Goal: Task Accomplishment & Management: Manage account settings

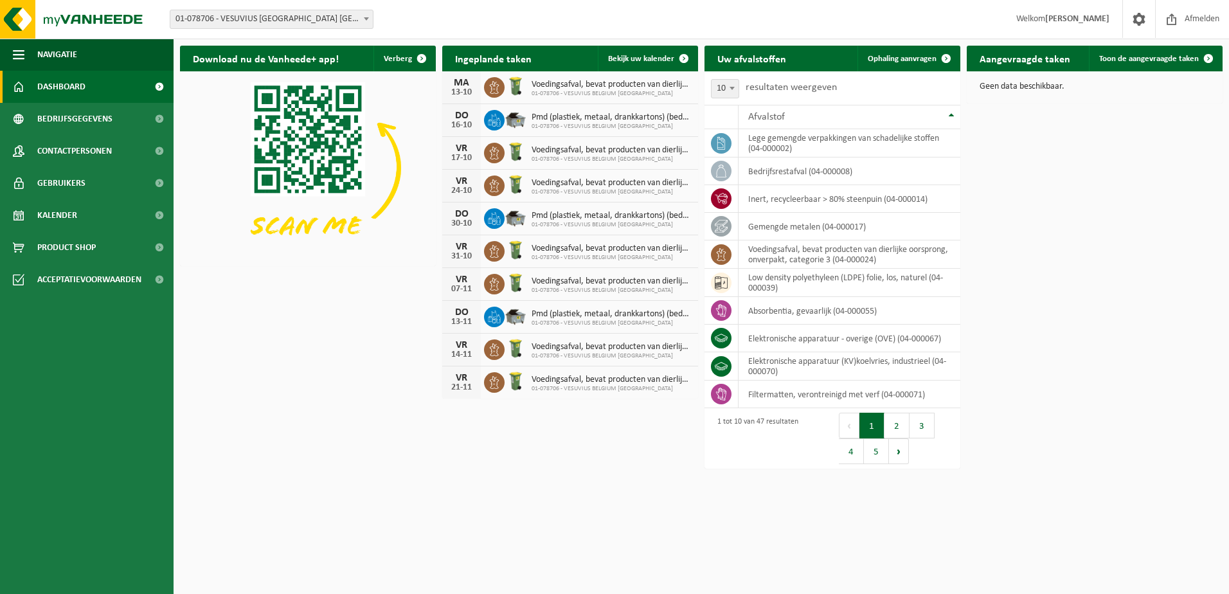
click at [65, 82] on span "Dashboard" at bounding box center [61, 87] width 48 height 32
click at [905, 57] on span "Ophaling aanvragen" at bounding box center [901, 59] width 69 height 8
click at [55, 83] on span "Dashboard" at bounding box center [61, 87] width 48 height 32
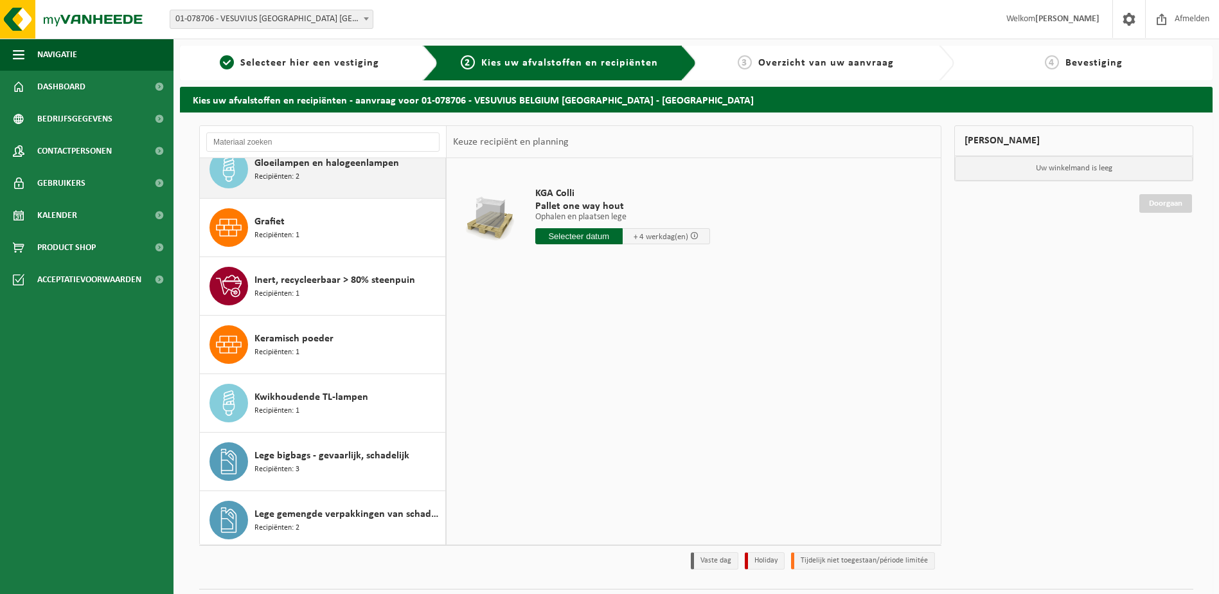
scroll to position [771, 0]
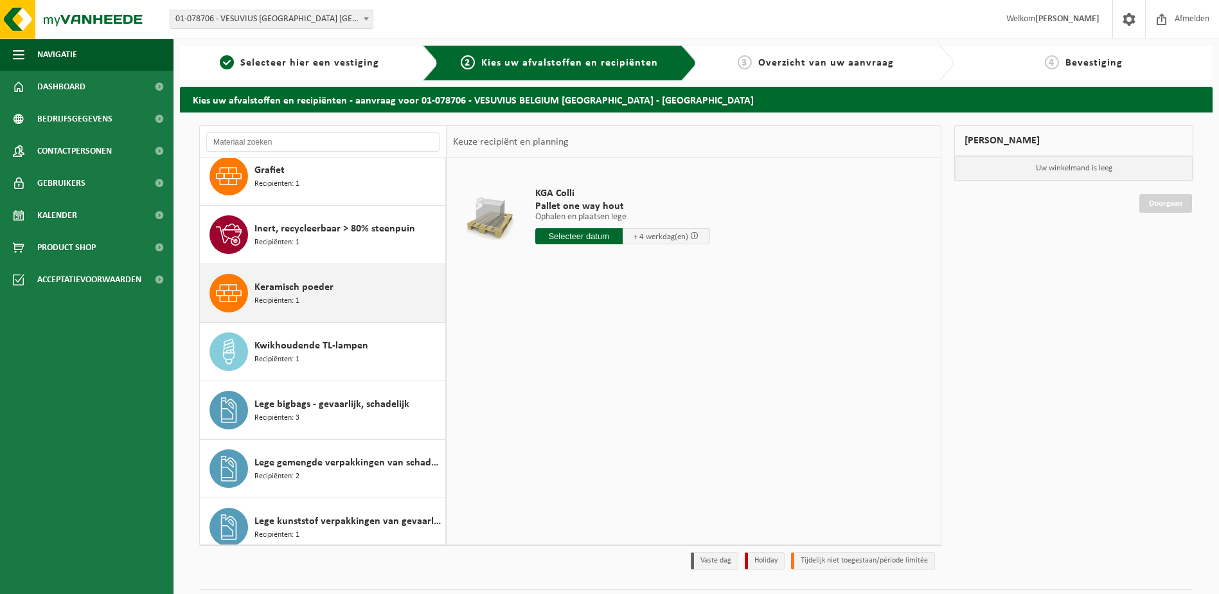
click at [281, 289] on span "Keramisch poeder" at bounding box center [293, 287] width 79 height 15
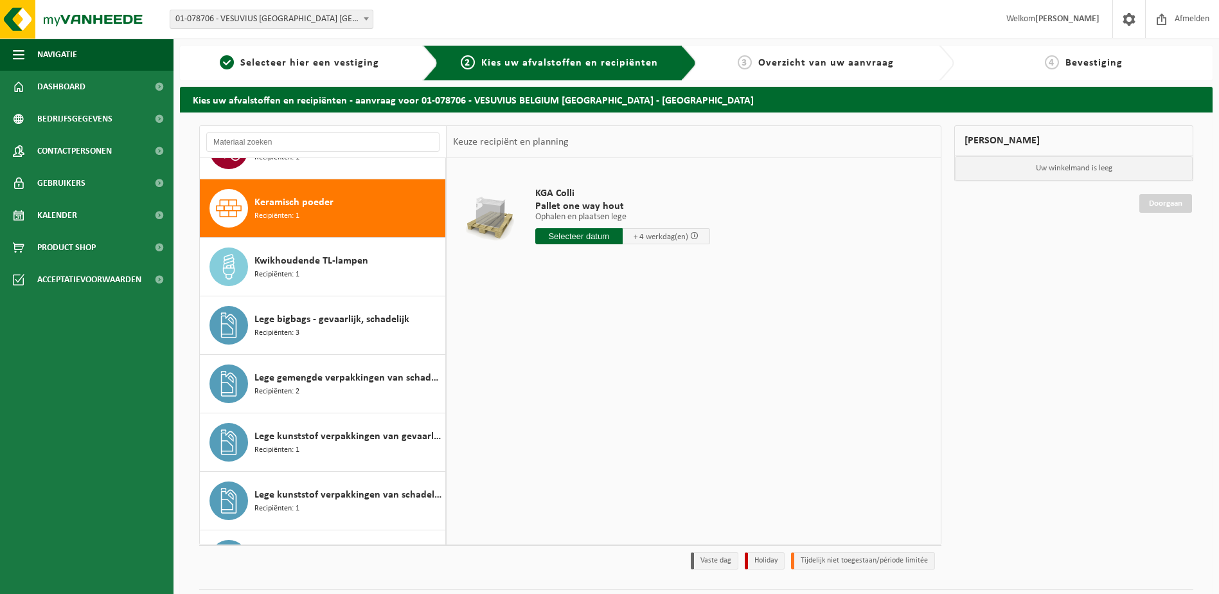
scroll to position [877, 0]
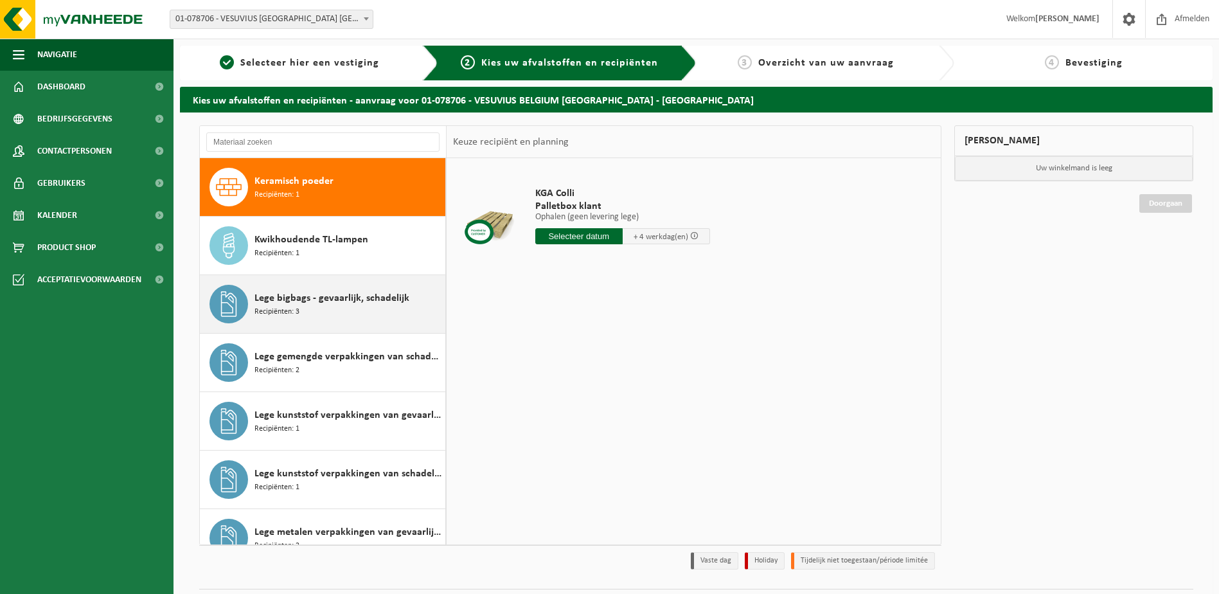
click at [327, 301] on span "Lege bigbags - gevaarlijk, schadelijk" at bounding box center [331, 297] width 155 height 15
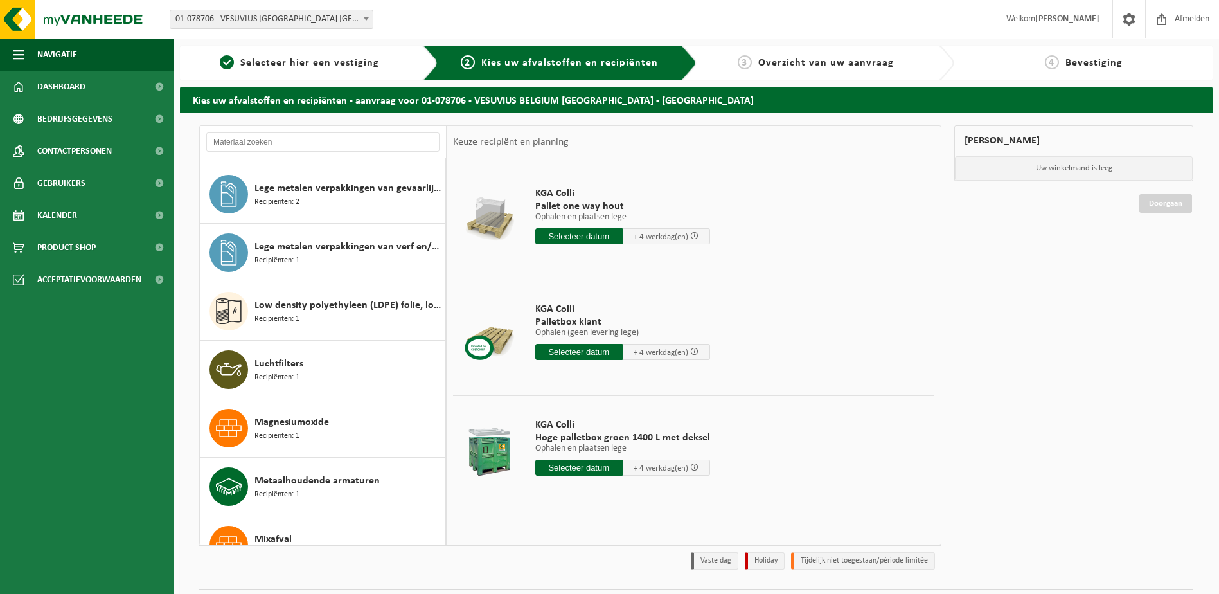
scroll to position [1251, 0]
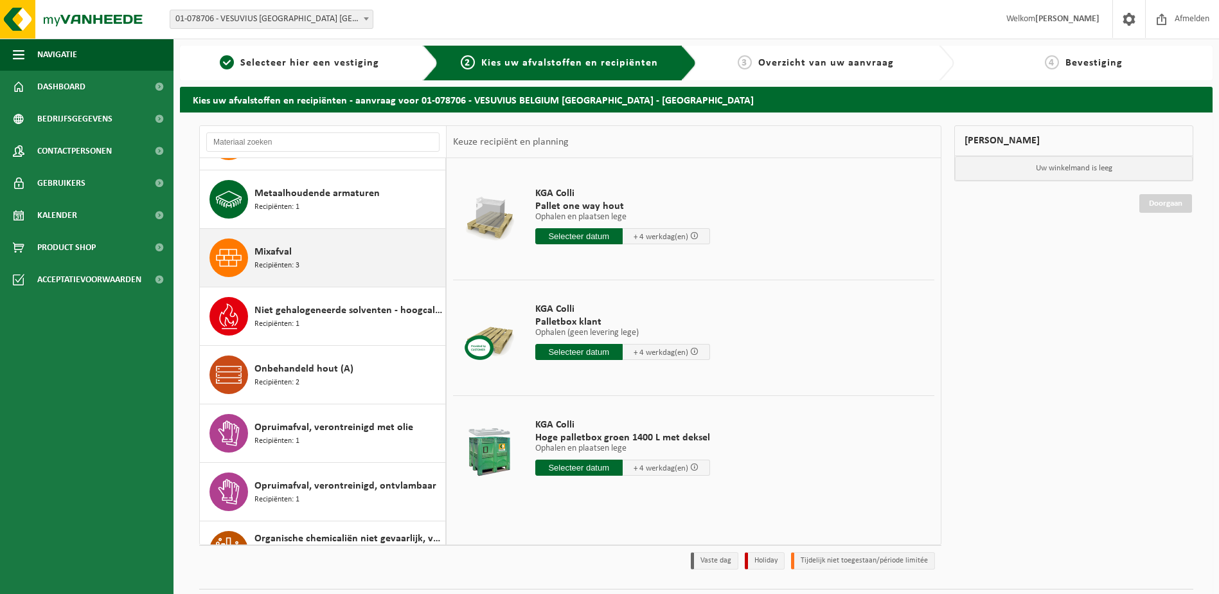
click at [283, 260] on span "Recipiënten: 3" at bounding box center [276, 266] width 45 height 12
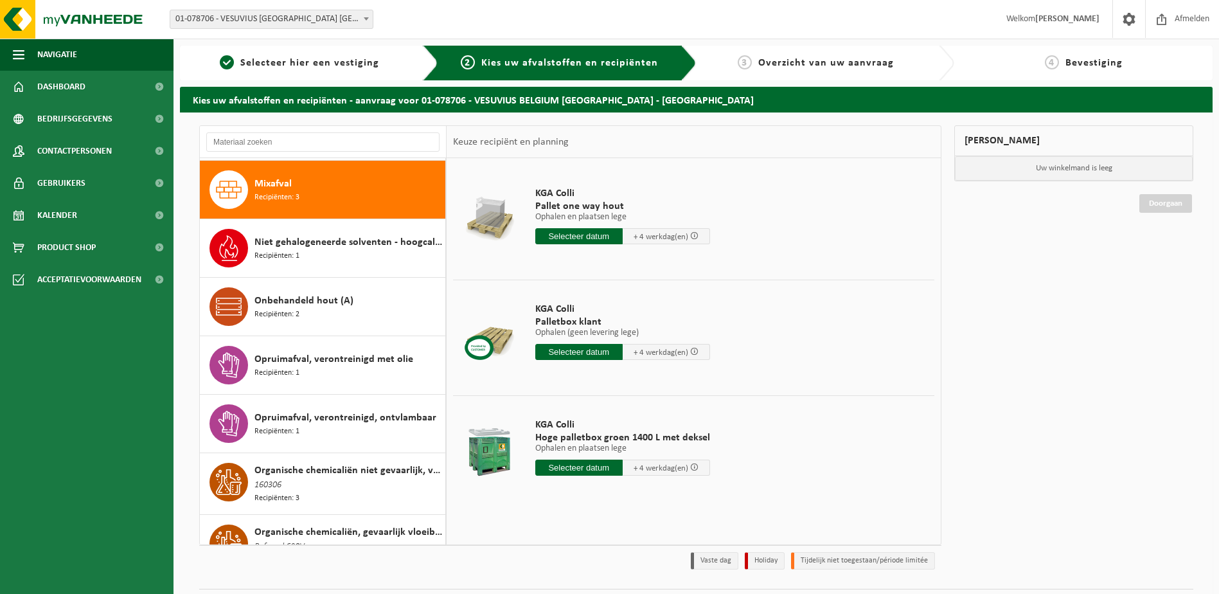
scroll to position [1579, 0]
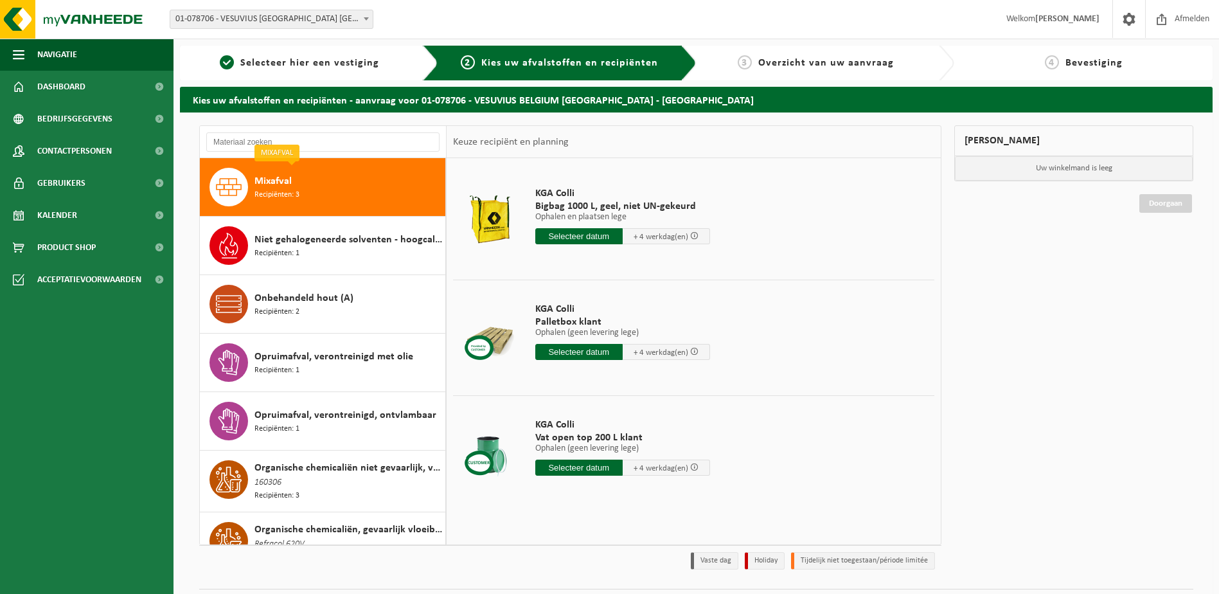
click at [569, 210] on span "Bigbag 1000 L, geel, niet UN-gekeurd" at bounding box center [622, 206] width 175 height 13
drag, startPoint x: 569, startPoint y: 210, endPoint x: 748, endPoint y: 193, distance: 179.5
click at [743, 196] on td "KGA Colli Bigbag 1000 L, geel, niet UN-gekeurd Ophalen en plaatsen lege Ophalen…" at bounding box center [730, 218] width 409 height 109
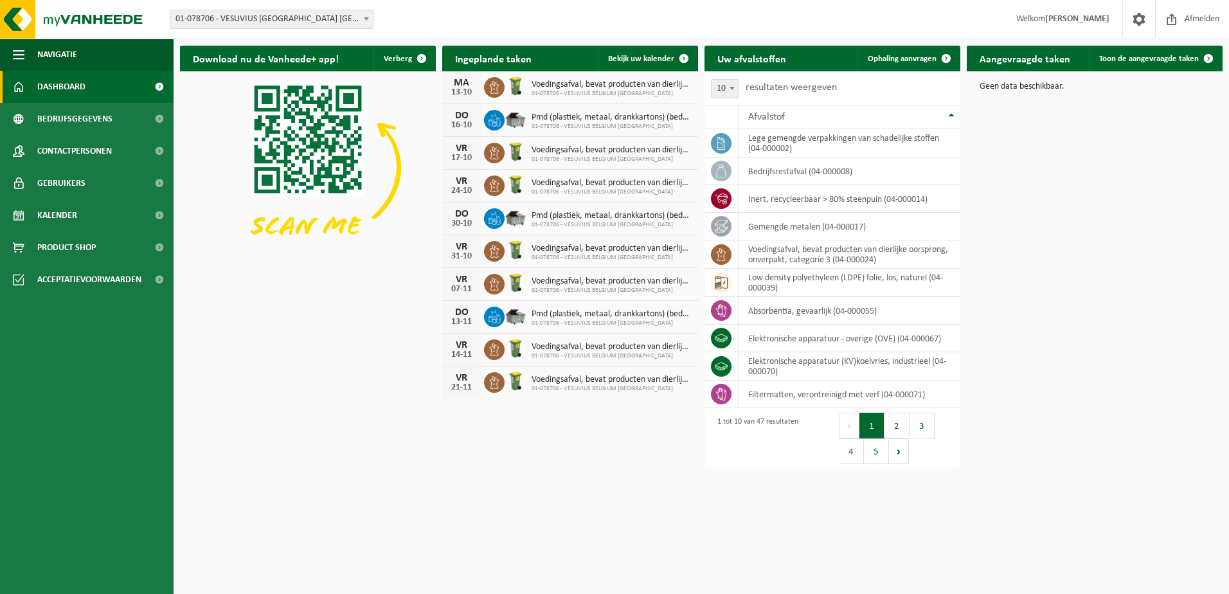
click at [750, 57] on h2 "Uw afvalstoffen" at bounding box center [751, 58] width 94 height 25
click at [905, 62] on span "Ophaling aanvragen" at bounding box center [901, 59] width 69 height 8
click at [758, 59] on h2 "Uw afvalstoffen" at bounding box center [751, 58] width 94 height 25
drag, startPoint x: 758, startPoint y: 59, endPoint x: 736, endPoint y: 57, distance: 21.3
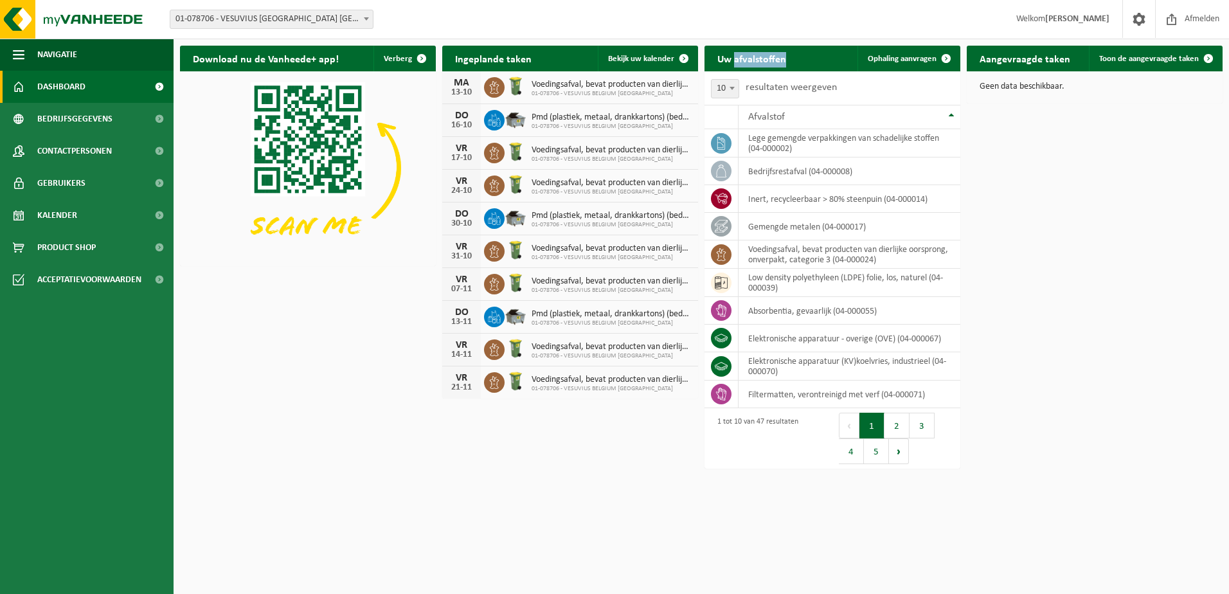
click at [736, 57] on h2 "Uw afvalstoffen" at bounding box center [751, 58] width 94 height 25
click at [912, 55] on span "Ophaling aanvragen" at bounding box center [901, 59] width 69 height 8
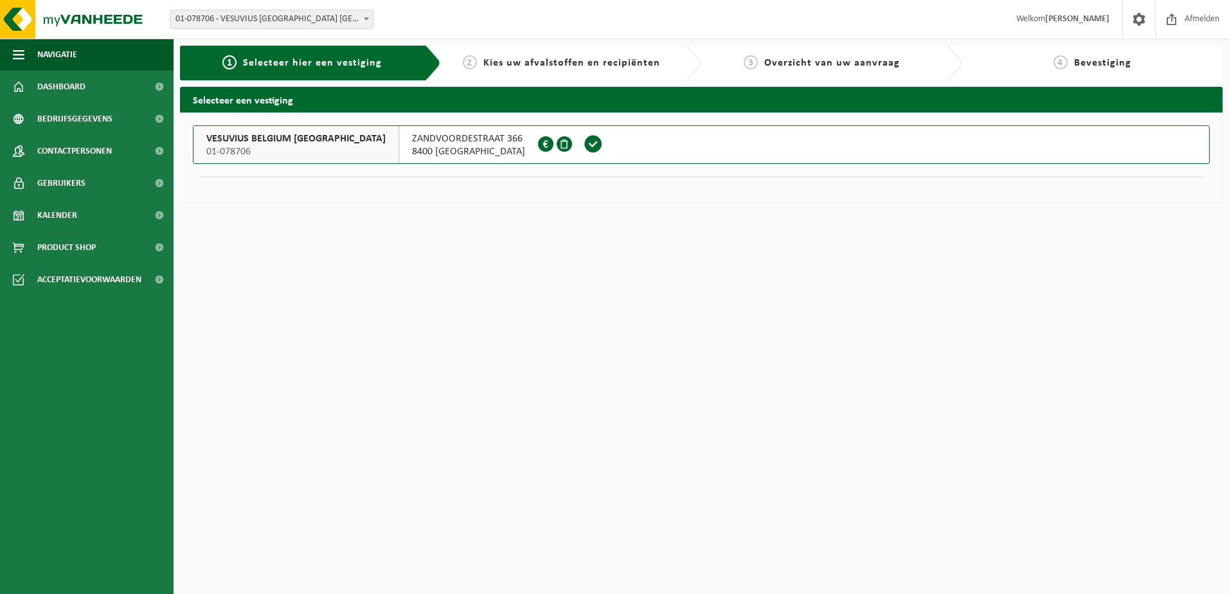
click at [583, 141] on span at bounding box center [592, 143] width 19 height 19
click at [412, 146] on span "8400 OOSTENDE" at bounding box center [468, 151] width 113 height 13
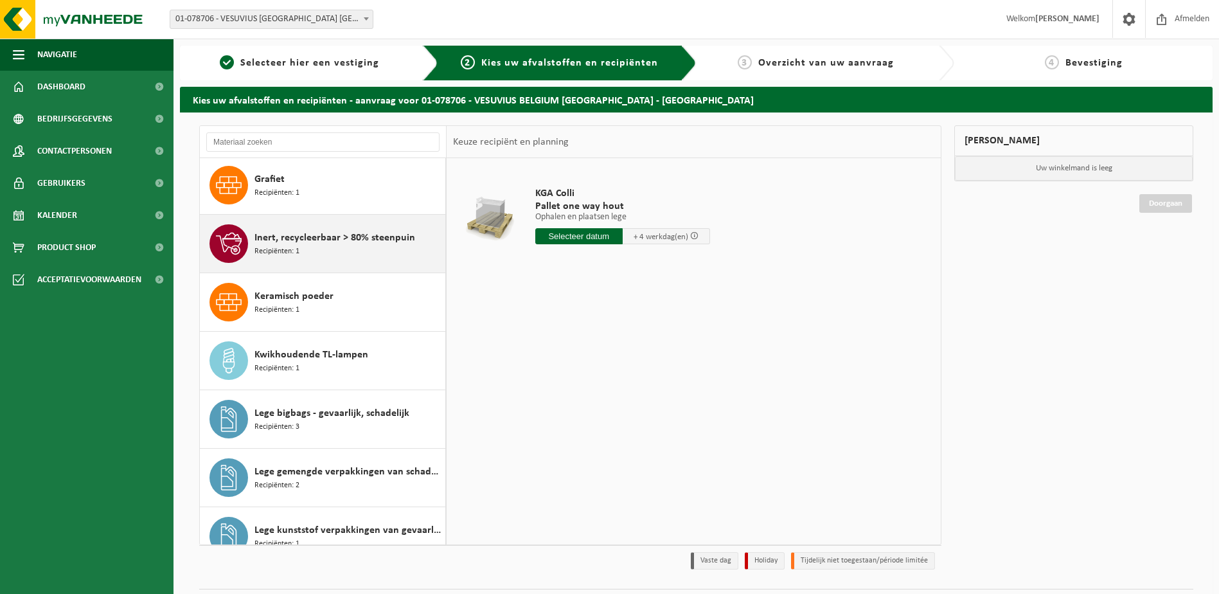
scroll to position [771, 0]
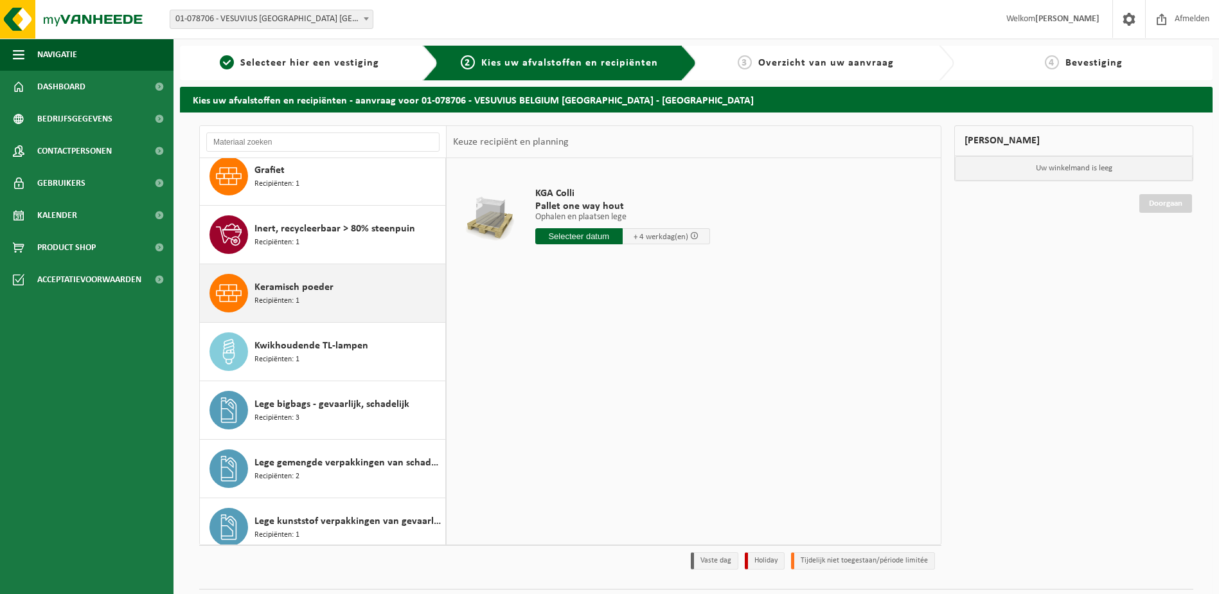
click at [269, 282] on span "Keramisch poeder" at bounding box center [293, 287] width 79 height 15
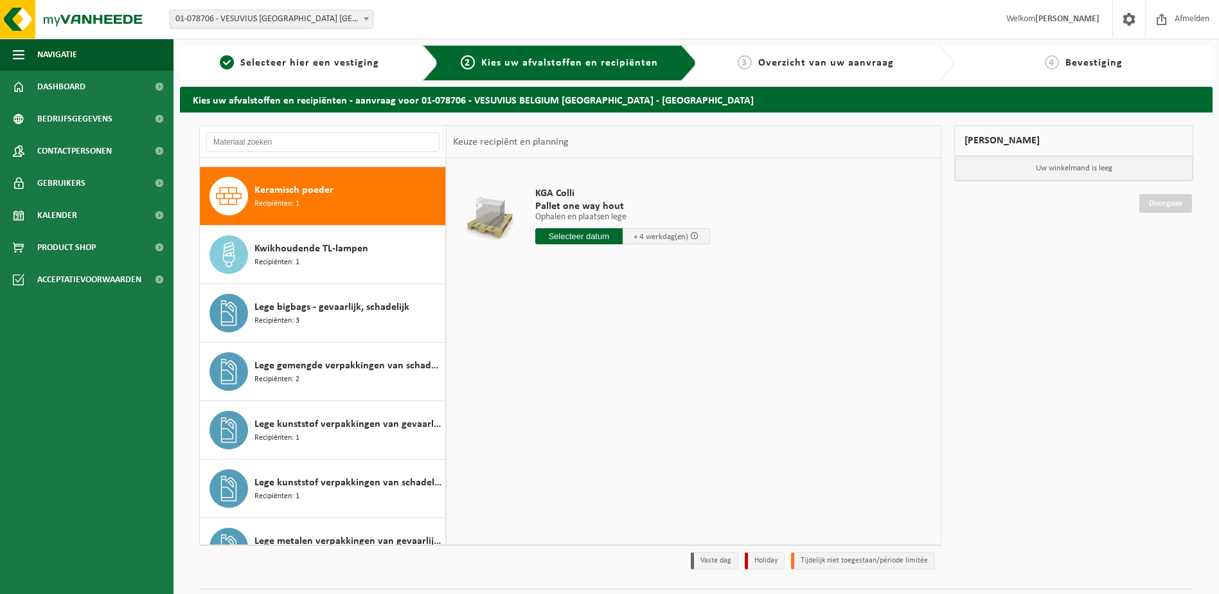
scroll to position [877, 0]
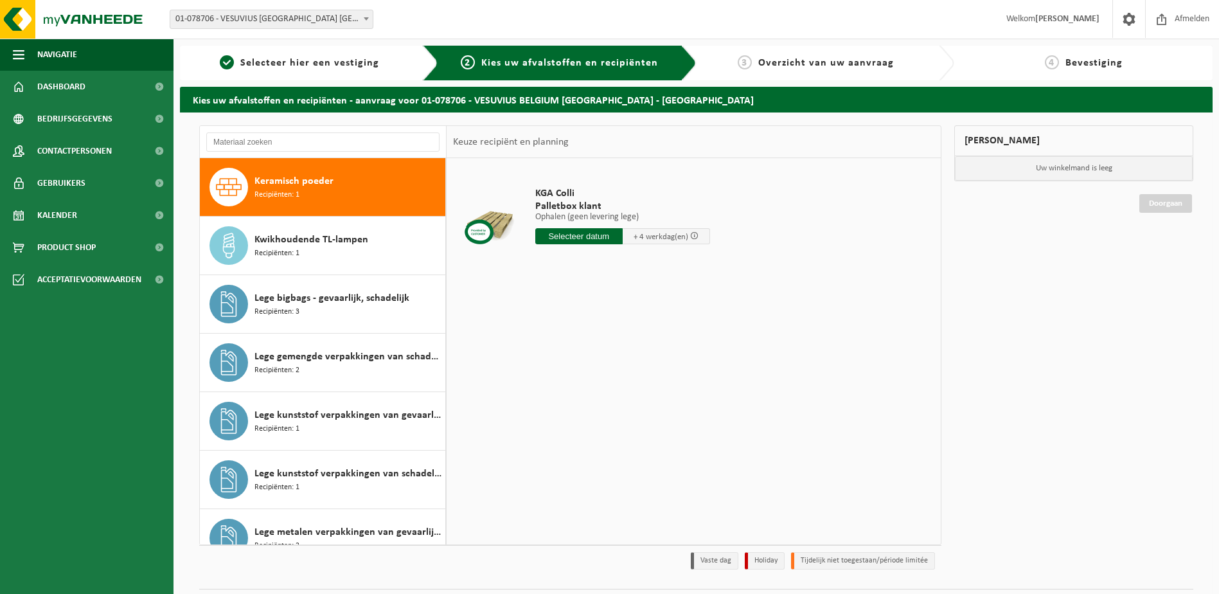
click at [288, 181] on span "Keramisch poeder" at bounding box center [293, 180] width 79 height 15
click at [312, 190] on div "Keramisch poeder Recipiënten: 1" at bounding box center [348, 187] width 188 height 39
click at [337, 360] on span "Lege gemengde verpakkingen van schadelijke stoffen" at bounding box center [348, 356] width 188 height 15
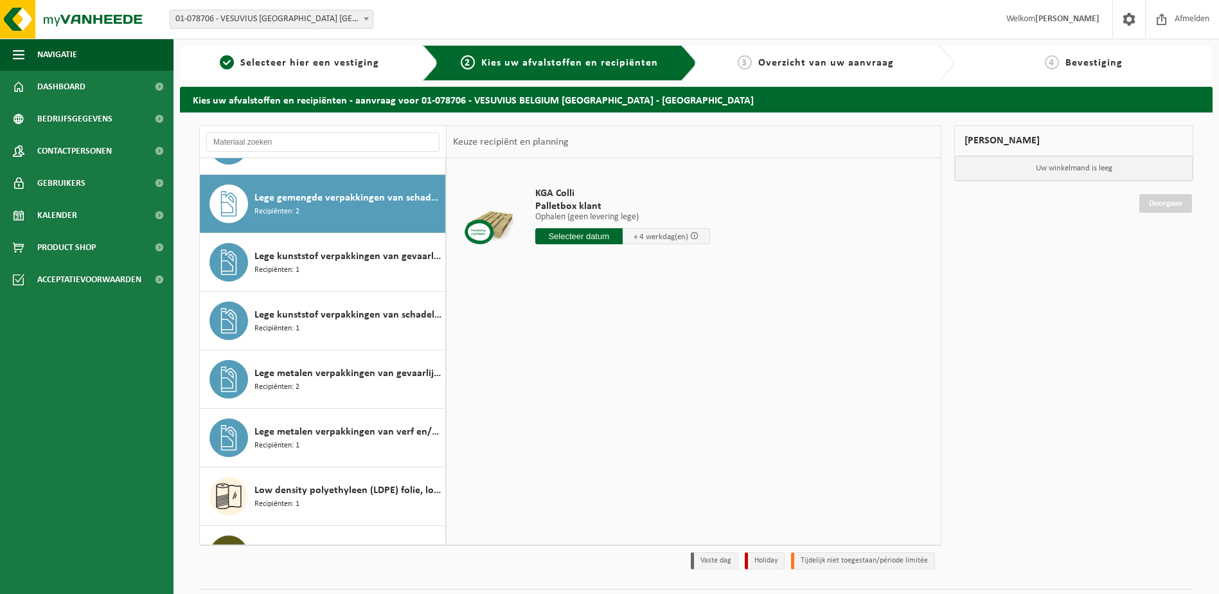
scroll to position [1053, 0]
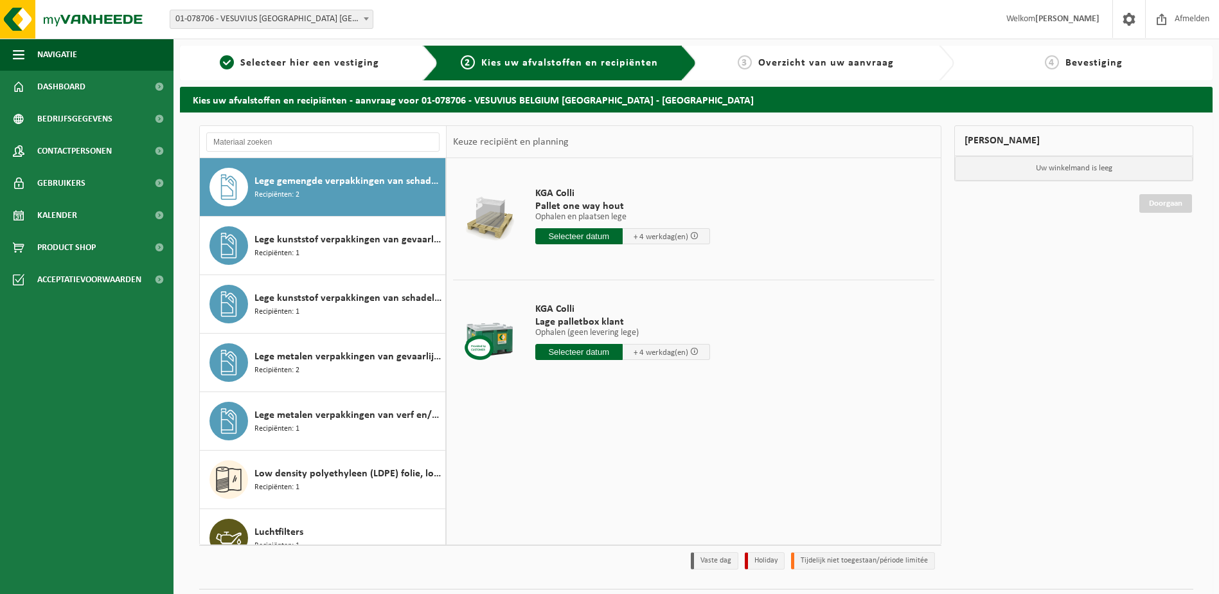
click at [565, 321] on span "Lage palletbox klant" at bounding box center [622, 322] width 175 height 13
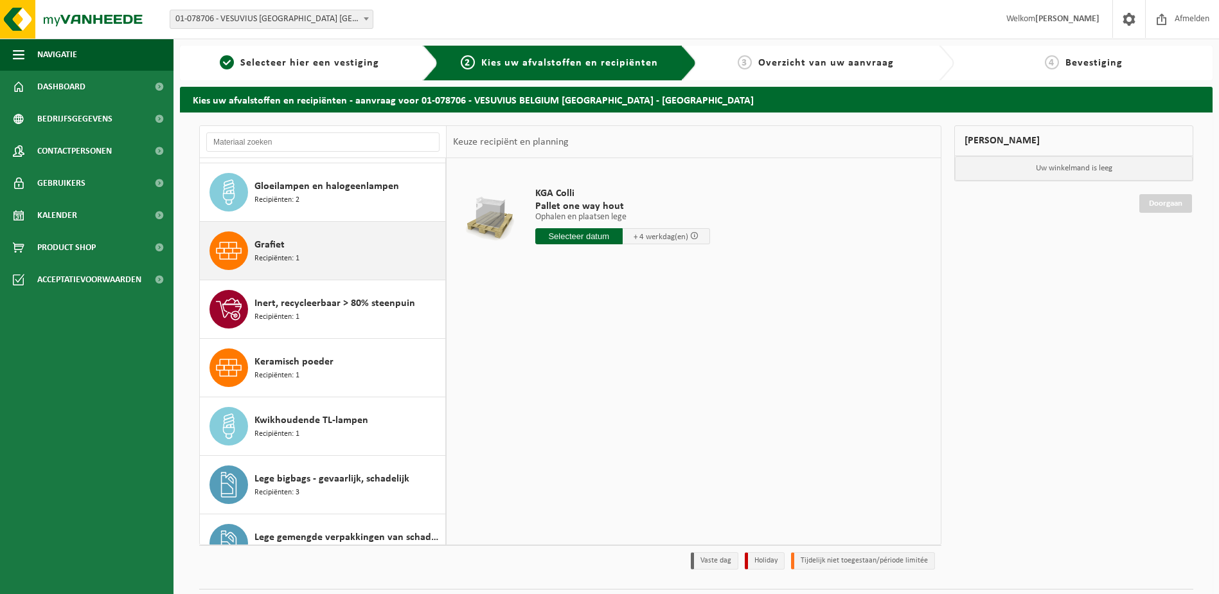
scroll to position [771, 0]
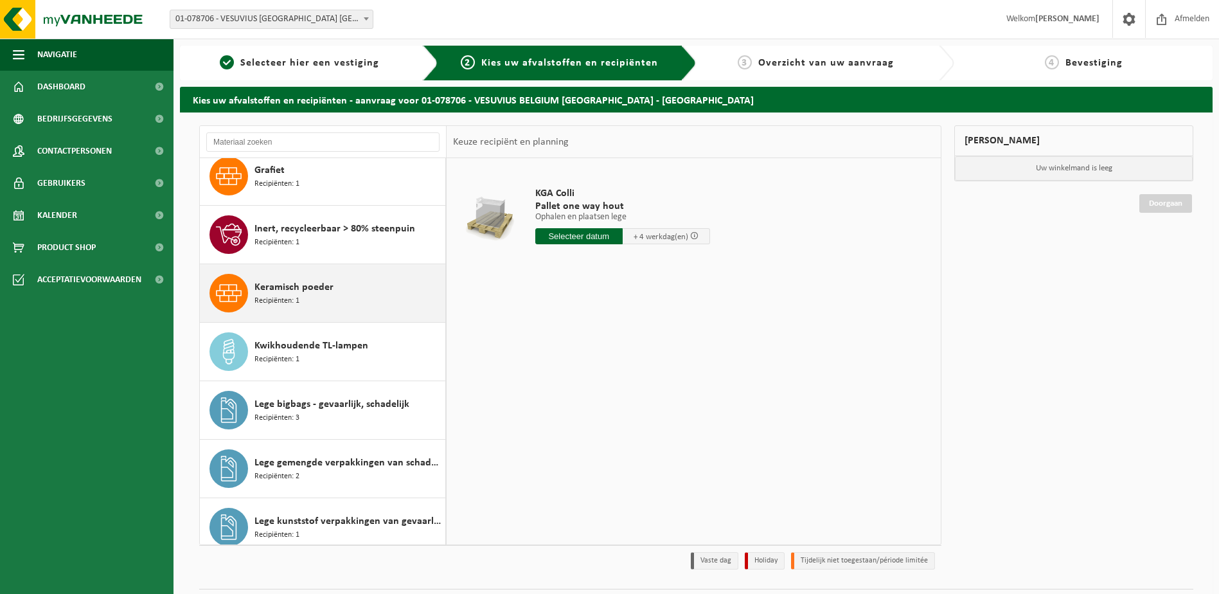
click at [229, 293] on icon at bounding box center [229, 293] width 26 height 26
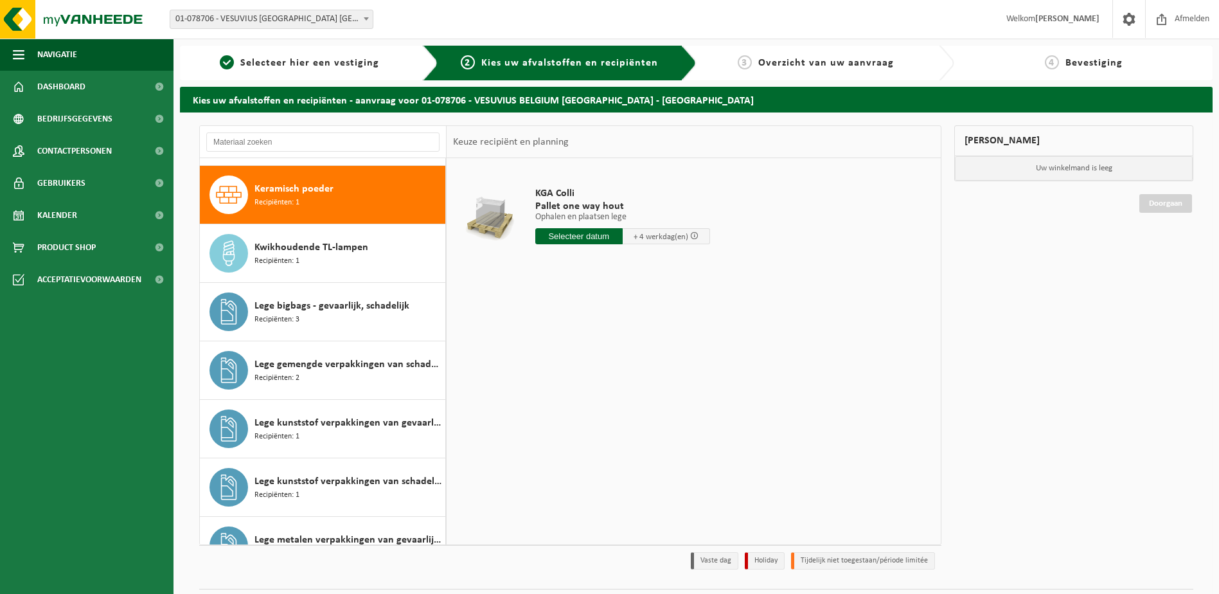
scroll to position [877, 0]
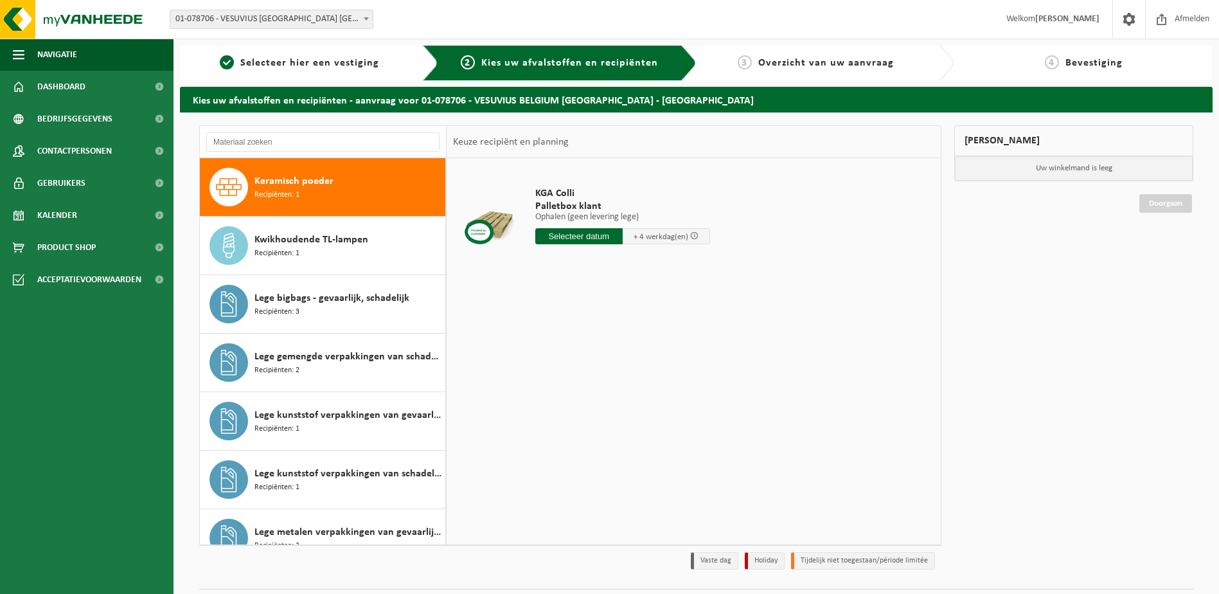
click at [1040, 163] on p "Uw winkelmand is leeg" at bounding box center [1074, 168] width 238 height 24
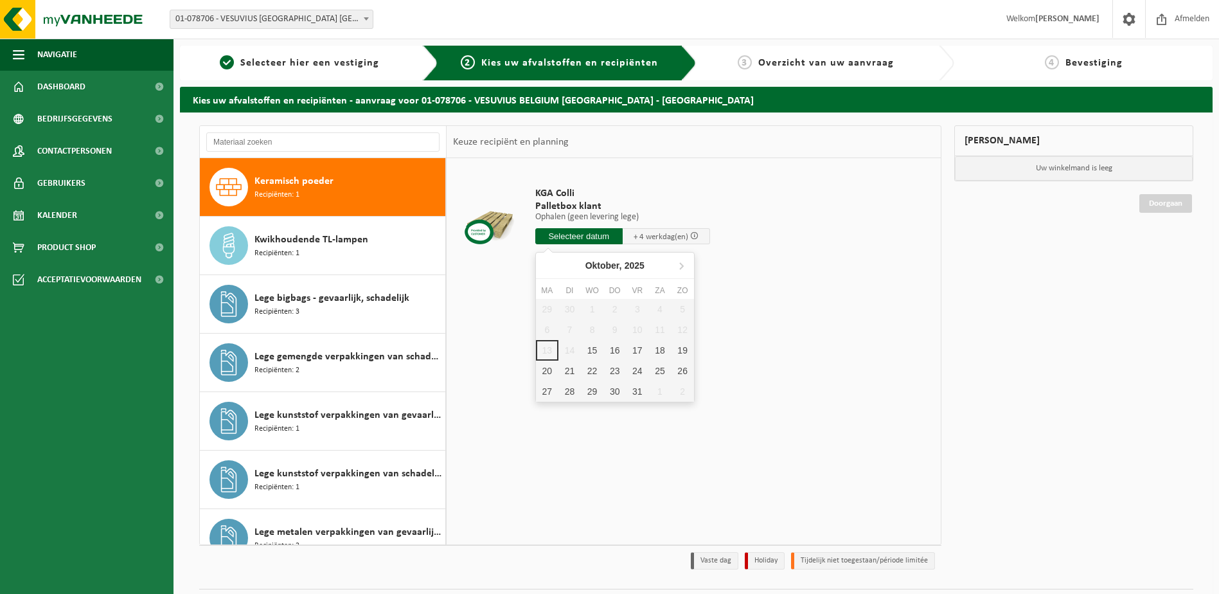
click at [556, 230] on input "text" at bounding box center [578, 236] width 87 height 16
click at [643, 350] on div "17" at bounding box center [637, 350] width 22 height 21
type input "Van 2025-10-17"
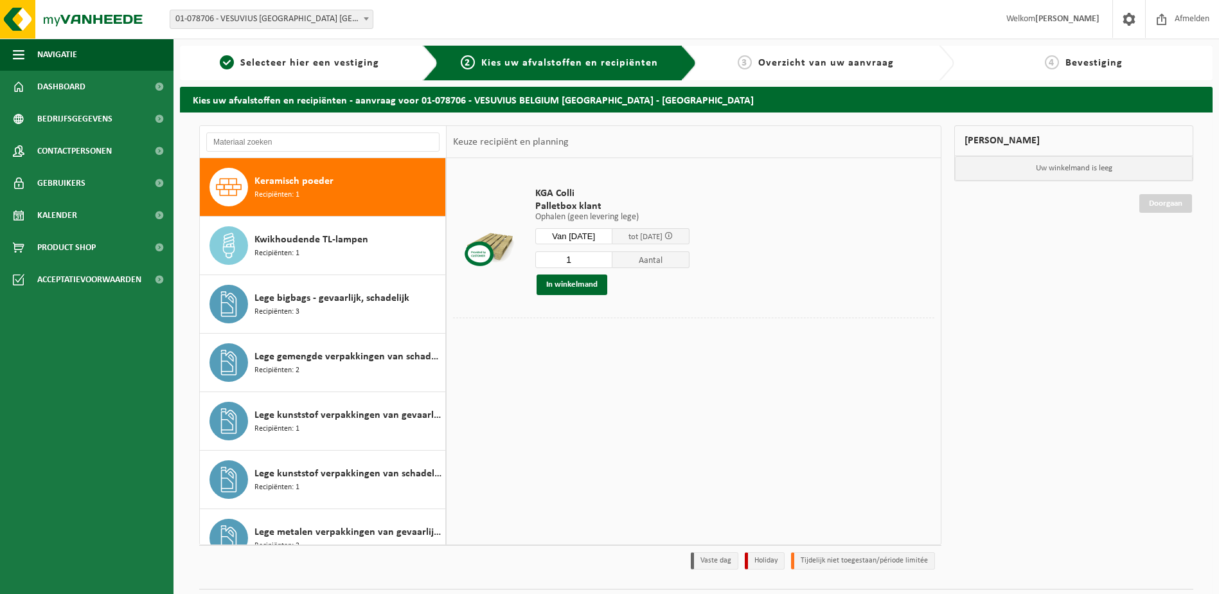
click at [594, 257] on input "1" at bounding box center [573, 259] width 77 height 17
click at [612, 257] on input "2" at bounding box center [573, 259] width 77 height 17
click at [612, 257] on input "3" at bounding box center [573, 259] width 77 height 17
click at [612, 257] on input "4" at bounding box center [573, 259] width 77 height 17
click at [612, 257] on input "5" at bounding box center [573, 259] width 77 height 17
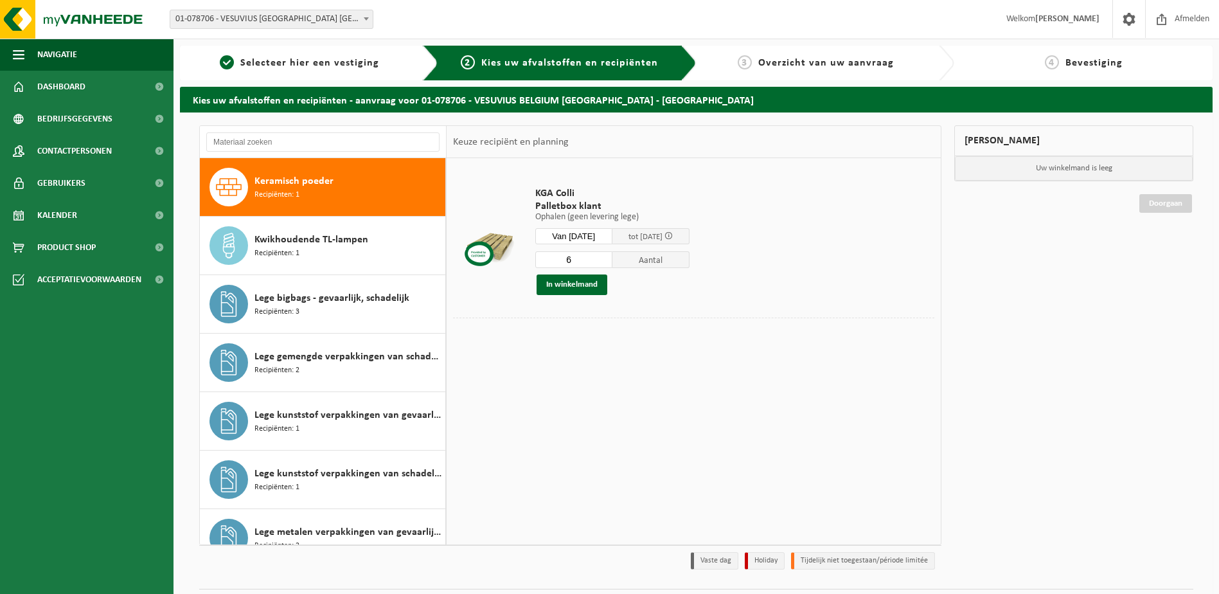
click at [612, 257] on input "6" at bounding box center [573, 259] width 77 height 17
click at [612, 257] on input "7" at bounding box center [573, 259] width 77 height 17
click at [612, 257] on input "8" at bounding box center [573, 259] width 77 height 17
click at [612, 257] on input "9" at bounding box center [573, 259] width 77 height 17
click at [612, 257] on input "10" at bounding box center [573, 259] width 77 height 17
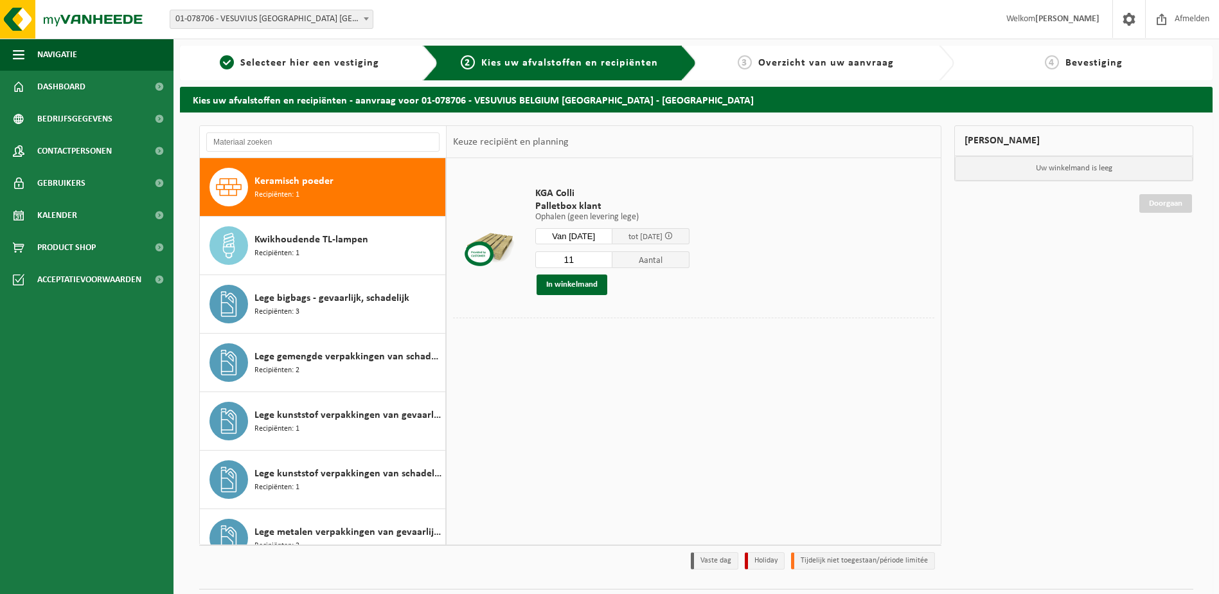
click at [612, 257] on input "11" at bounding box center [573, 259] width 77 height 17
click at [612, 257] on input "12" at bounding box center [573, 259] width 77 height 17
click at [612, 257] on input "13" at bounding box center [573, 259] width 77 height 17
type input "14"
click at [612, 257] on input "14" at bounding box center [573, 259] width 77 height 17
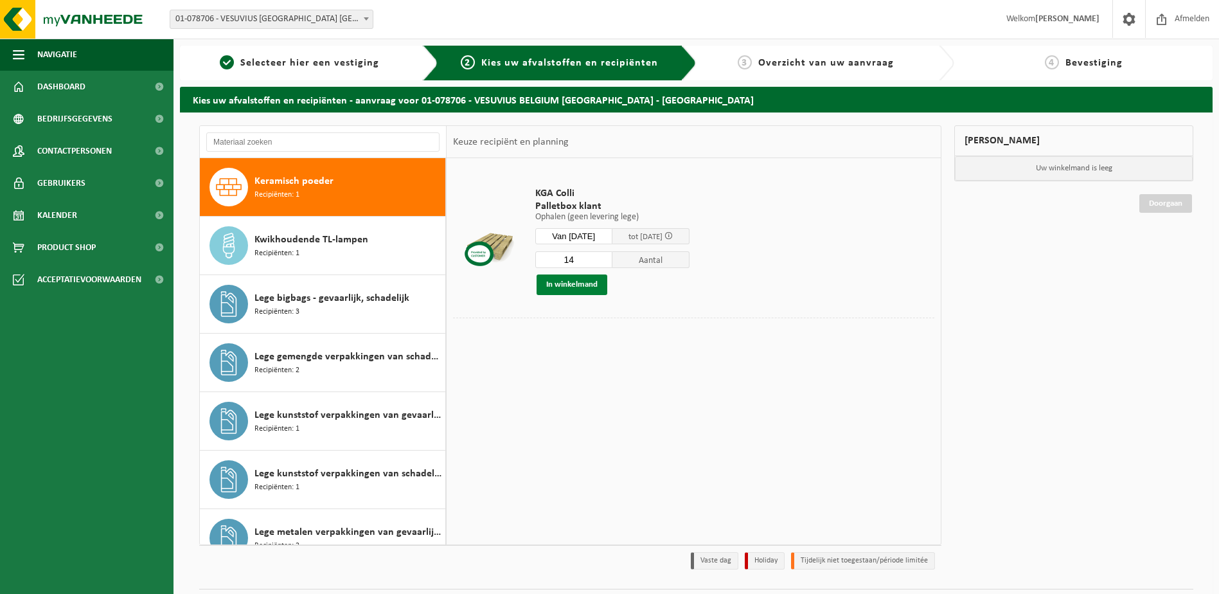
click at [570, 283] on button "In winkelmand" at bounding box center [572, 284] width 71 height 21
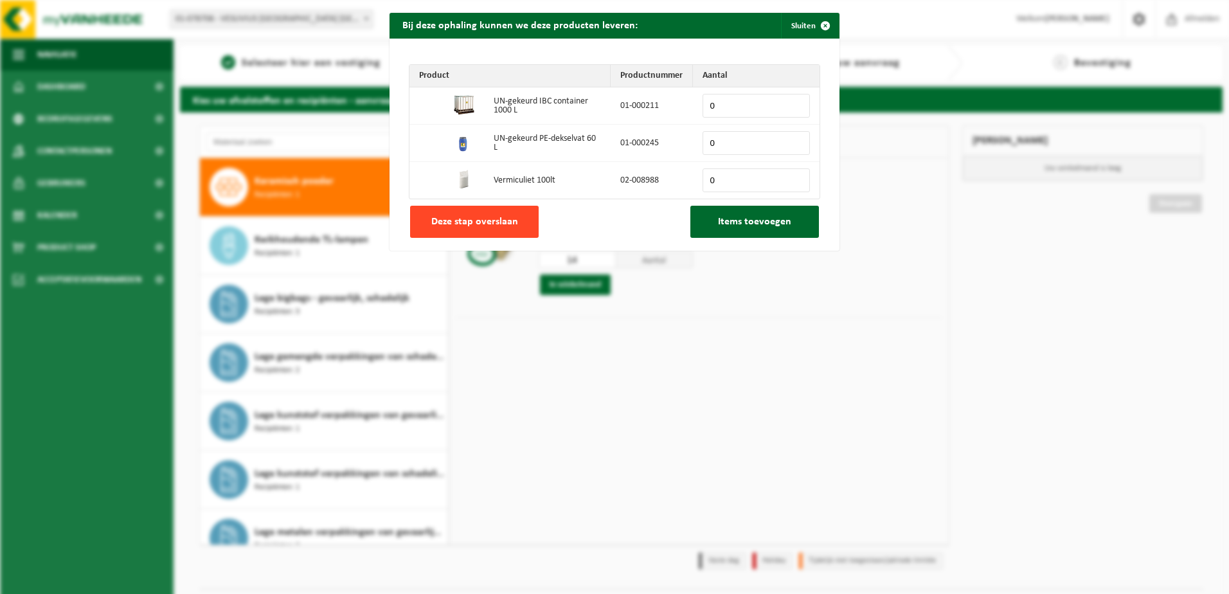
click at [477, 219] on span "Deze stap overslaan" at bounding box center [474, 222] width 87 height 10
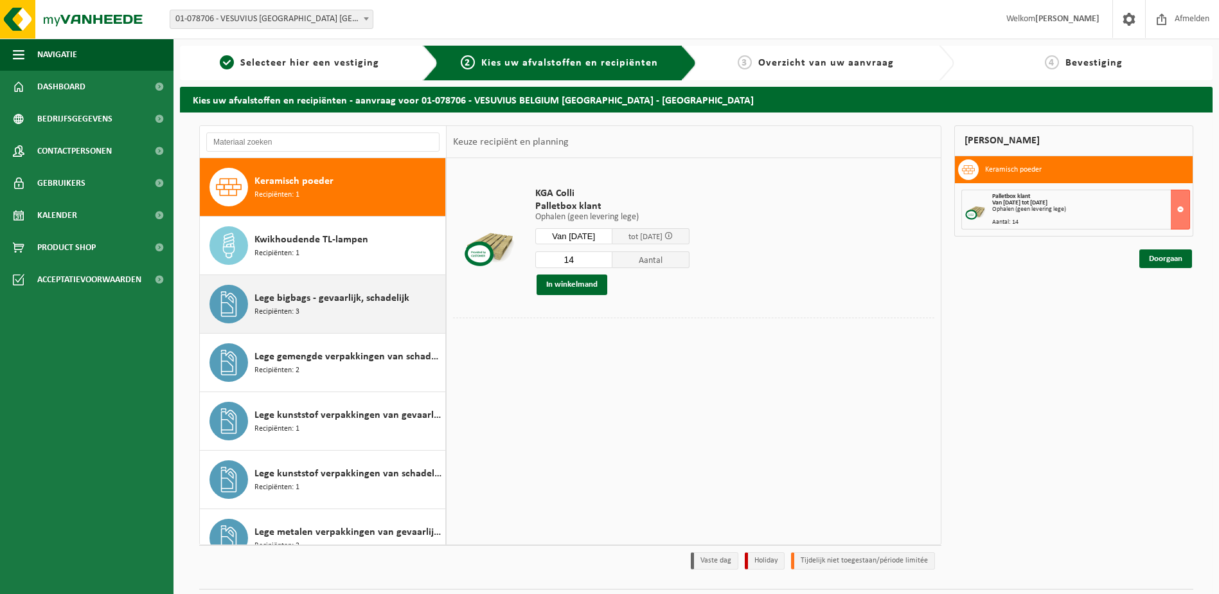
click at [313, 303] on span "Lege bigbags - gevaarlijk, schadelijk" at bounding box center [331, 297] width 155 height 15
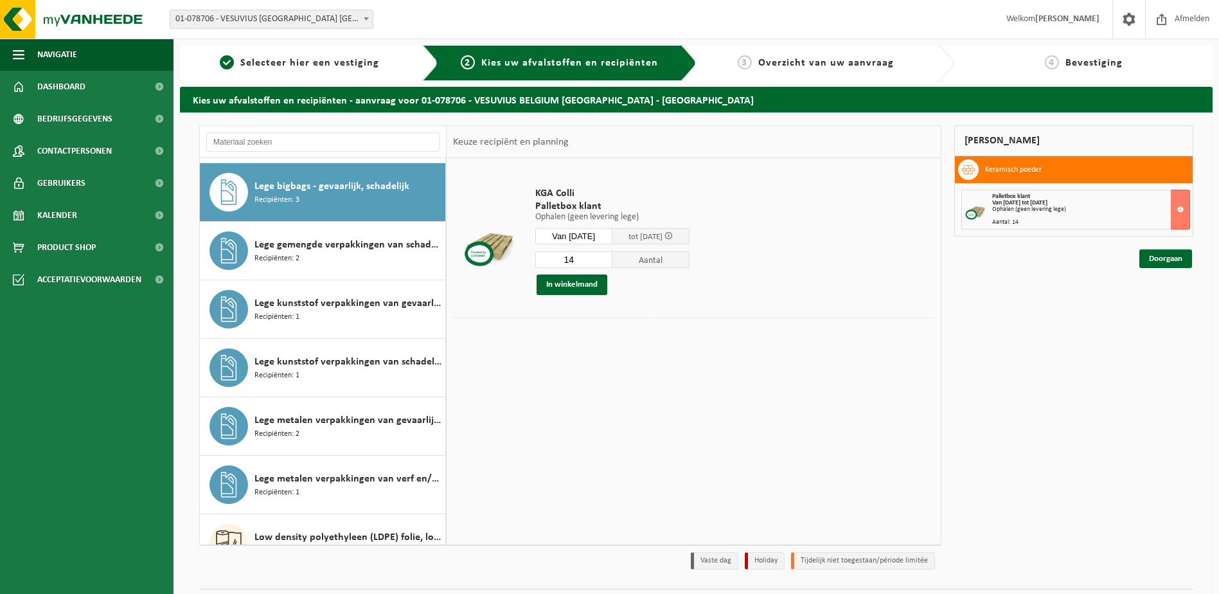
scroll to position [994, 0]
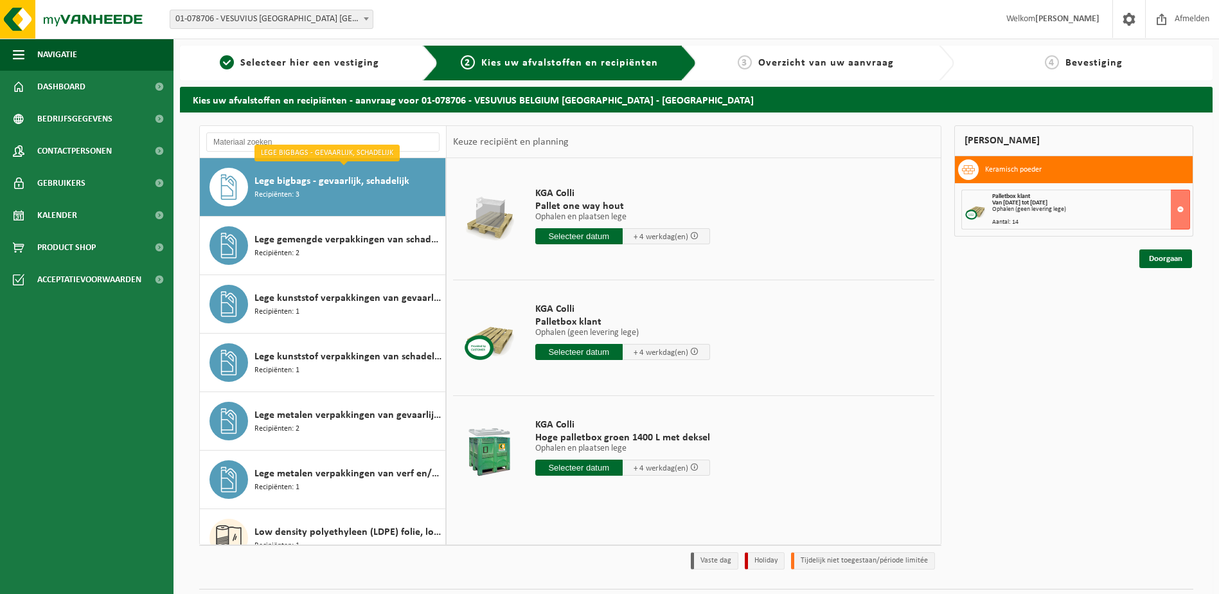
click at [303, 180] on span "Lege bigbags - gevaarlijk, schadelijk" at bounding box center [331, 180] width 155 height 15
click at [591, 233] on input "text" at bounding box center [578, 236] width 87 height 16
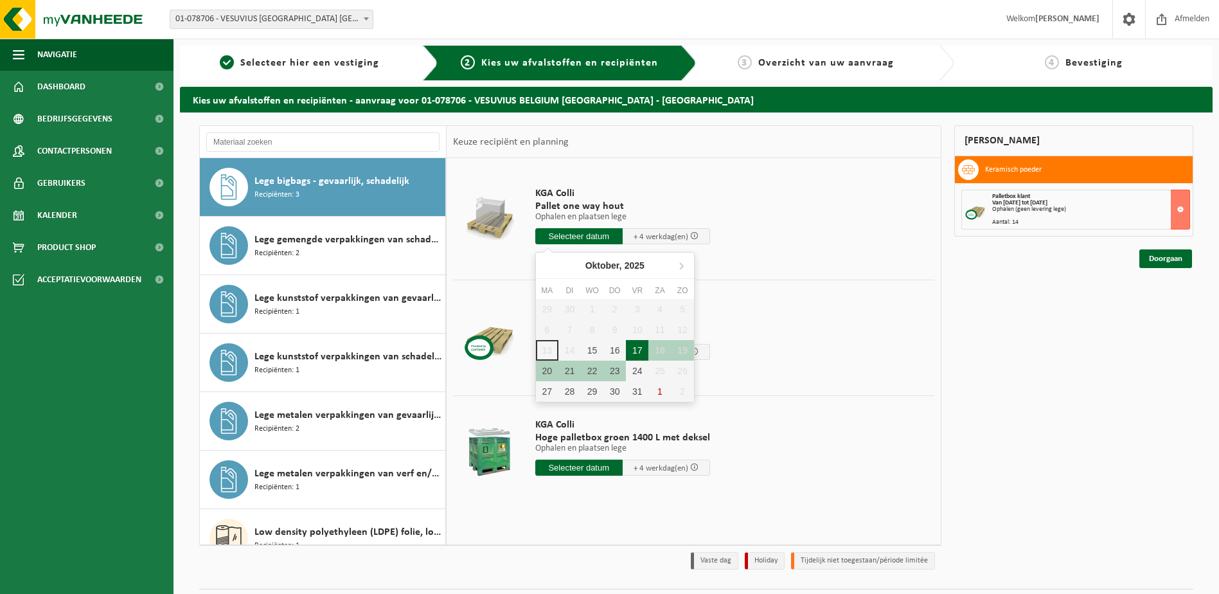
click at [637, 348] on div "17" at bounding box center [637, 350] width 22 height 21
type input "Van [DATE]"
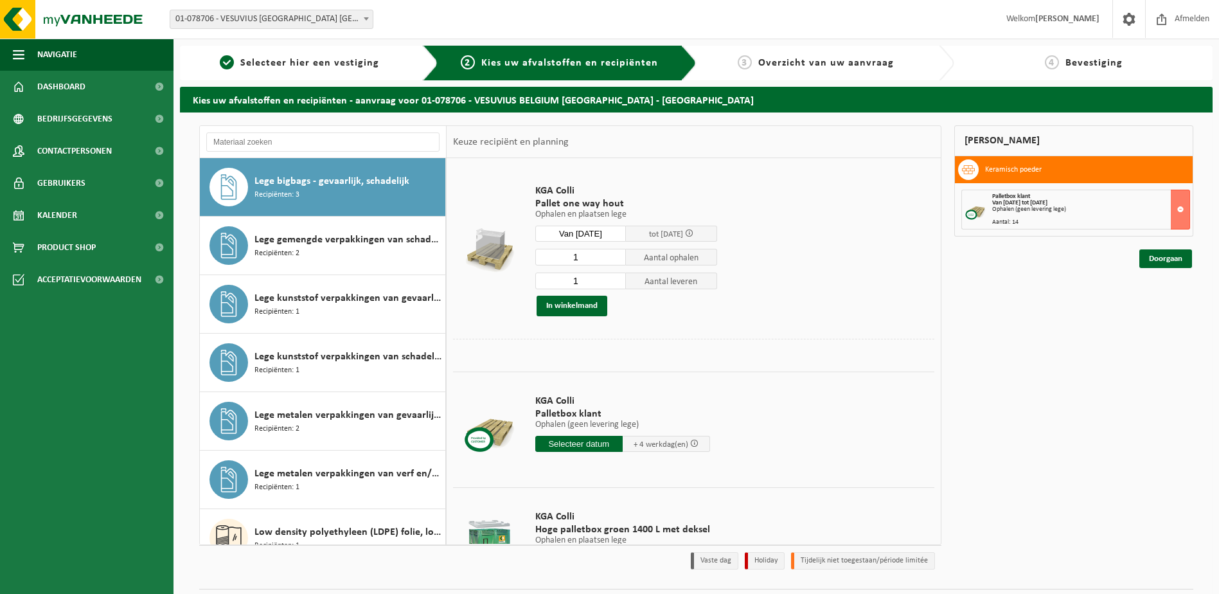
scroll to position [0, 0]
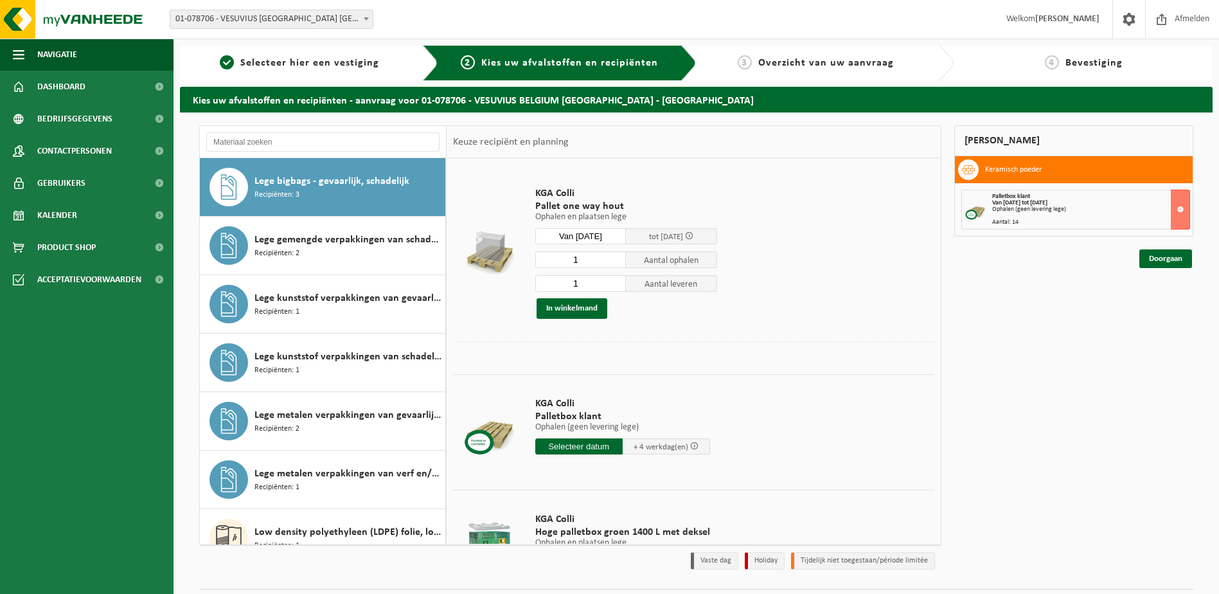
click at [321, 183] on span "Lege bigbags - gevaarlijk, schadelijk" at bounding box center [331, 180] width 155 height 15
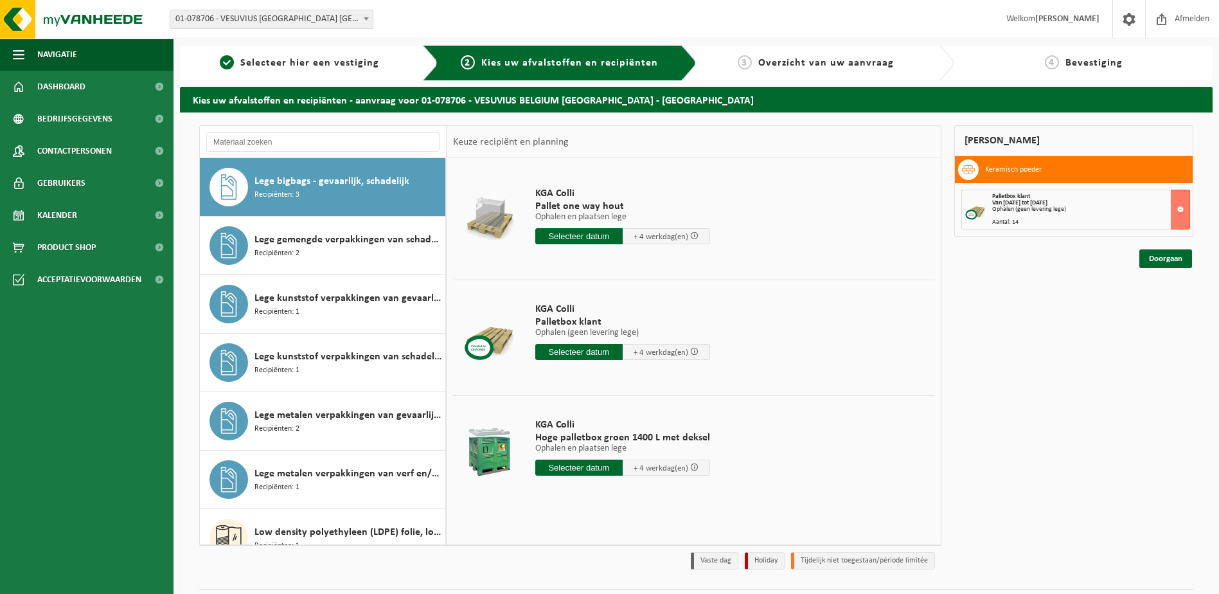
click at [226, 185] on icon at bounding box center [228, 187] width 15 height 26
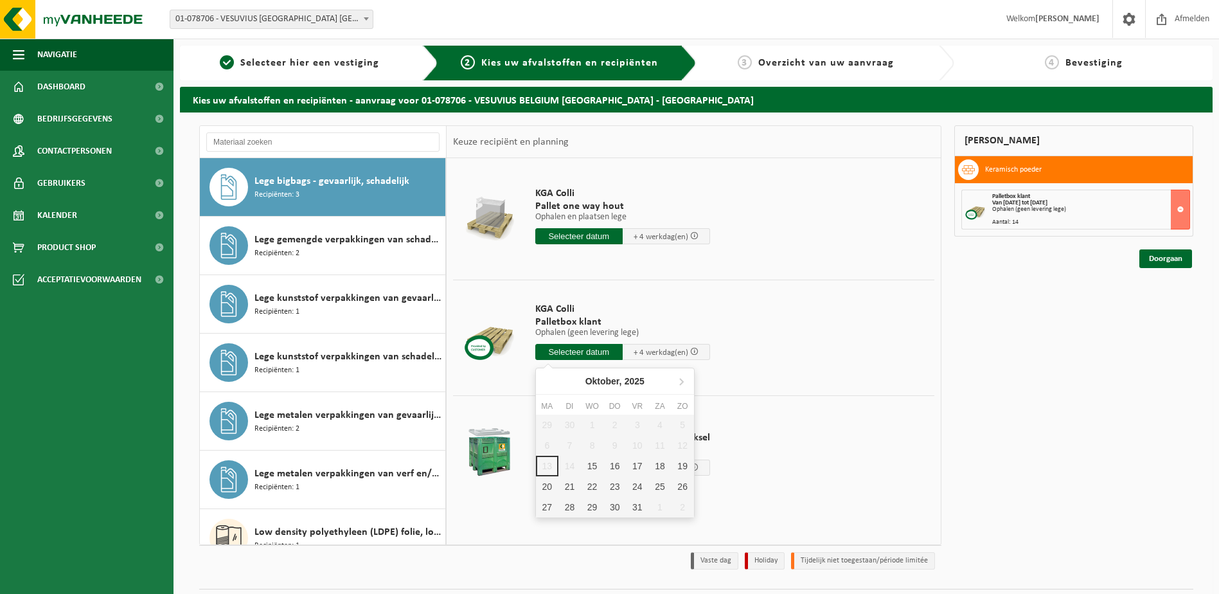
click at [564, 350] on input "text" at bounding box center [578, 352] width 87 height 16
click at [643, 465] on div "17" at bounding box center [637, 466] width 22 height 21
type input "Van 2025-10-17"
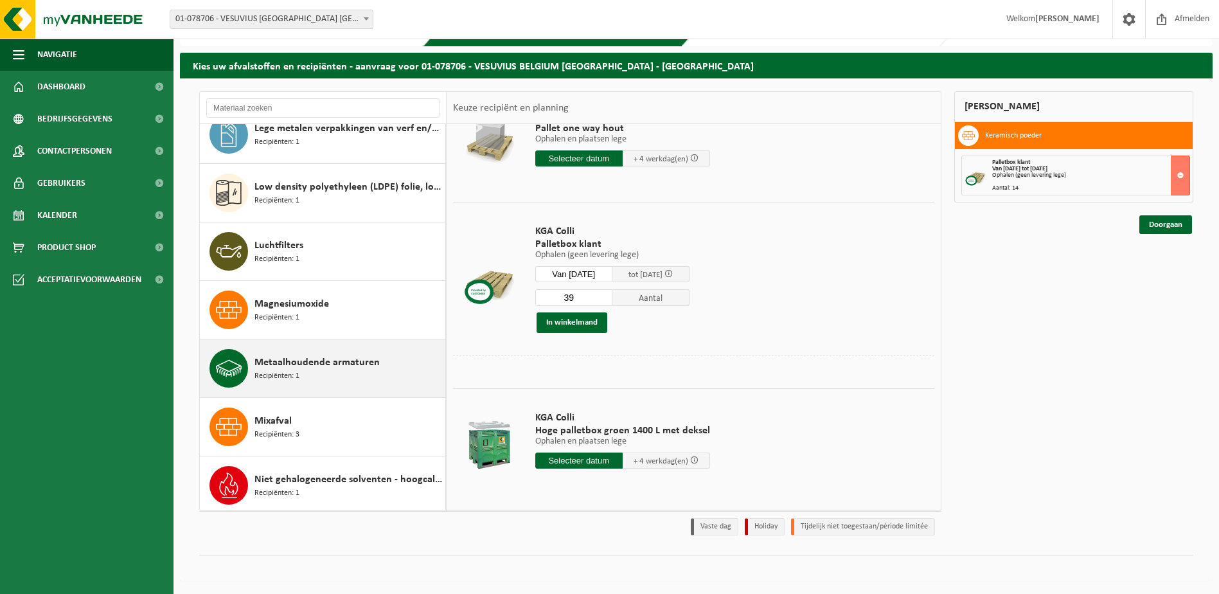
scroll to position [1380, 0]
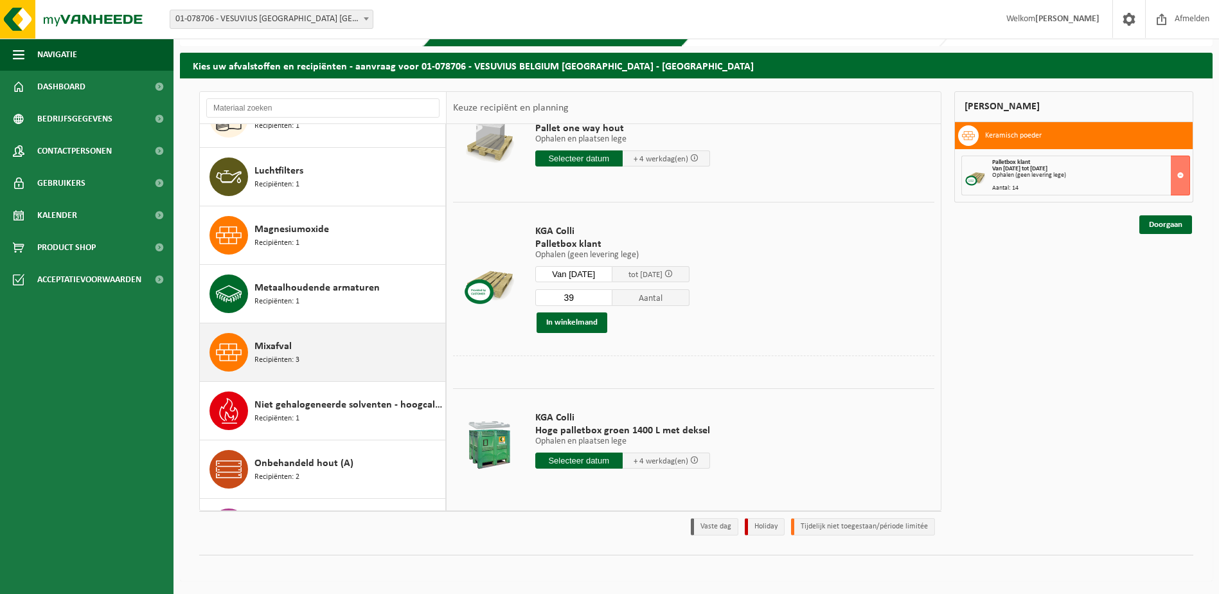
click at [265, 342] on span "Mixafval" at bounding box center [272, 346] width 37 height 15
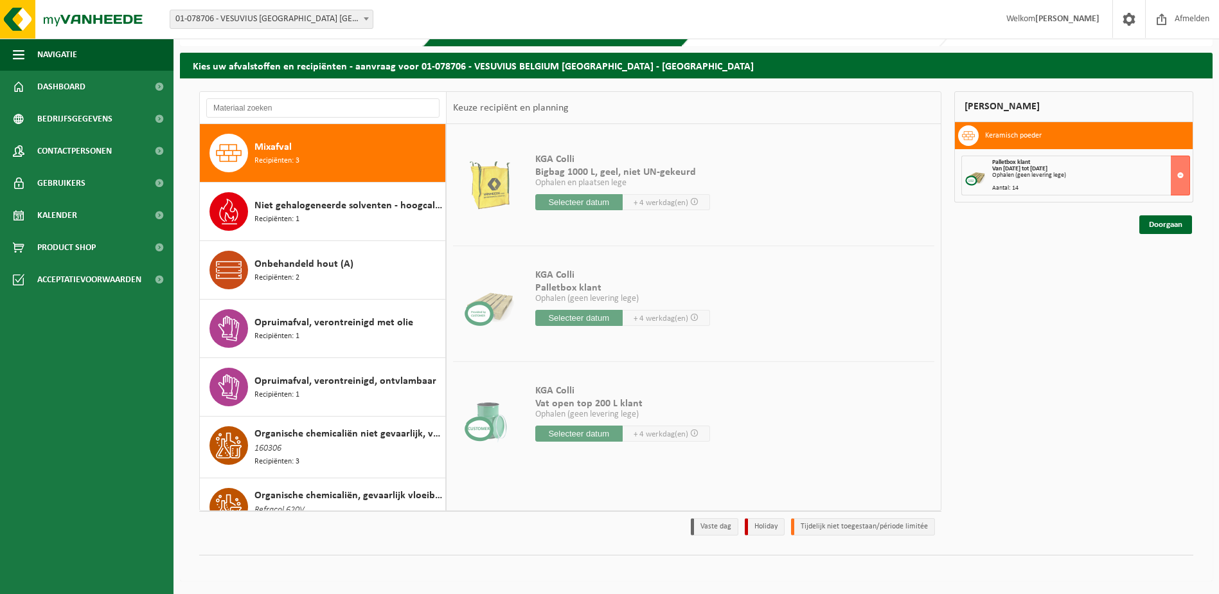
scroll to position [0, 0]
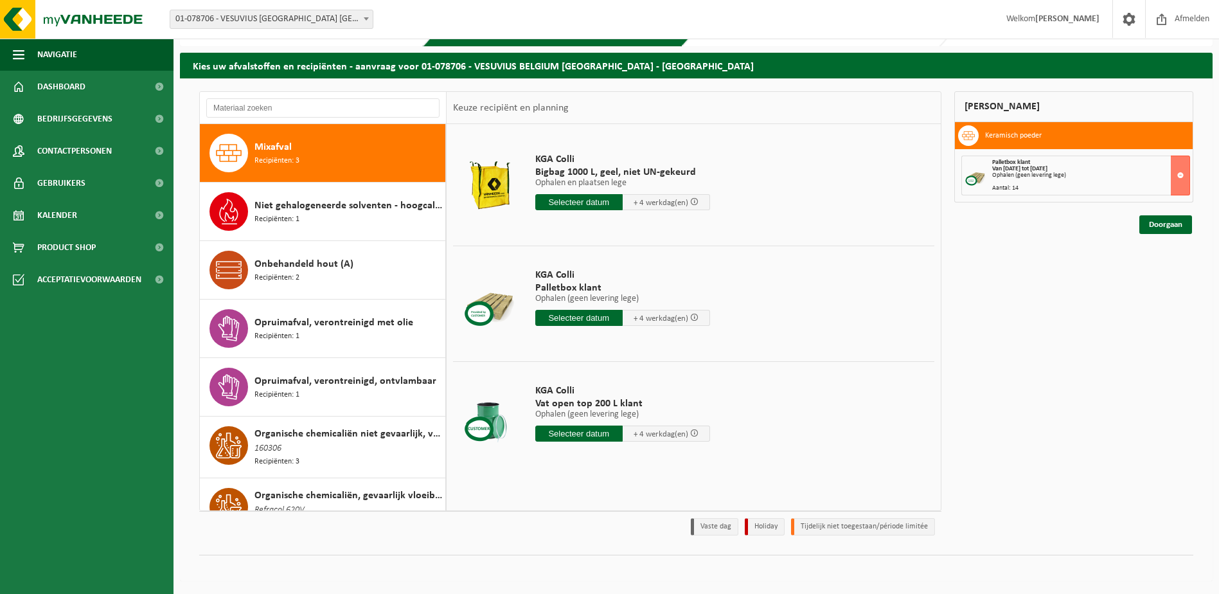
click at [235, 152] on icon at bounding box center [229, 153] width 26 height 26
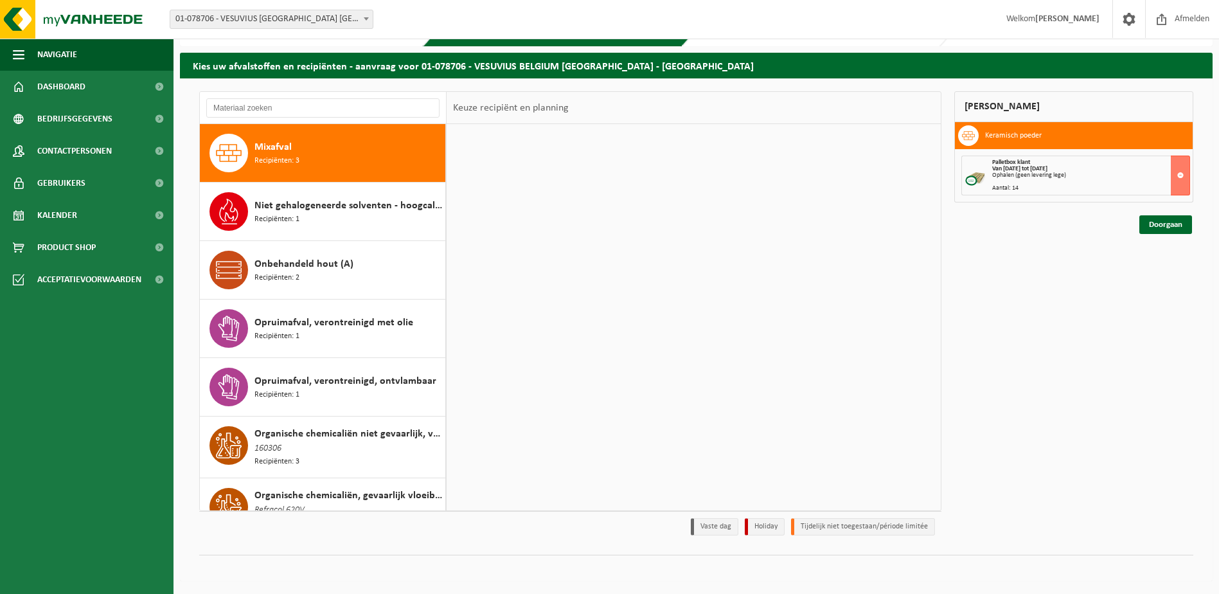
click at [238, 150] on icon at bounding box center [229, 153] width 26 height 26
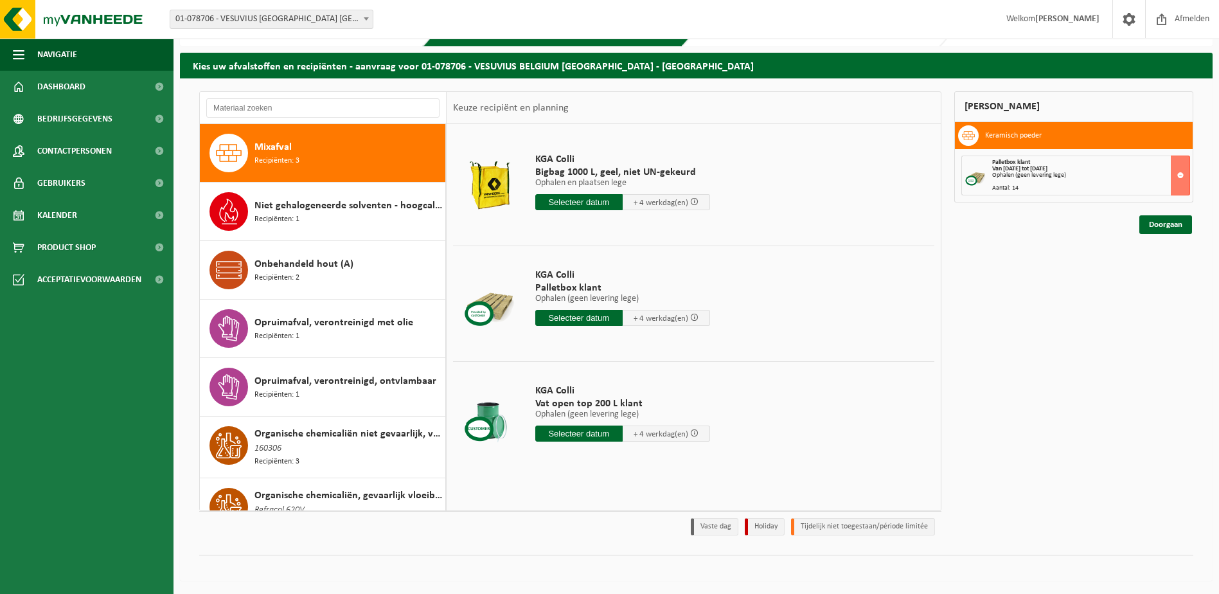
click at [335, 141] on div "Mixafval Recipiënten: 3" at bounding box center [348, 153] width 188 height 39
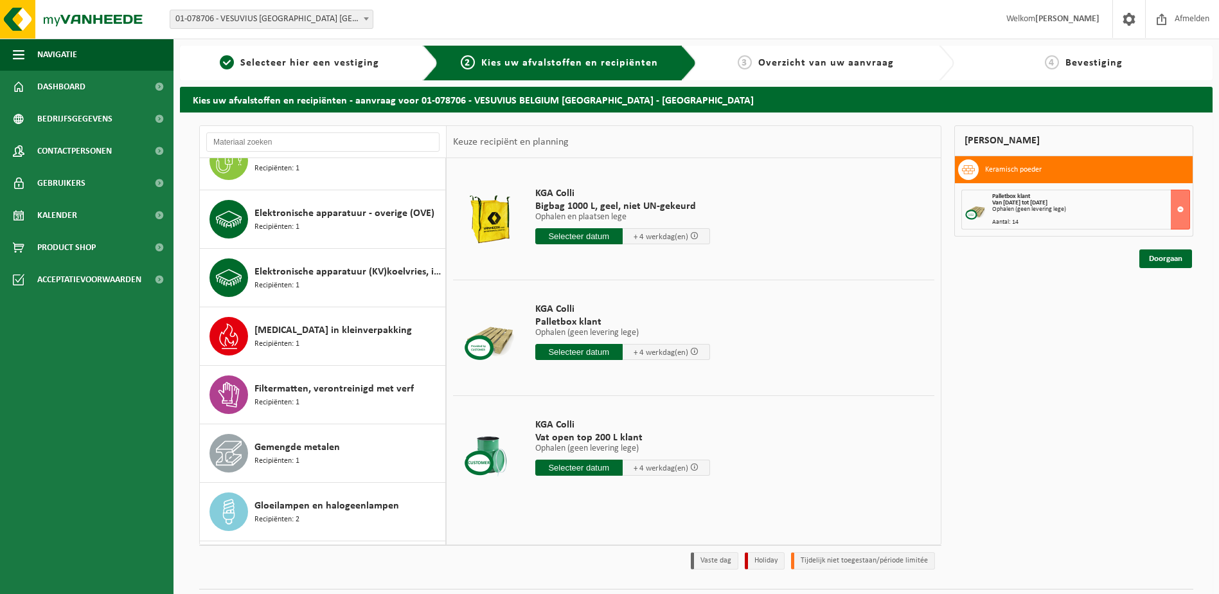
scroll to position [386, 0]
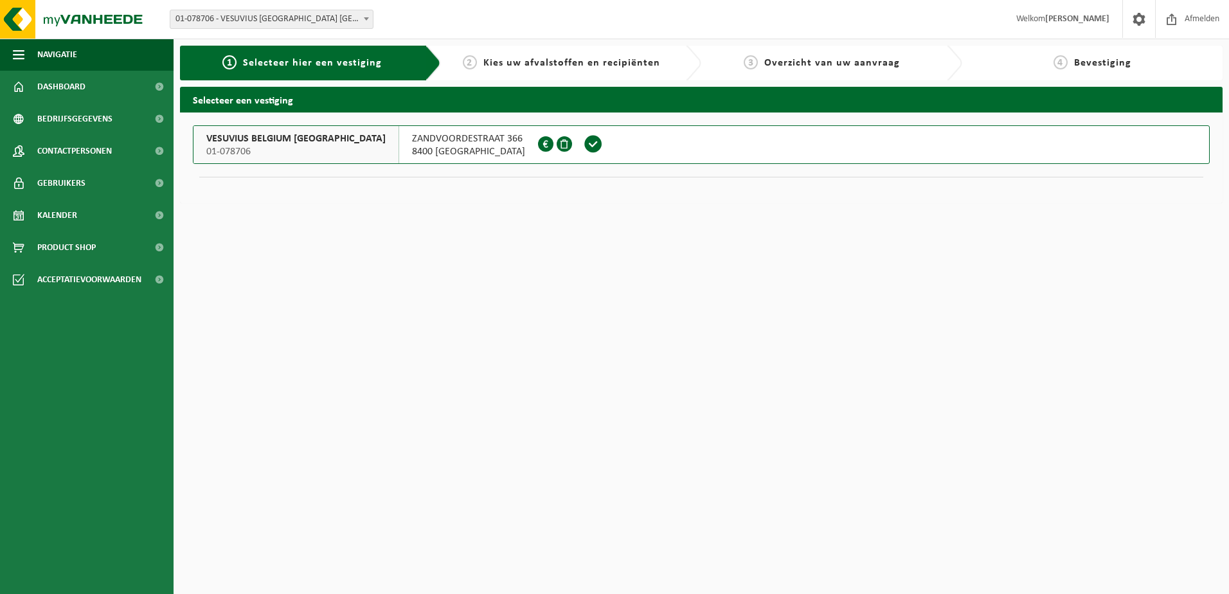
click at [307, 135] on div "VESUVIUS BELGIUM NV 01-078706" at bounding box center [296, 144] width 206 height 37
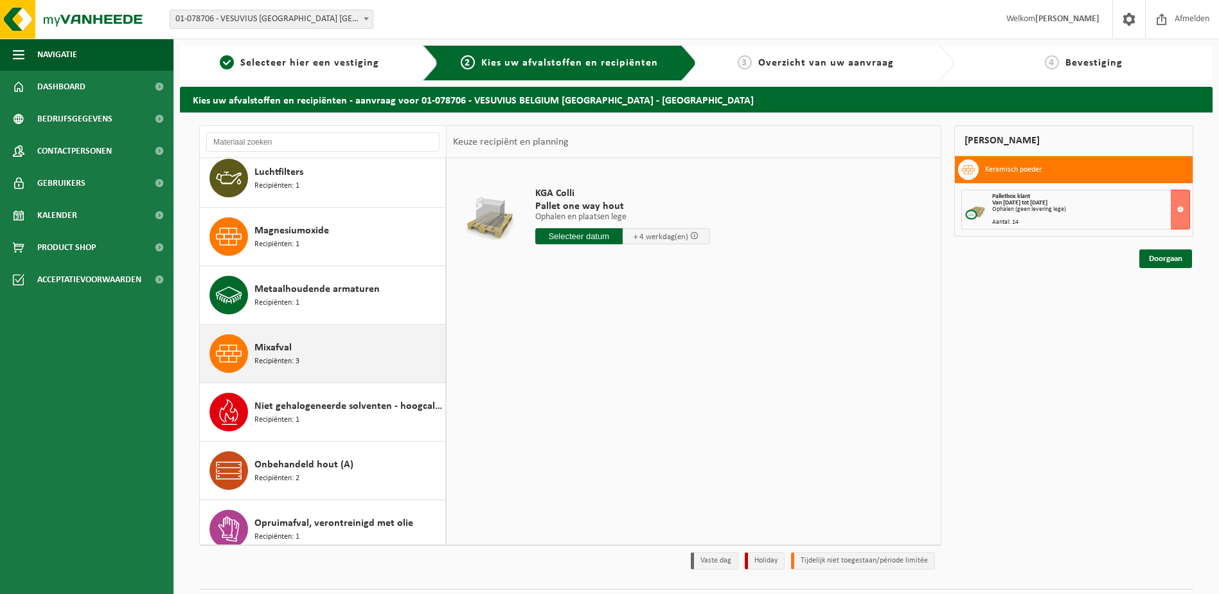
scroll to position [1414, 0]
click at [216, 345] on icon at bounding box center [229, 352] width 26 height 26
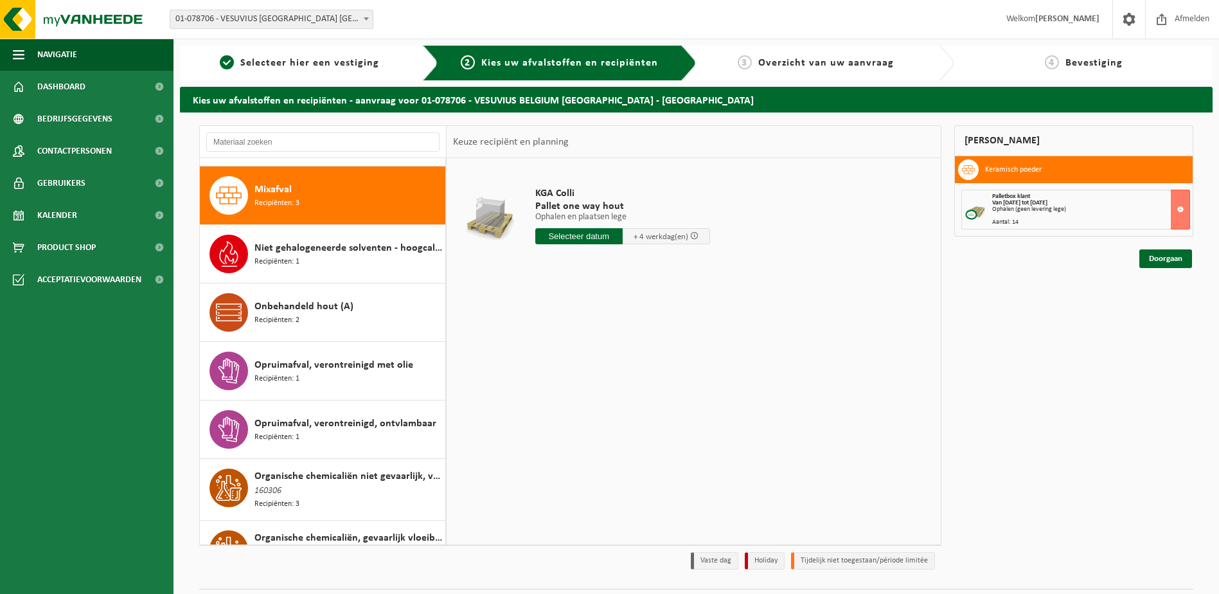
scroll to position [1579, 0]
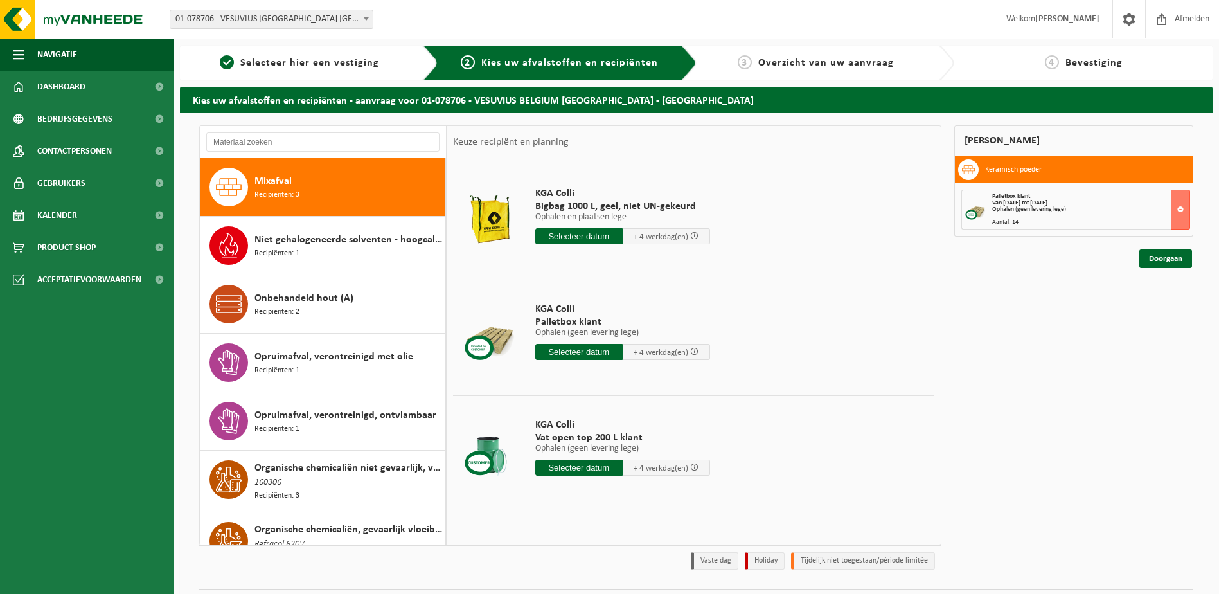
click at [233, 178] on icon at bounding box center [229, 187] width 26 height 26
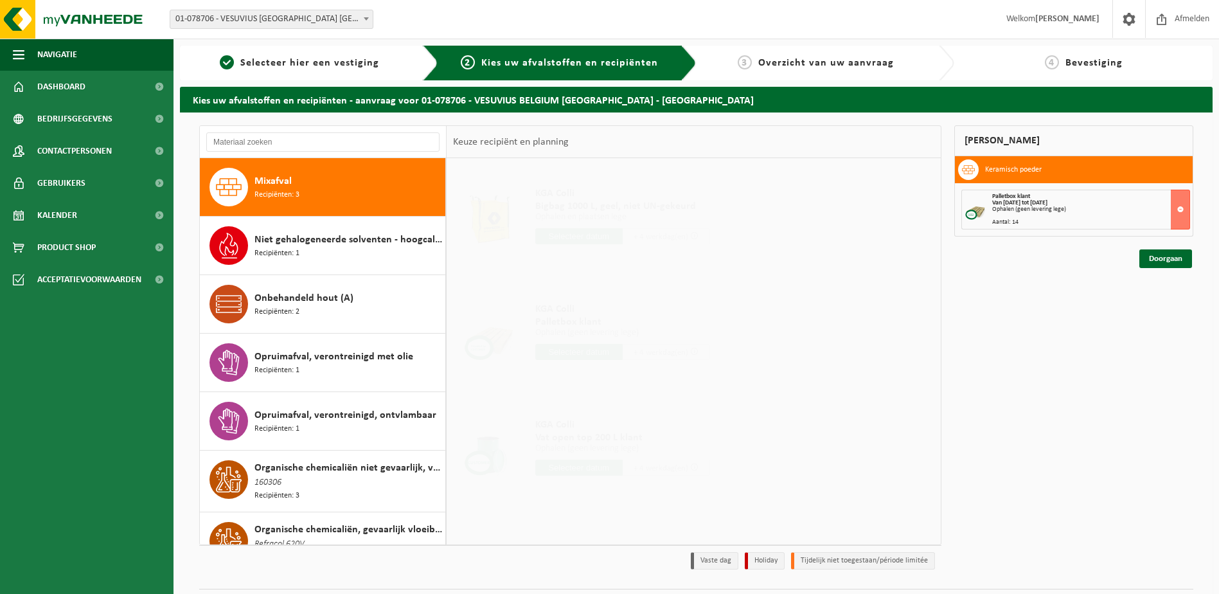
click at [233, 178] on icon at bounding box center [229, 187] width 26 height 26
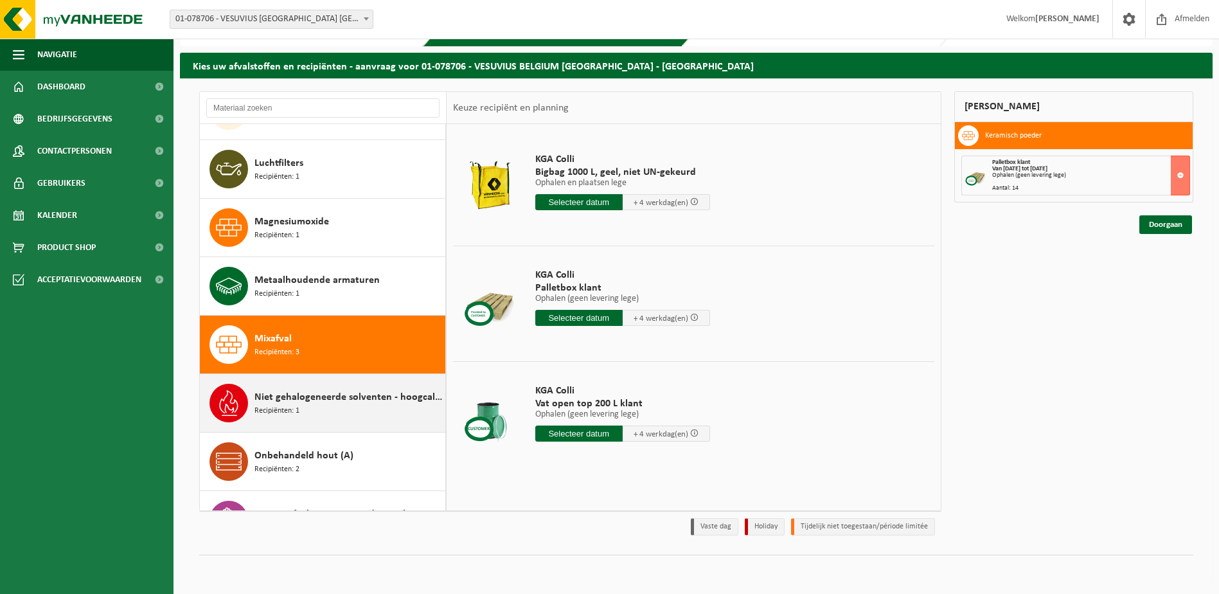
scroll to position [1386, 0]
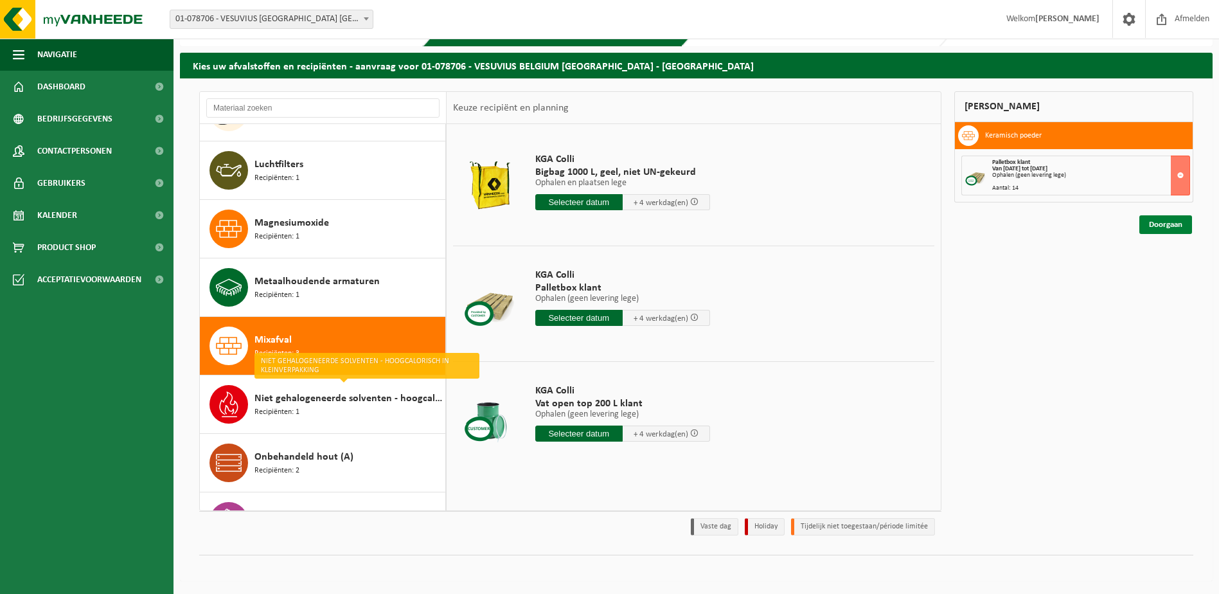
click at [1160, 226] on link "Doorgaan" at bounding box center [1165, 224] width 53 height 19
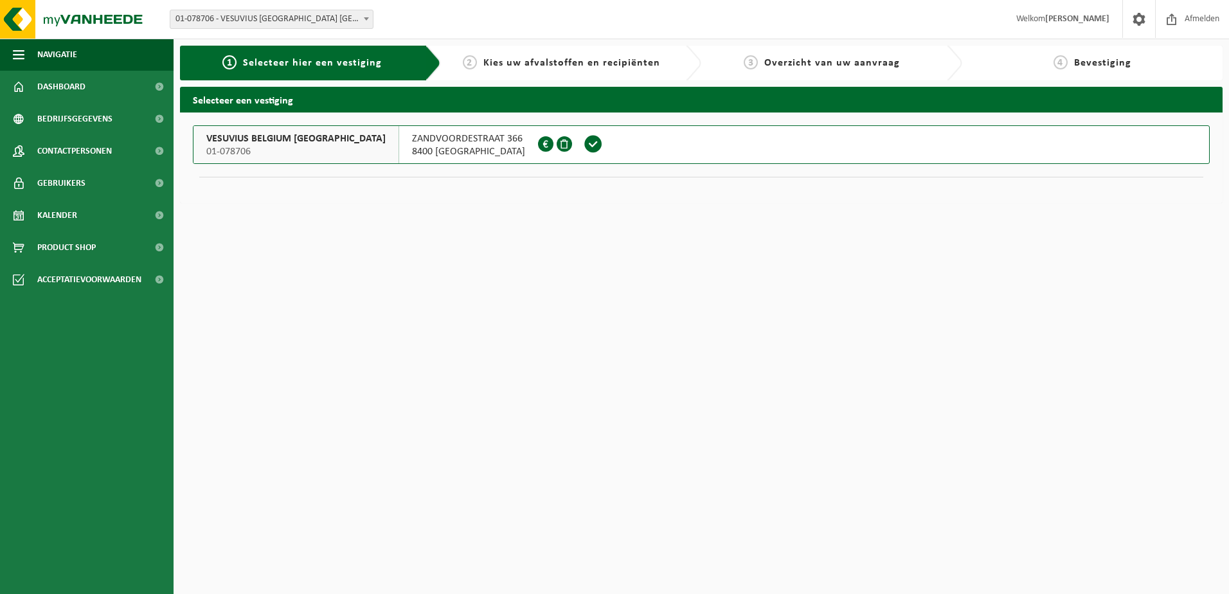
click at [298, 141] on span "VESUVIUS BELGIUM [GEOGRAPHIC_DATA]" at bounding box center [295, 138] width 179 height 13
click at [298, 141] on span "VESUVIUS BELGIUM NV" at bounding box center [295, 138] width 179 height 13
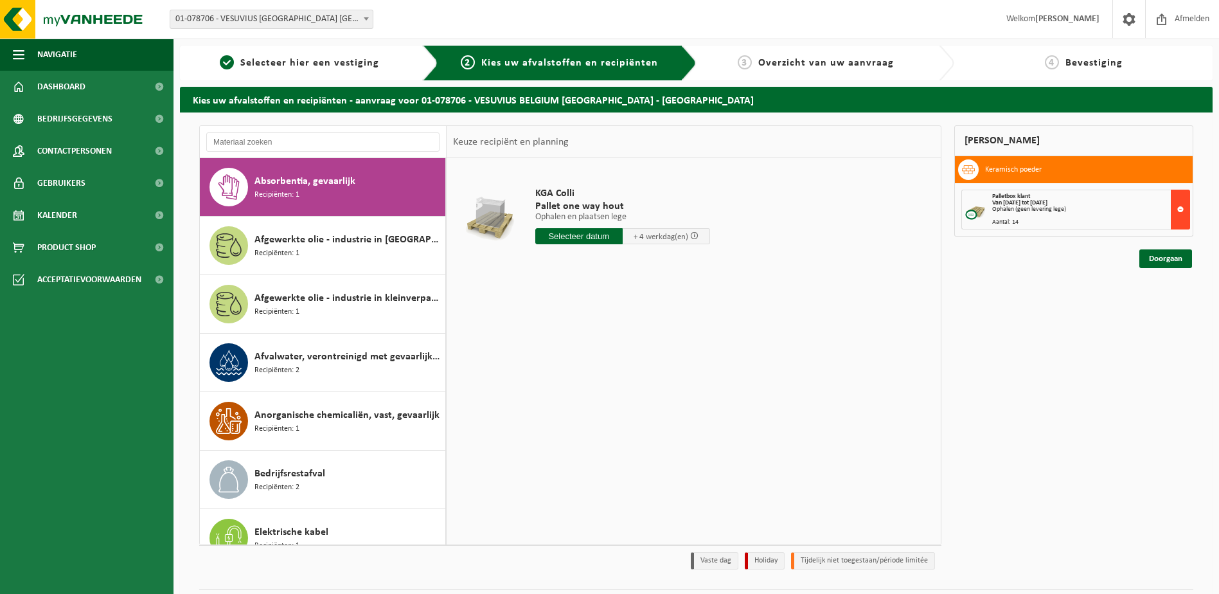
click at [1182, 211] on button at bounding box center [1180, 210] width 19 height 40
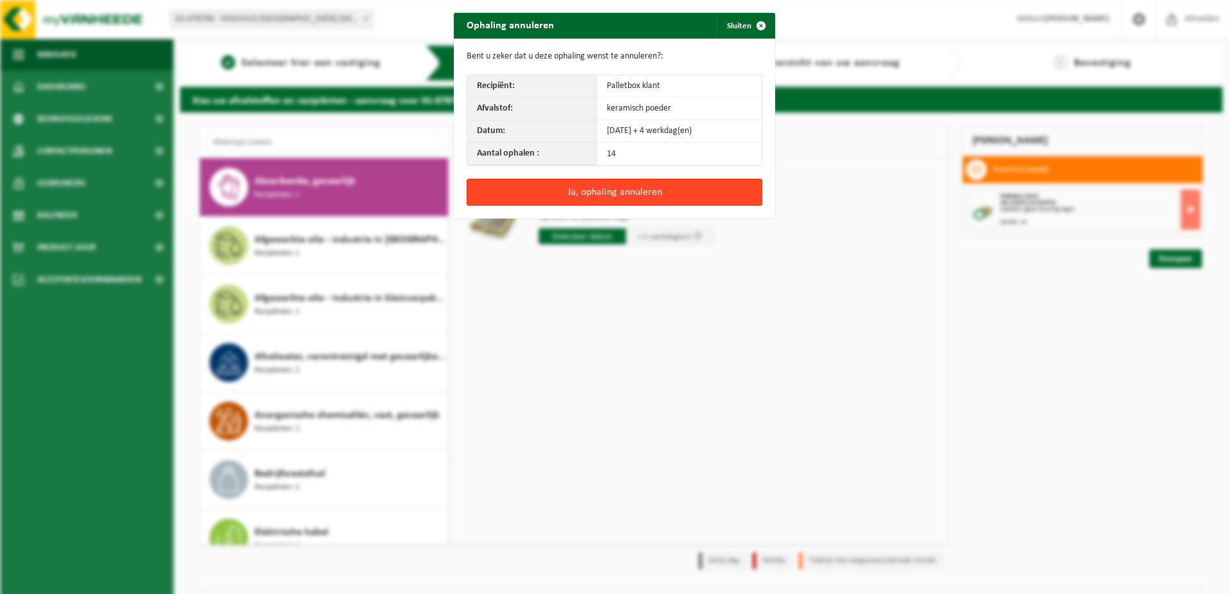
click at [633, 194] on button "Ja, ophaling annuleren" at bounding box center [615, 192] width 296 height 27
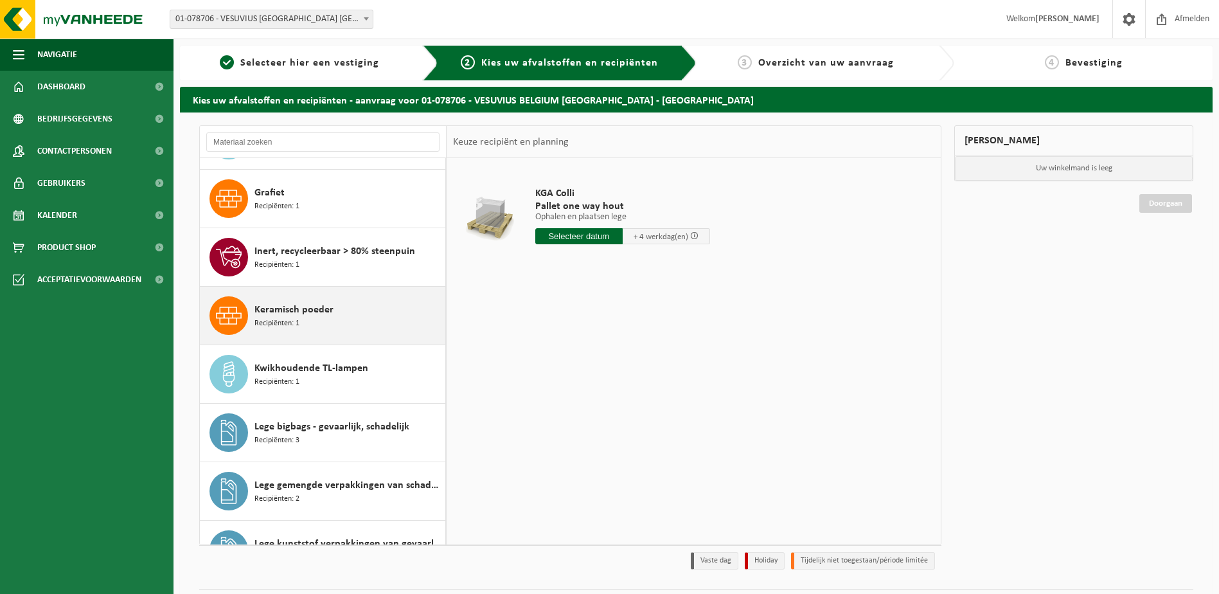
scroll to position [771, 0]
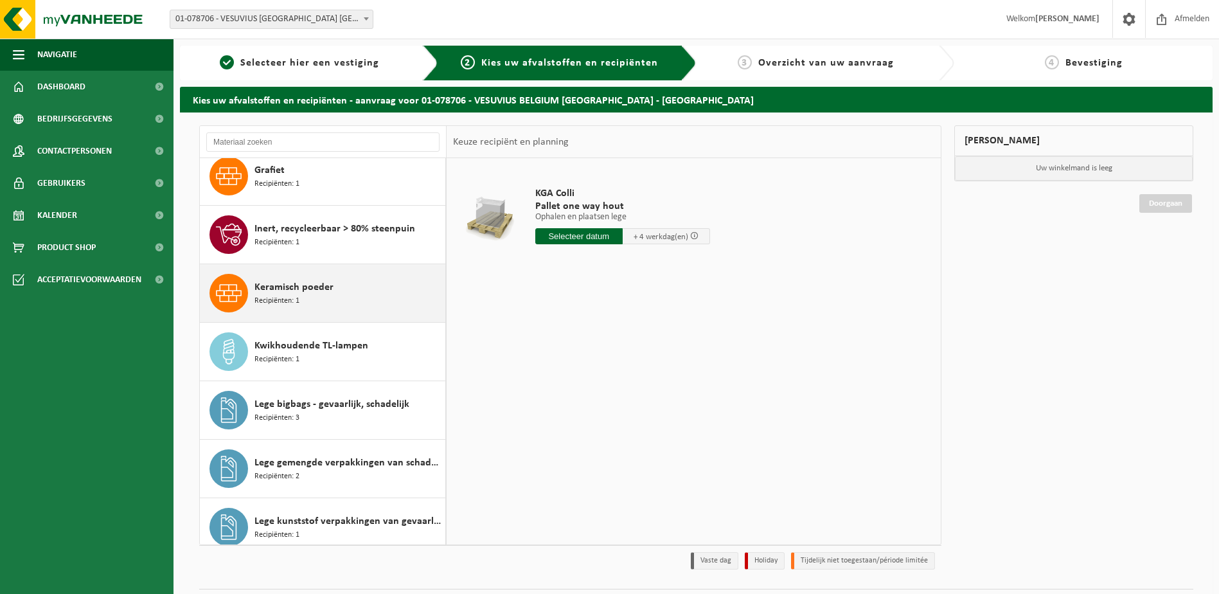
click at [271, 290] on span "Keramisch poeder" at bounding box center [293, 287] width 79 height 15
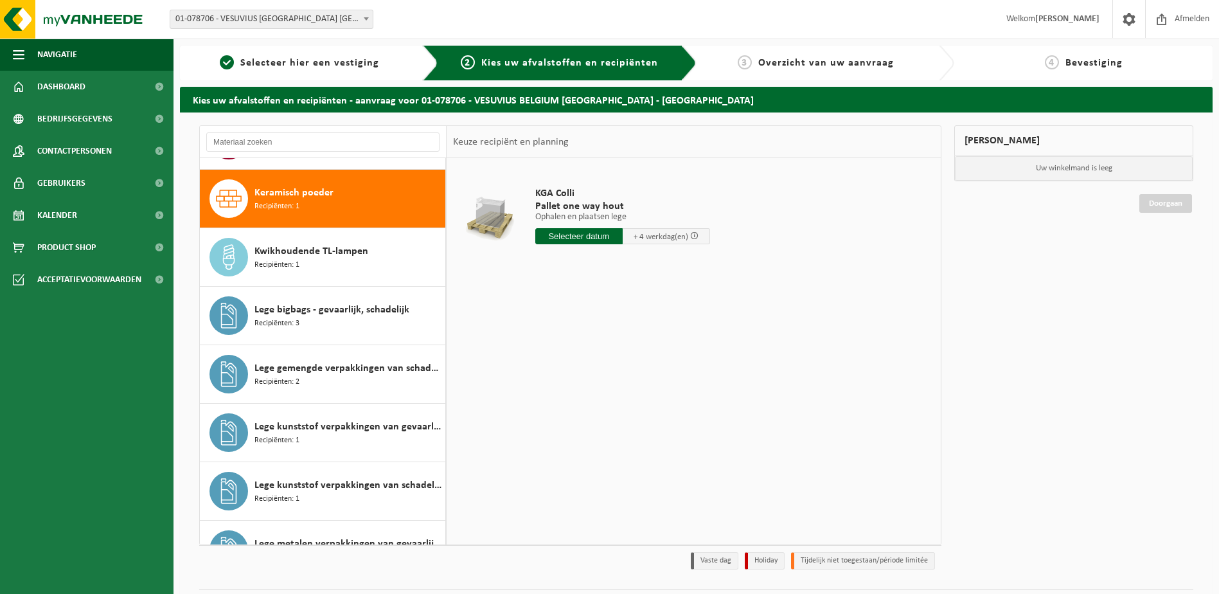
scroll to position [877, 0]
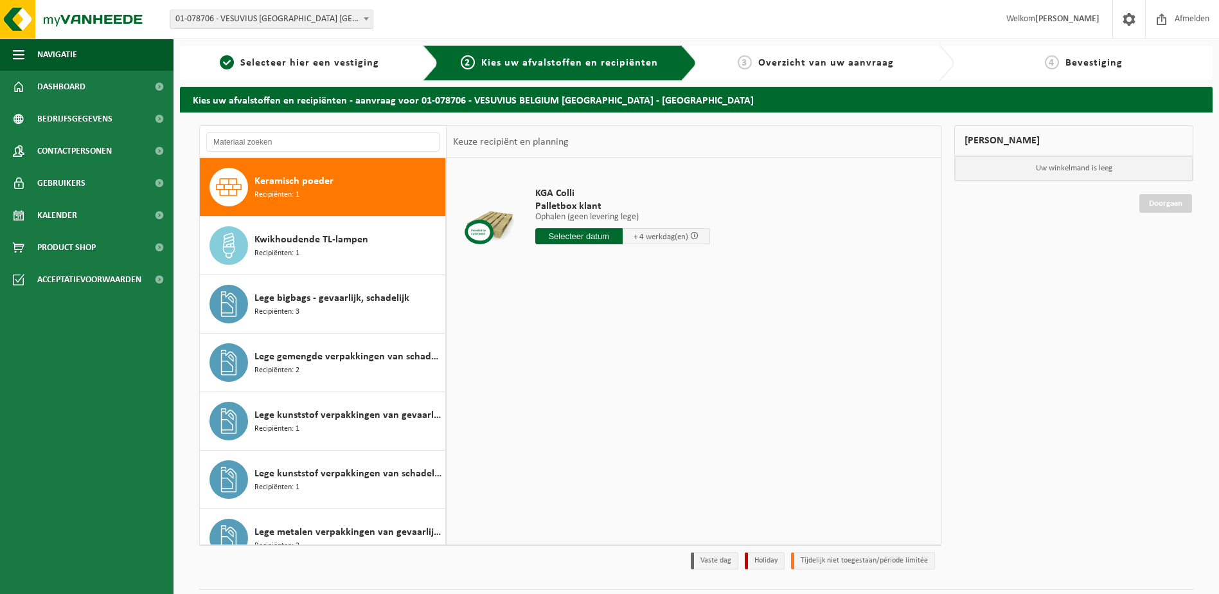
click at [252, 180] on div "Keramisch poeder Recipiënten: 1" at bounding box center [323, 187] width 246 height 58
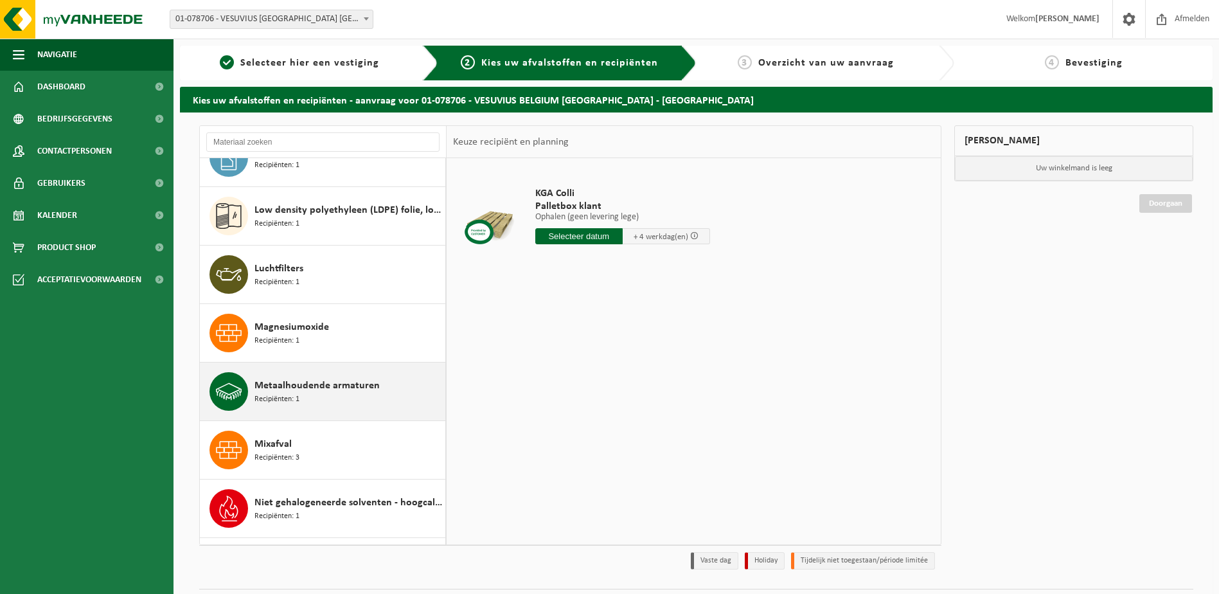
scroll to position [1327, 0]
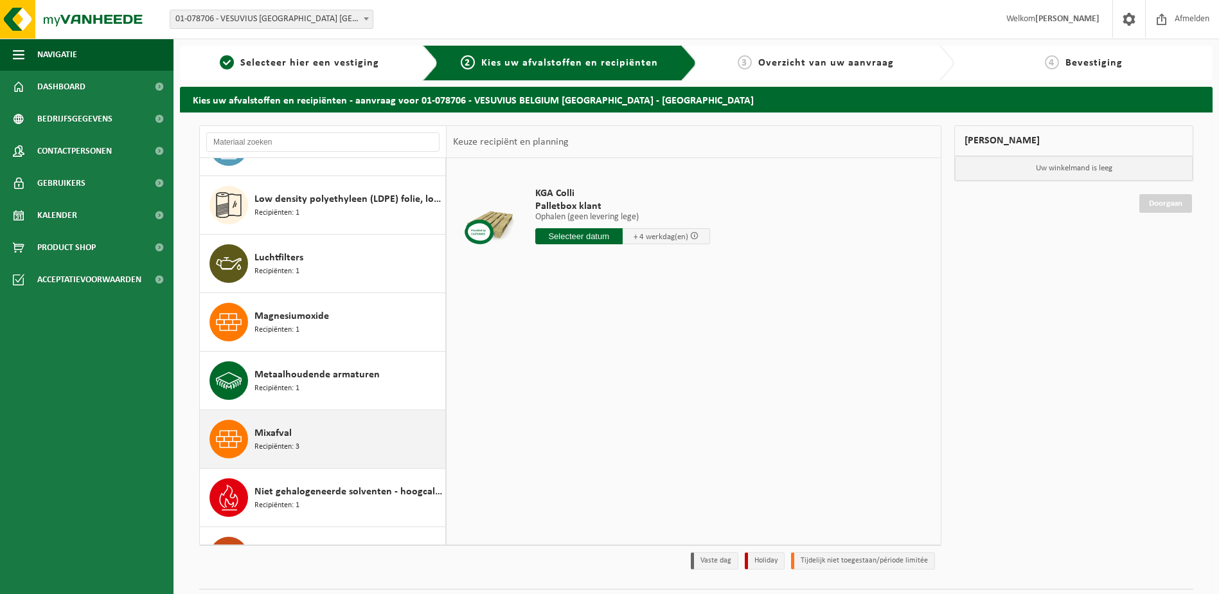
click at [226, 431] on icon at bounding box center [229, 439] width 26 height 26
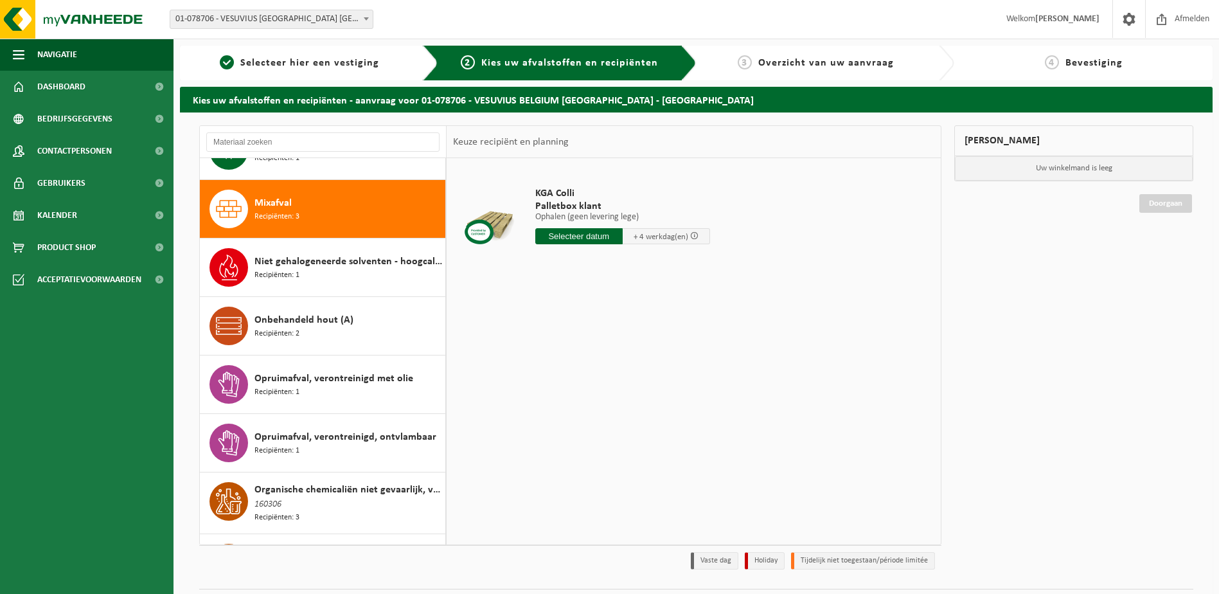
scroll to position [1579, 0]
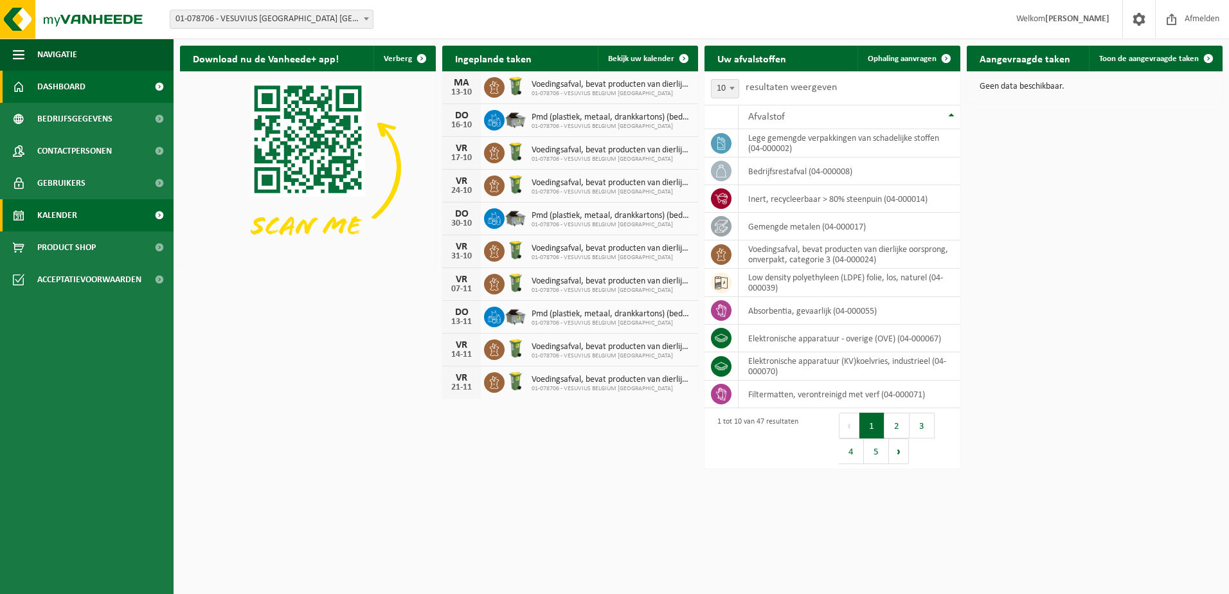
click at [57, 218] on span "Kalender" at bounding box center [57, 215] width 40 height 32
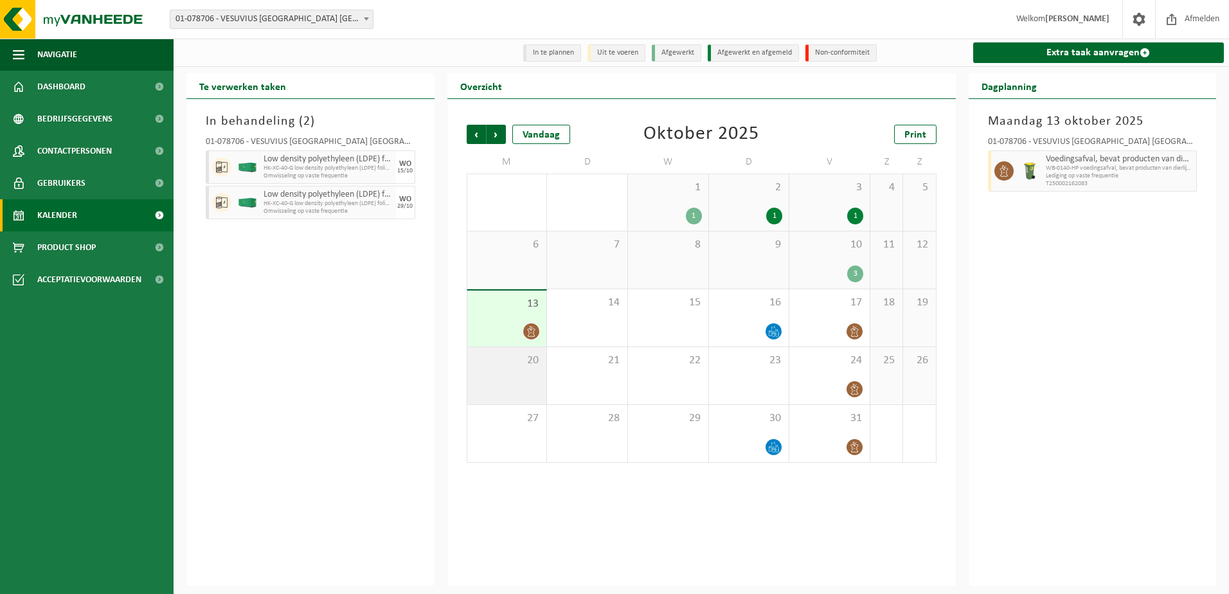
click at [515, 369] on div "20" at bounding box center [507, 375] width 80 height 57
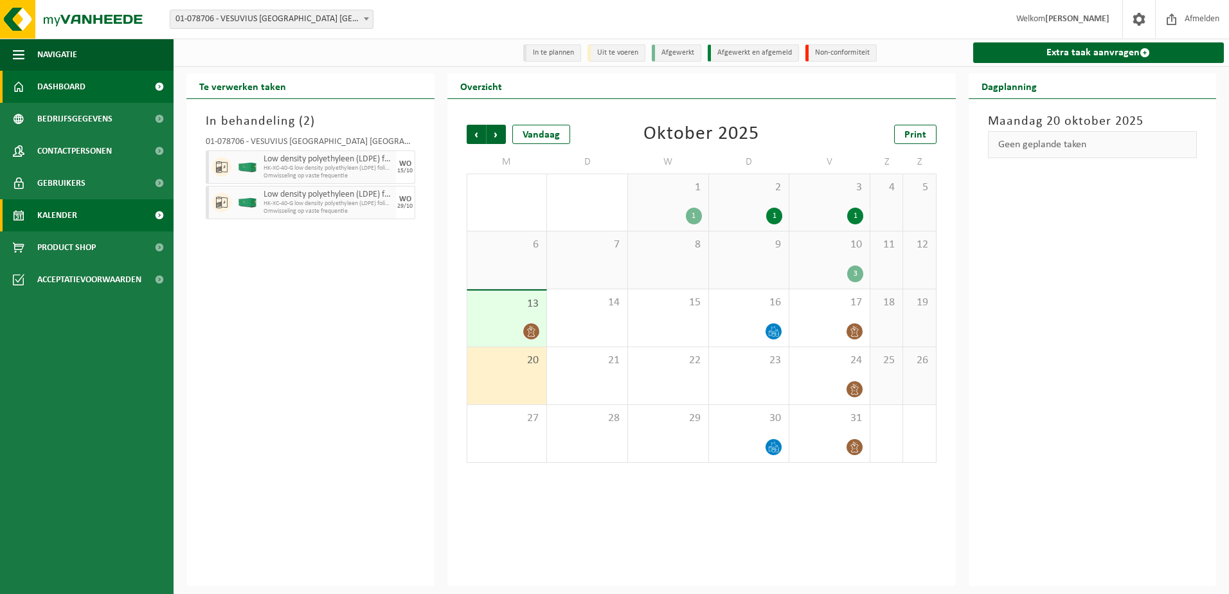
click at [81, 87] on span "Dashboard" at bounding box center [61, 87] width 48 height 32
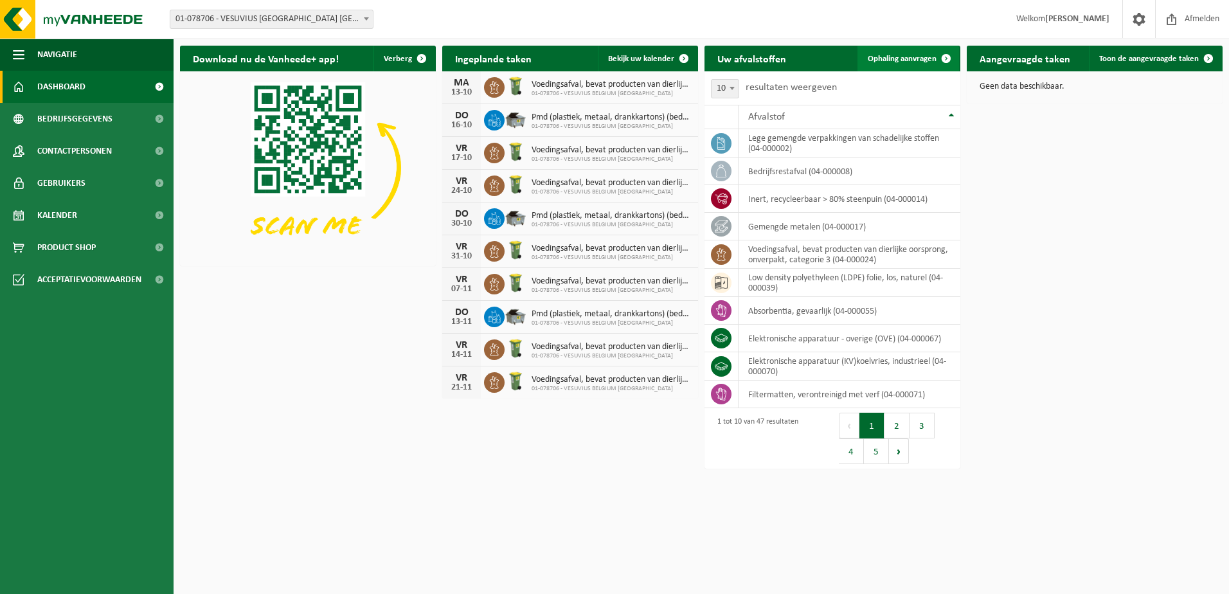
click at [909, 62] on span "Ophaling aanvragen" at bounding box center [901, 59] width 69 height 8
click at [885, 55] on span "Ophaling aanvragen" at bounding box center [901, 59] width 69 height 8
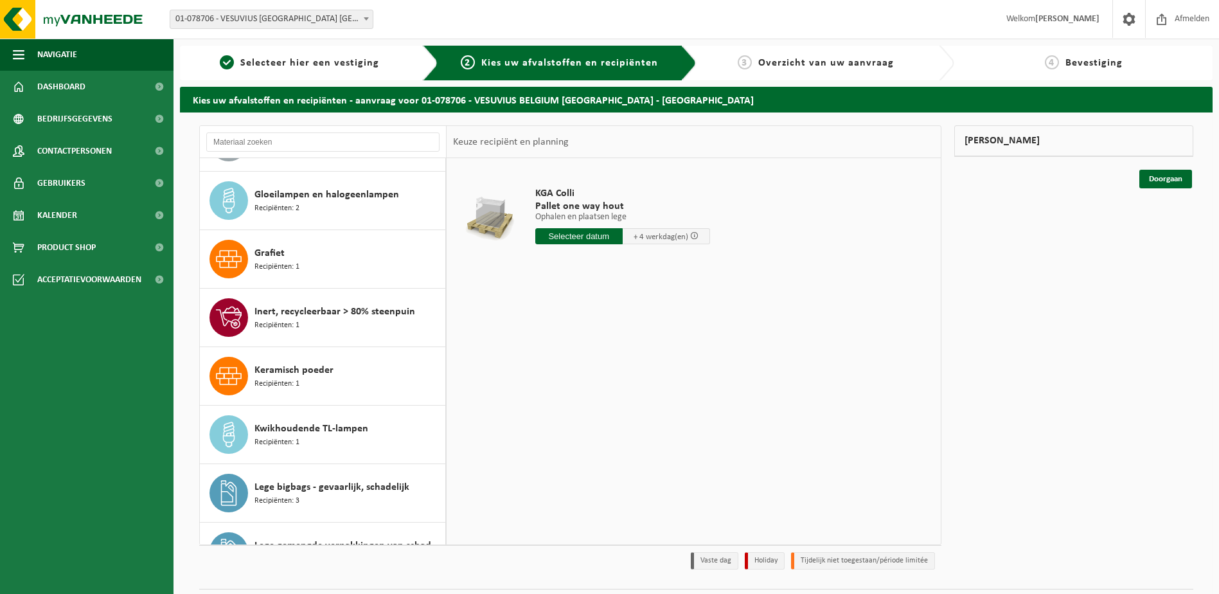
scroll to position [707, 0]
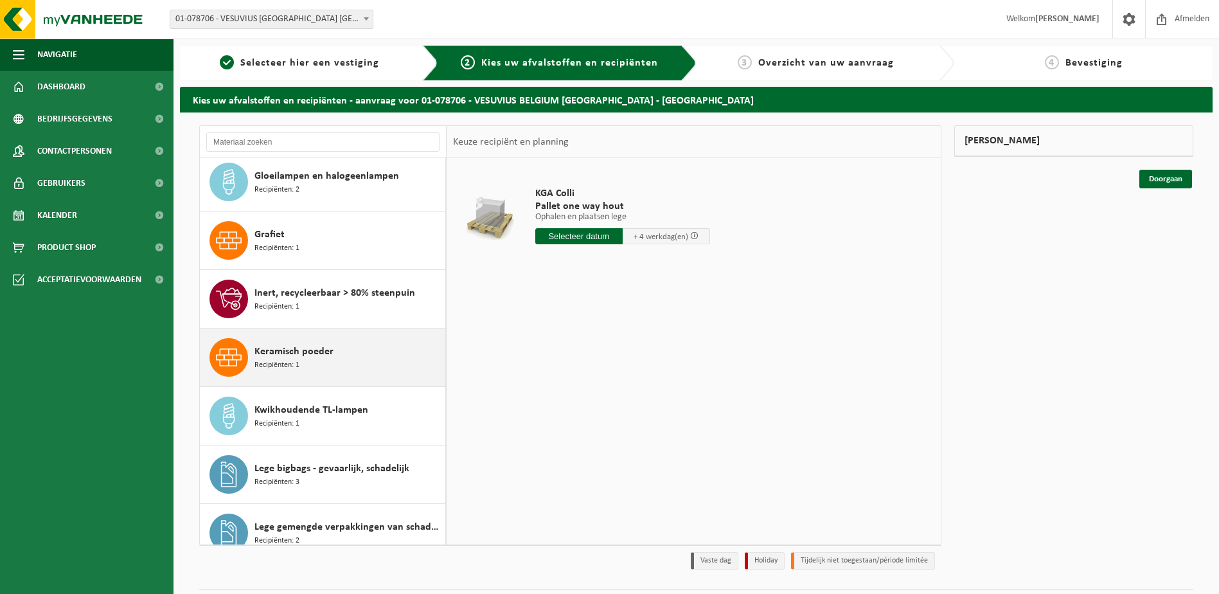
click at [240, 354] on icon at bounding box center [229, 357] width 26 height 26
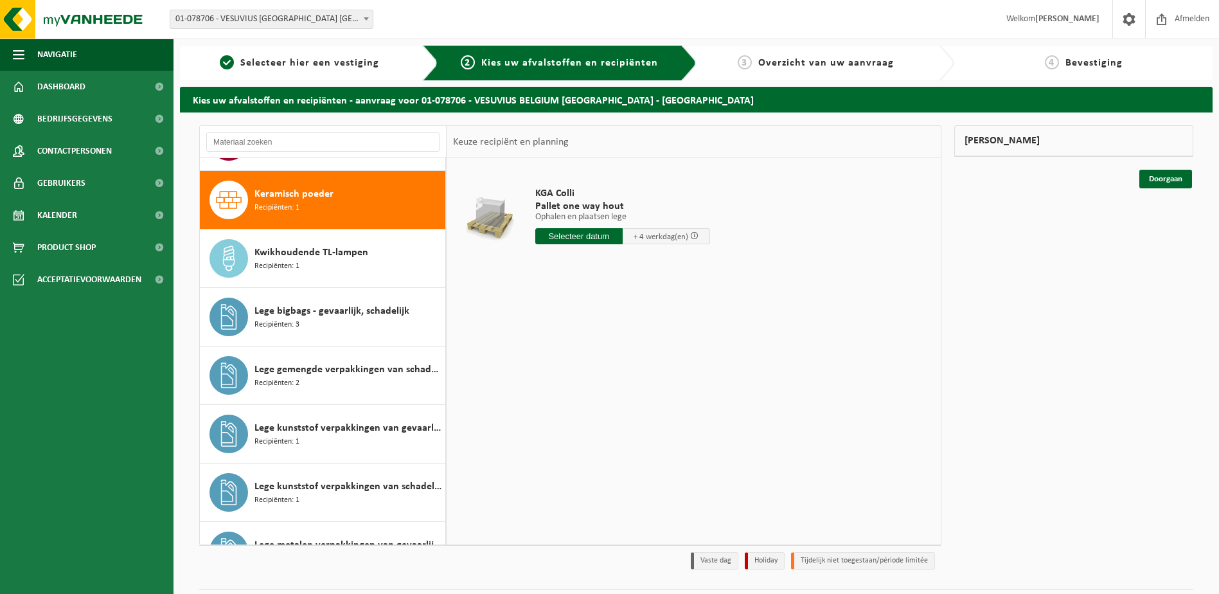
scroll to position [877, 0]
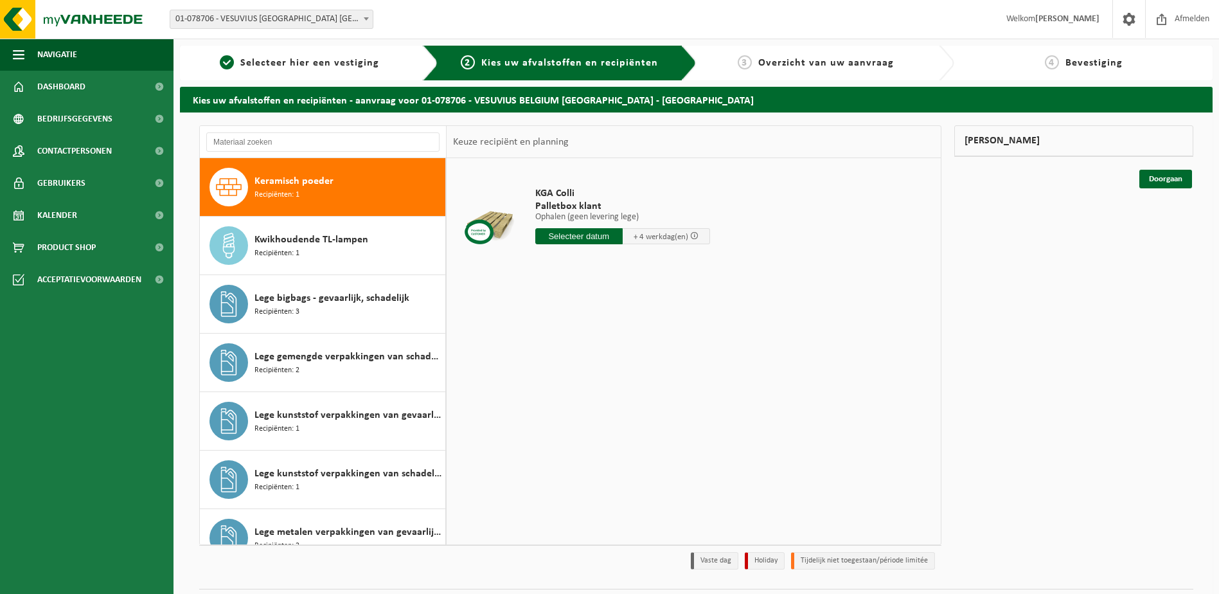
click at [597, 237] on input "text" at bounding box center [578, 236] width 87 height 16
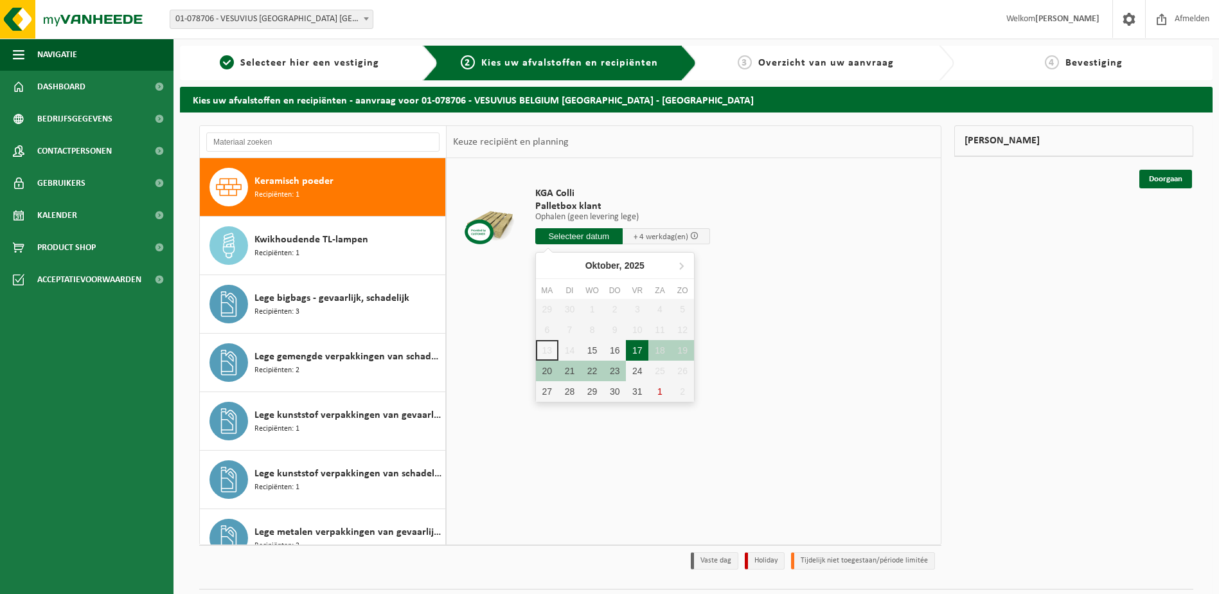
click at [643, 342] on div "17" at bounding box center [637, 350] width 22 height 21
type input "Van [DATE]"
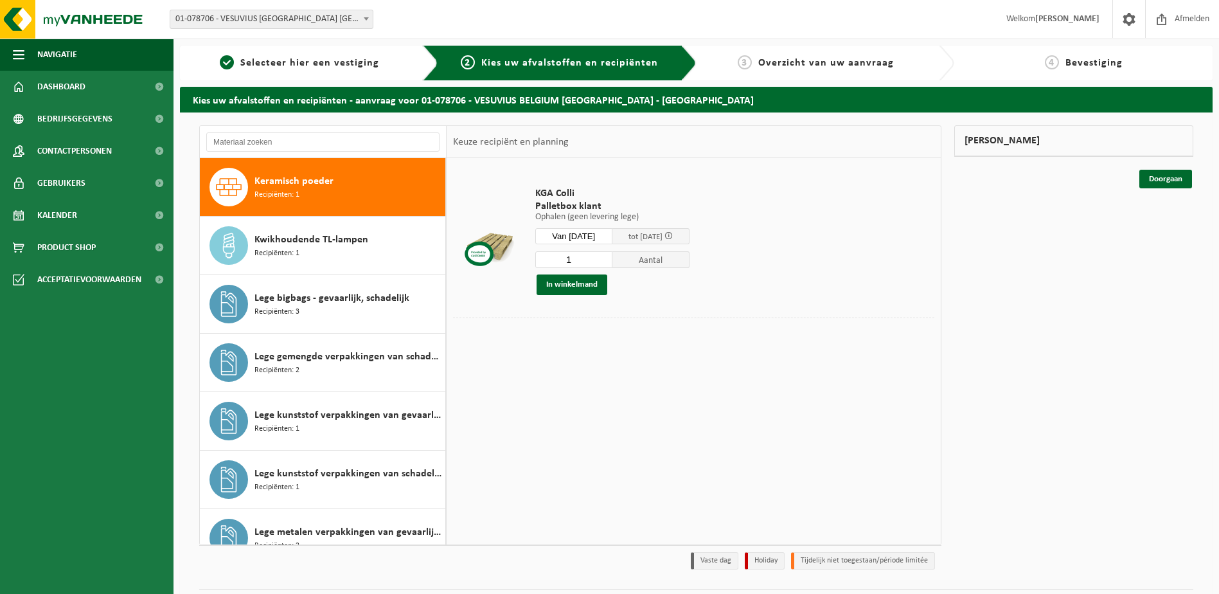
click at [592, 258] on input "1" at bounding box center [573, 259] width 77 height 17
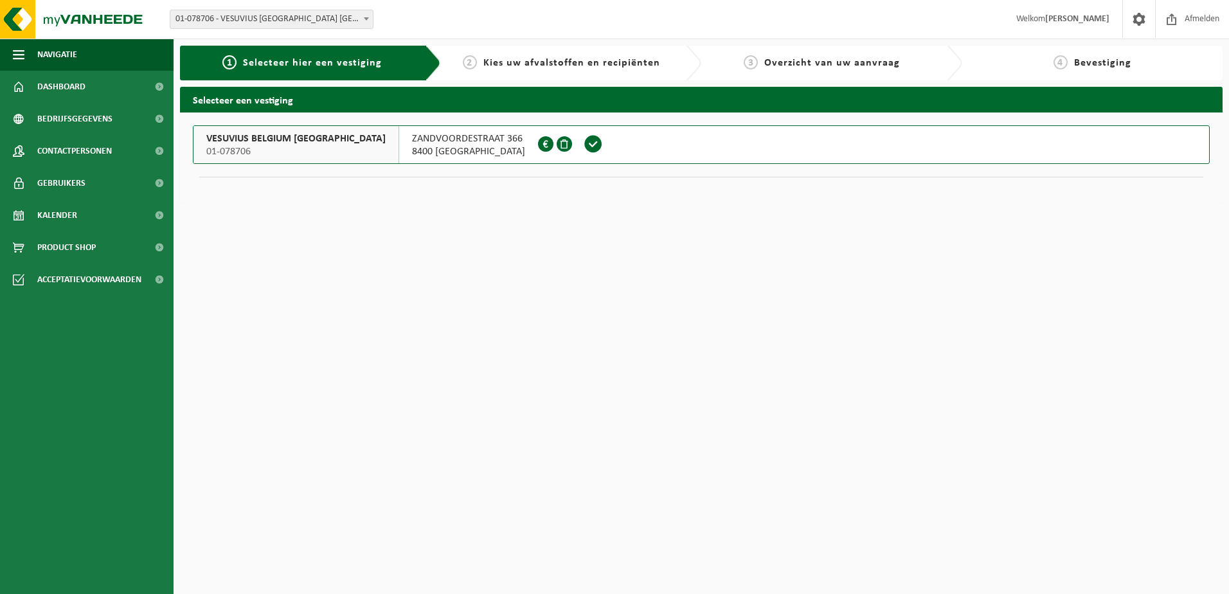
click at [412, 147] on span "8400 [GEOGRAPHIC_DATA]" at bounding box center [468, 151] width 113 height 13
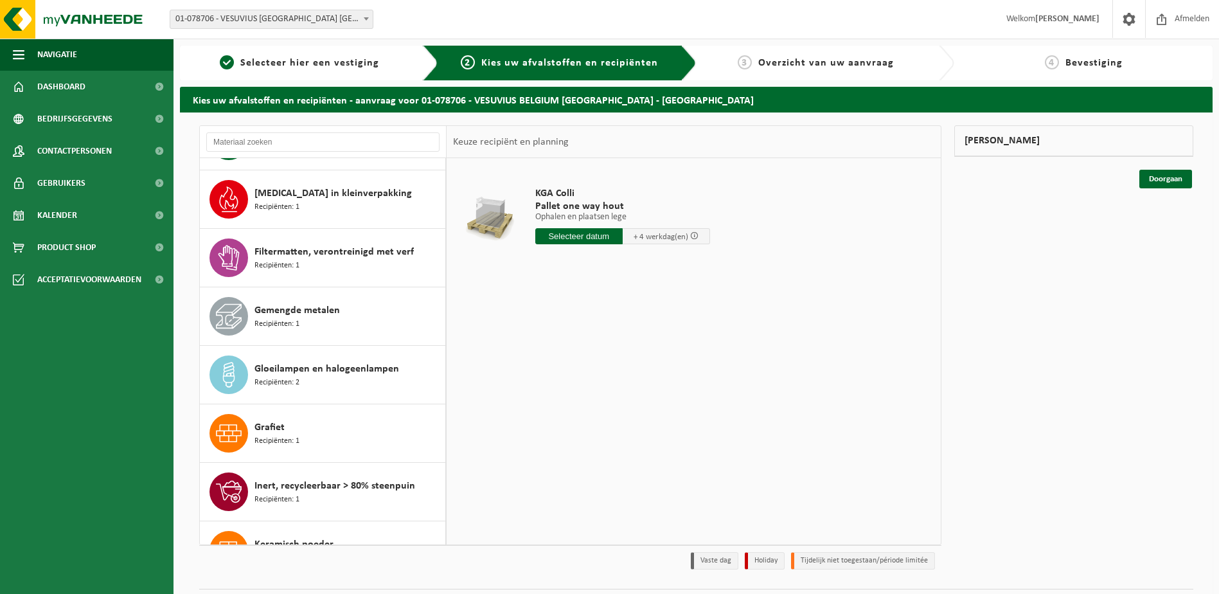
scroll to position [707, 0]
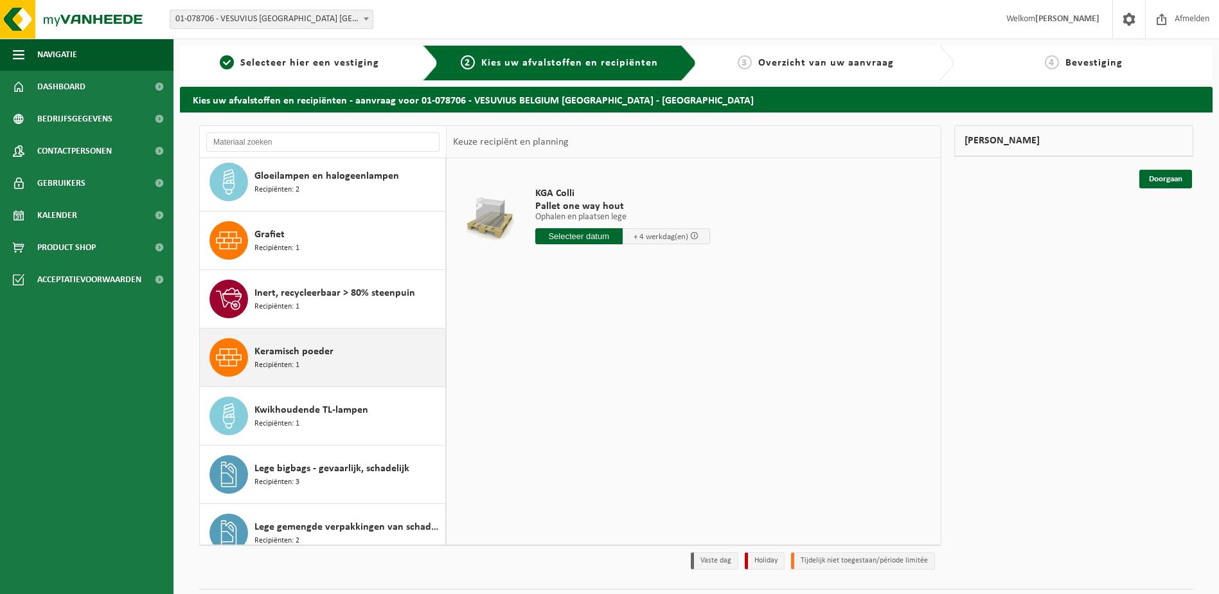
click at [223, 355] on icon at bounding box center [229, 356] width 26 height 17
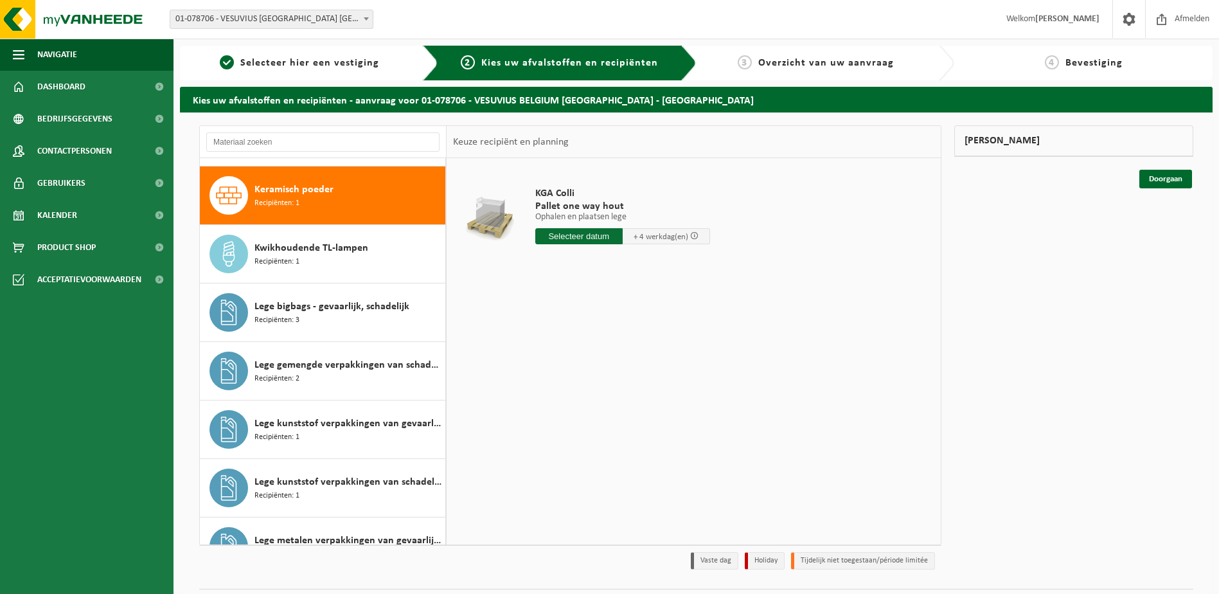
scroll to position [877, 0]
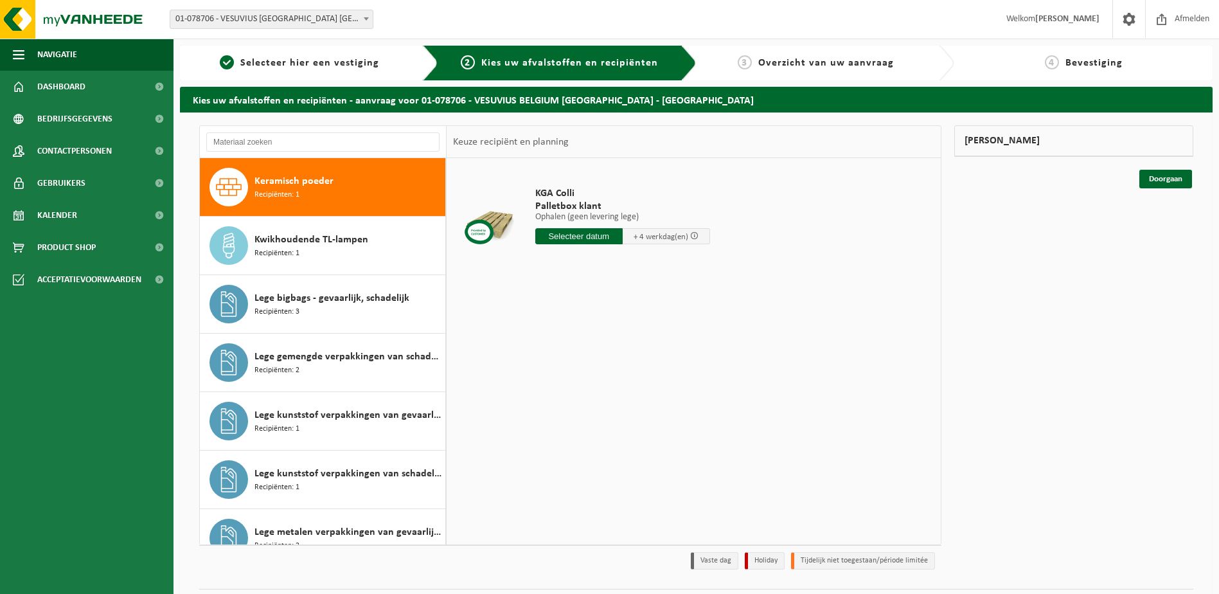
click at [582, 236] on input "text" at bounding box center [578, 236] width 87 height 16
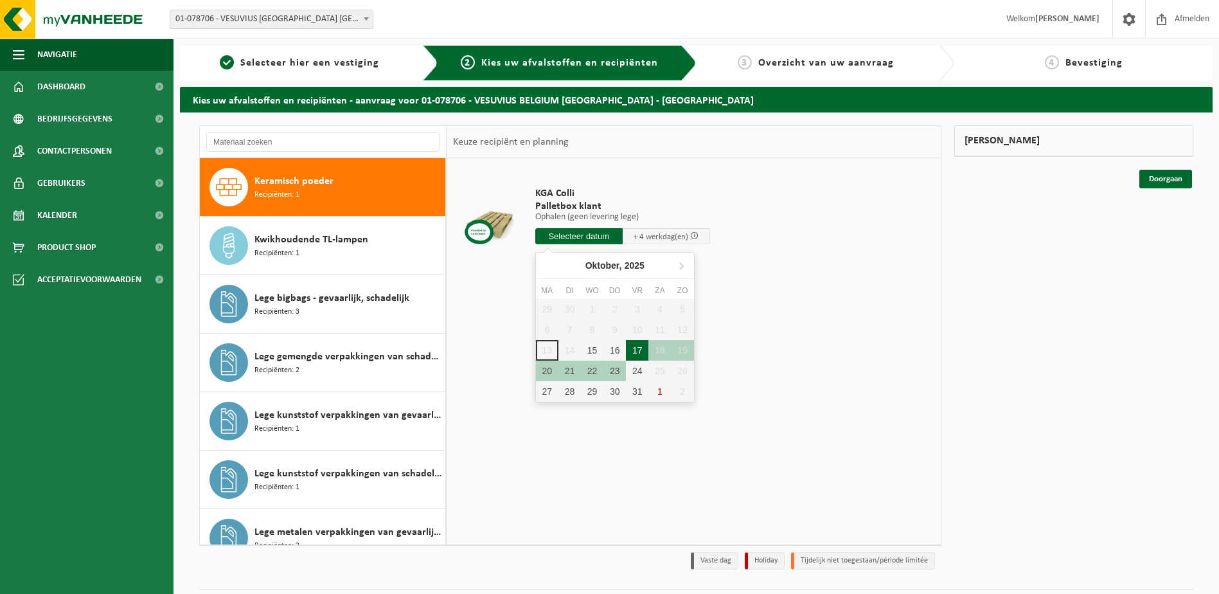
click at [636, 348] on div "17" at bounding box center [637, 350] width 22 height 21
type input "Van 2025-10-17"
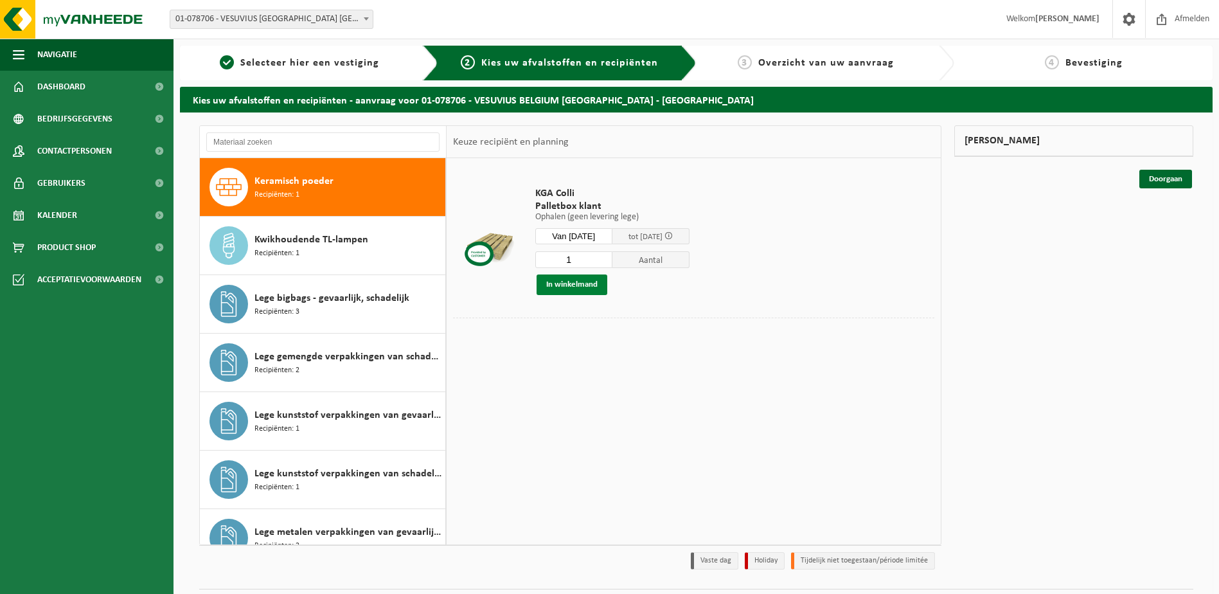
click at [557, 280] on button "In winkelmand" at bounding box center [572, 284] width 71 height 21
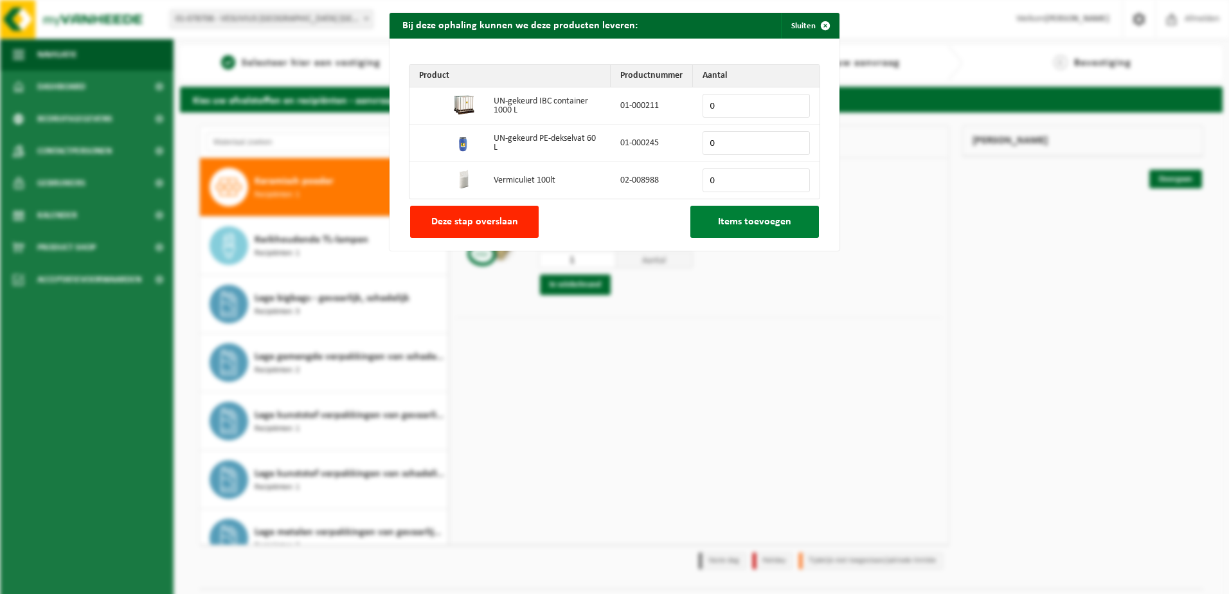
click at [731, 228] on button "Items toevoegen" at bounding box center [754, 222] width 129 height 32
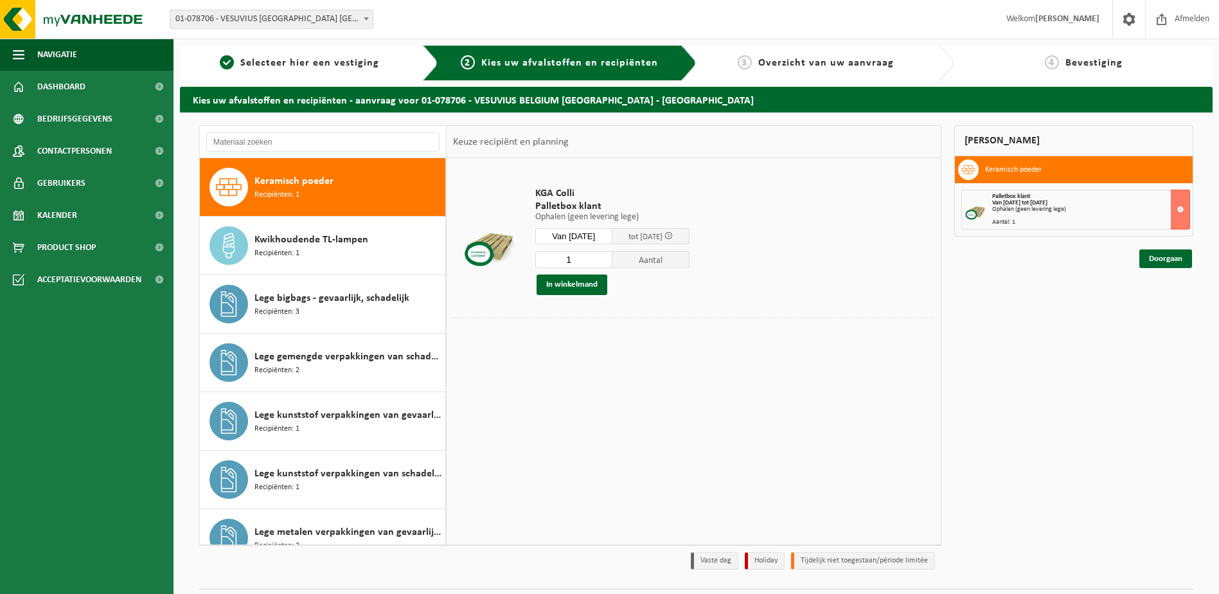
click at [1022, 209] on div "Ophalen (geen levering lege)" at bounding box center [1090, 209] width 197 height 6
click at [1034, 200] on strong "Van 2025-10-17 tot 2025-10-23" at bounding box center [1019, 202] width 55 height 7
click at [1178, 211] on button at bounding box center [1180, 210] width 19 height 40
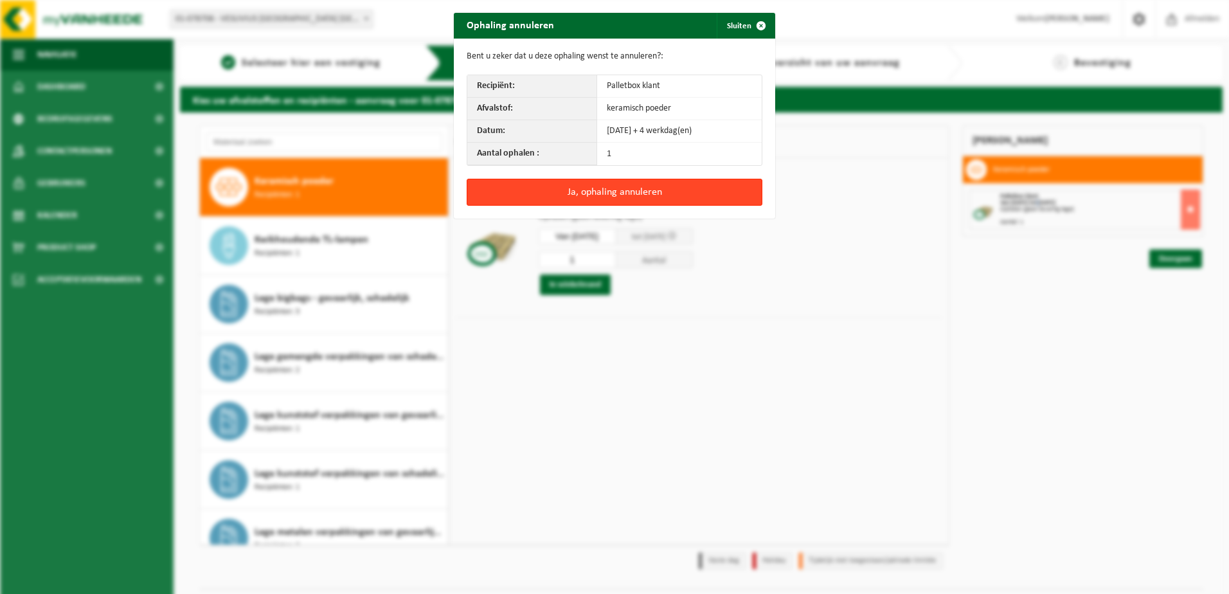
click at [634, 190] on button "Ja, ophaling annuleren" at bounding box center [615, 192] width 296 height 27
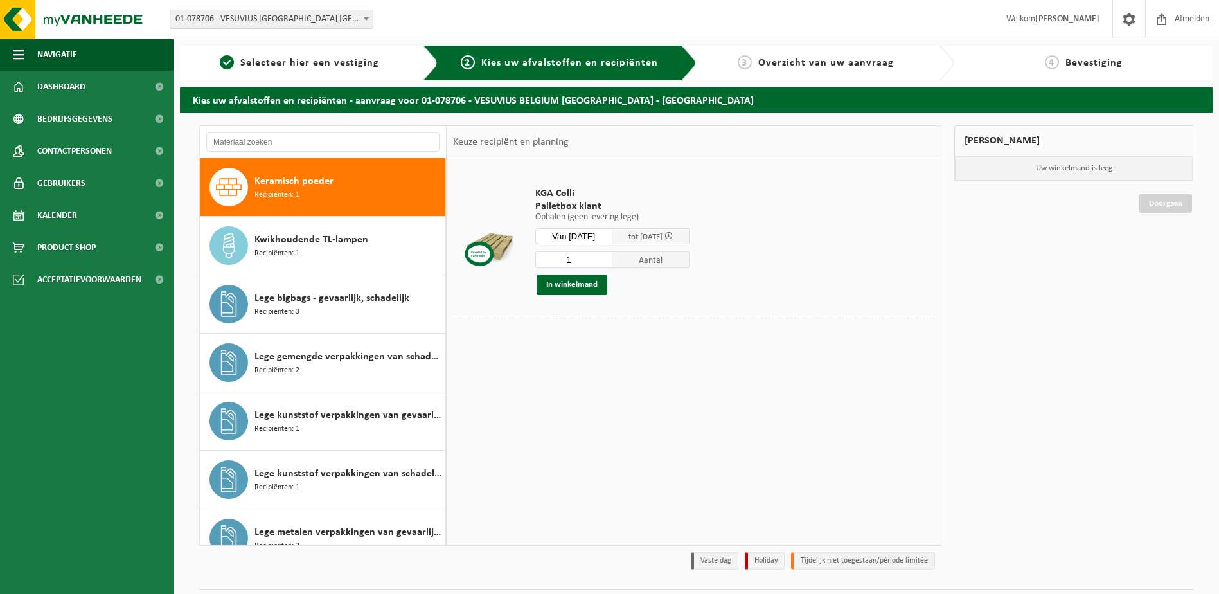
click at [600, 259] on input "1" at bounding box center [573, 259] width 77 height 17
type input "14"
click at [564, 279] on button "In winkelmand" at bounding box center [572, 284] width 71 height 21
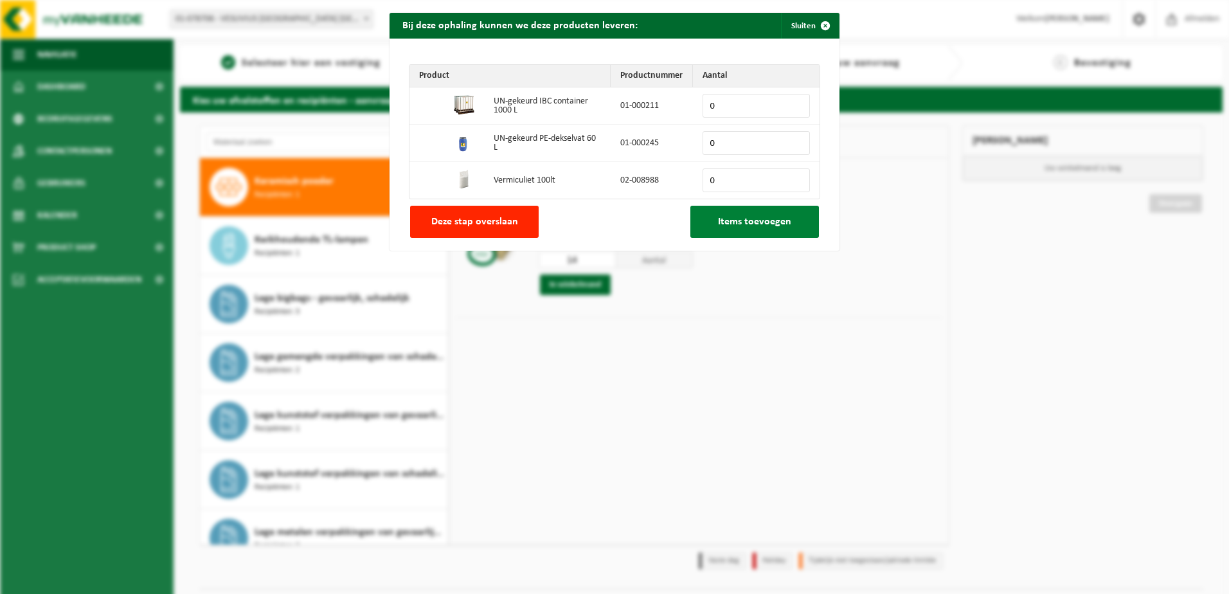
click at [730, 221] on span "Items toevoegen" at bounding box center [754, 222] width 73 height 10
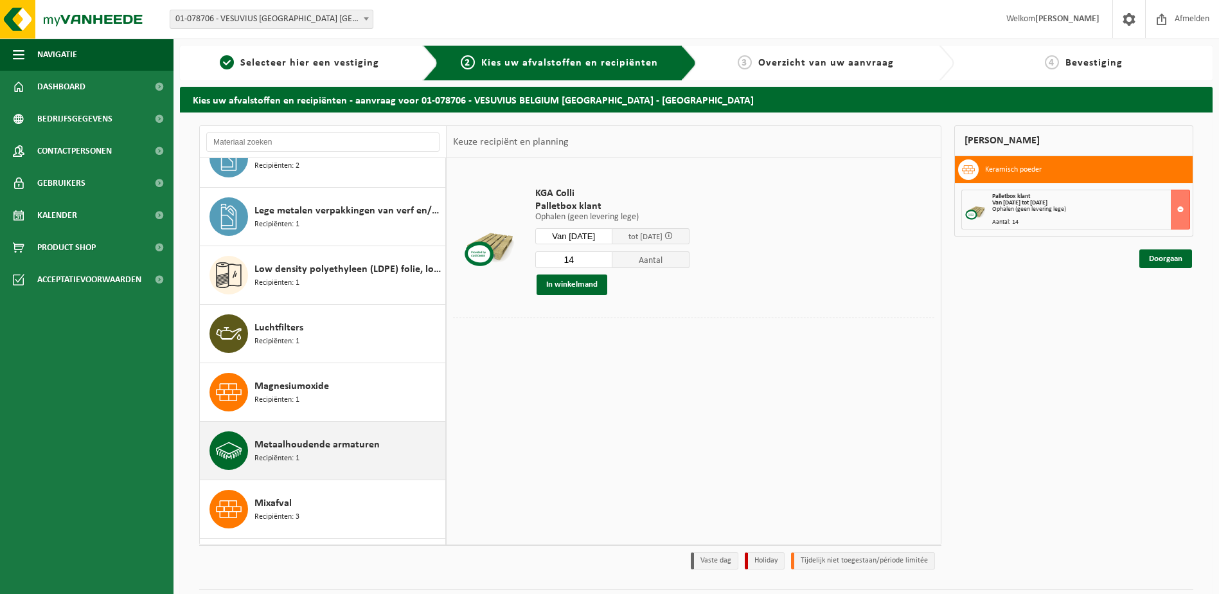
scroll to position [1455, 0]
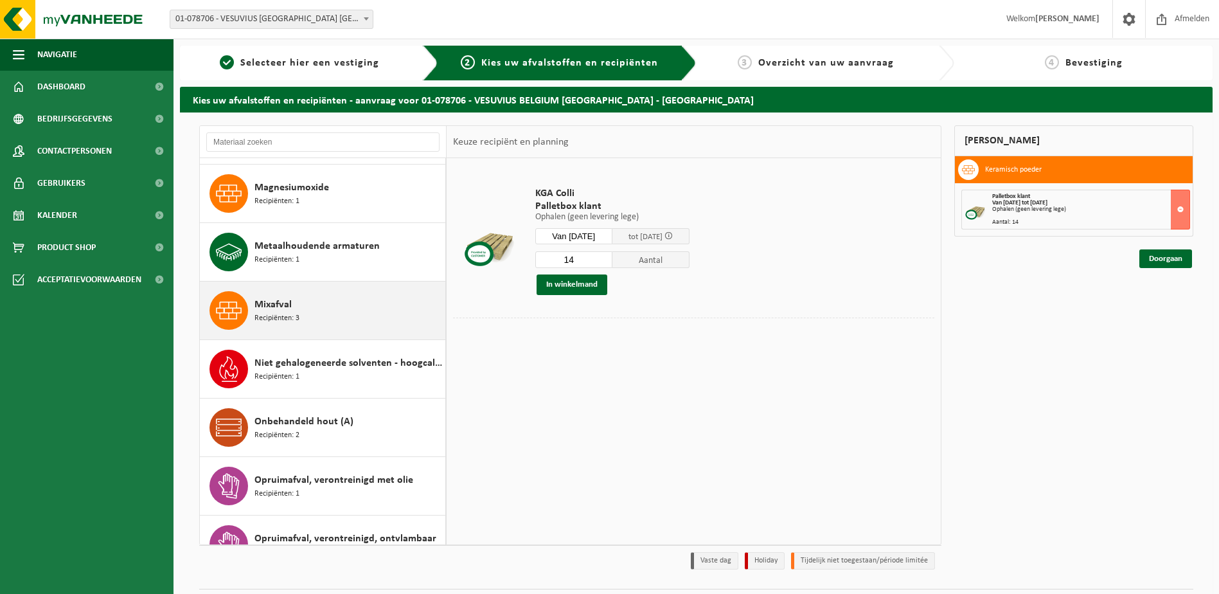
click at [234, 308] on icon at bounding box center [229, 309] width 26 height 17
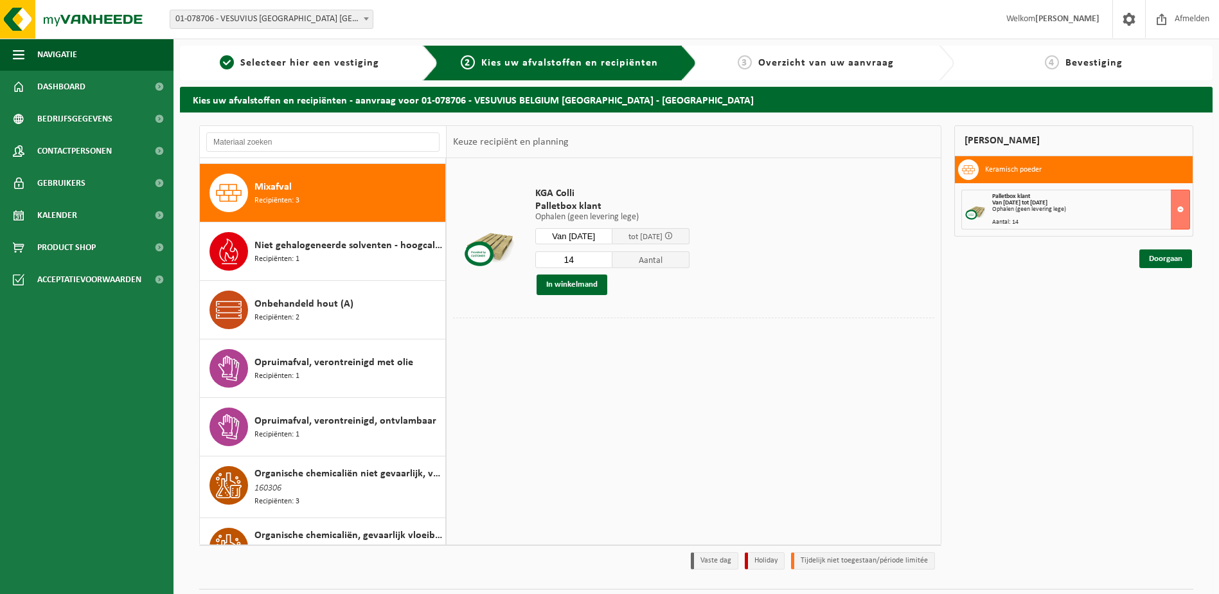
scroll to position [1579, 0]
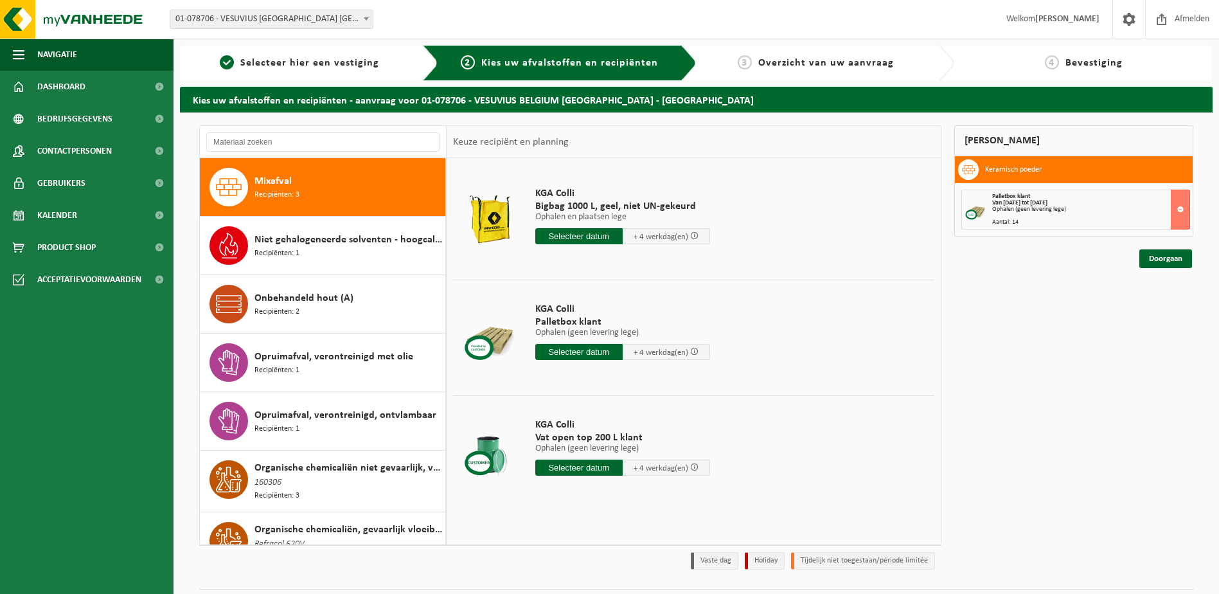
click at [585, 351] on input "text" at bounding box center [578, 352] width 87 height 16
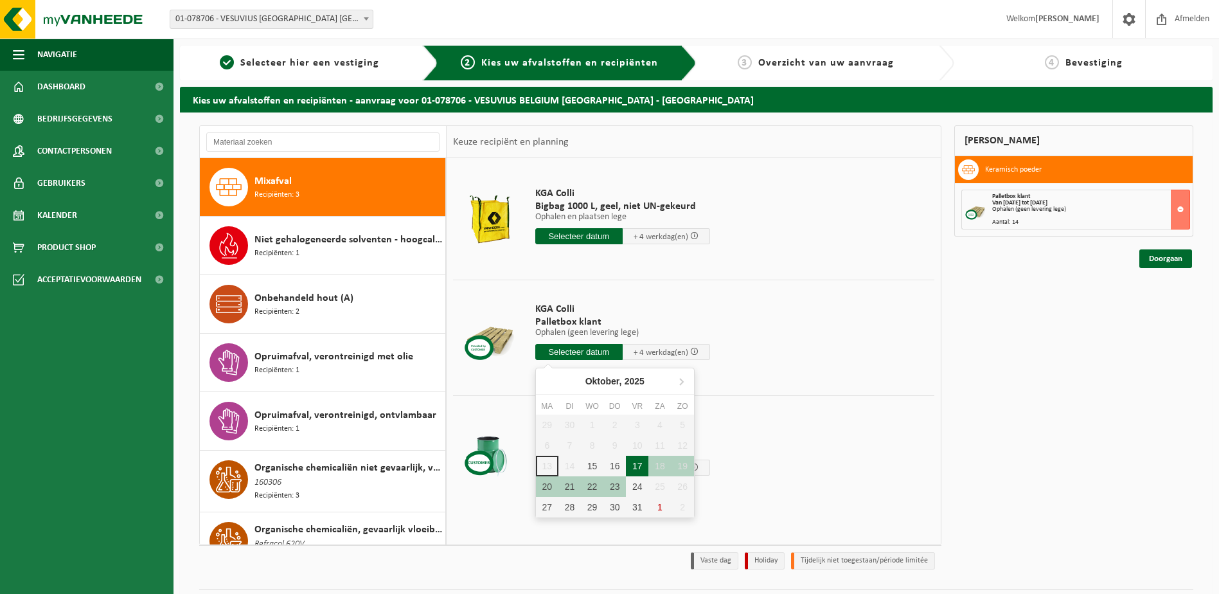
click at [642, 464] on div "17" at bounding box center [637, 466] width 22 height 21
type input "Van 2025-10-17"
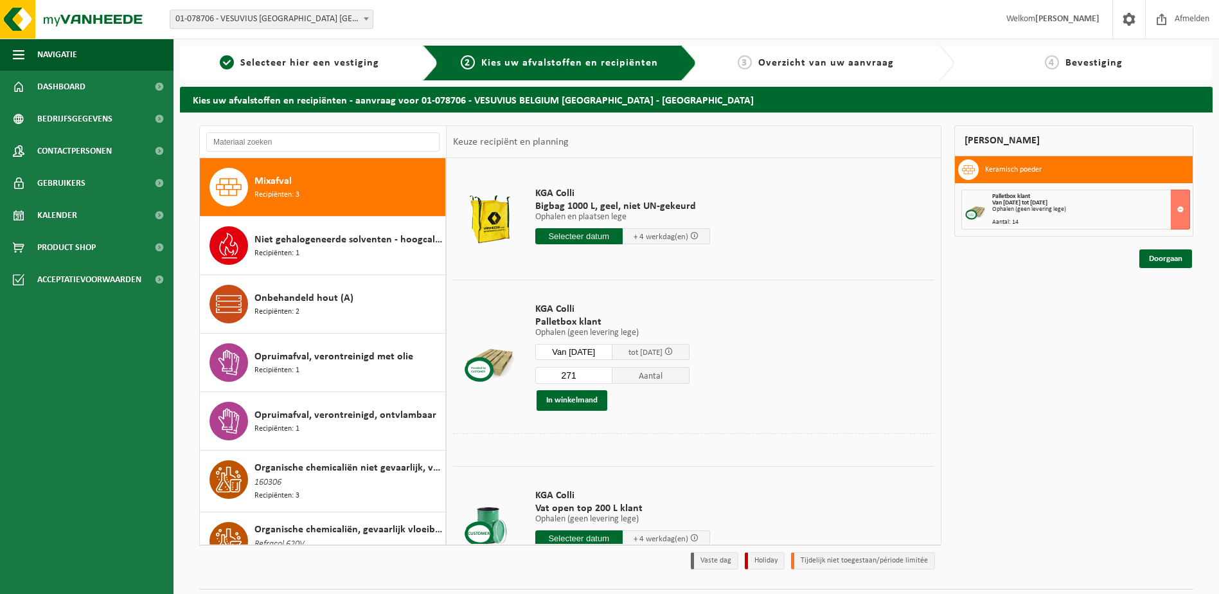
drag, startPoint x: 596, startPoint y: 371, endPoint x: 506, endPoint y: 378, distance: 90.8
click at [508, 378] on tr "KGA Colli Palletbox klant Ophalen (geen levering lege) Ophalen (geen levering l…" at bounding box center [693, 357] width 481 height 154
type input "12"
click at [565, 402] on button "In winkelmand" at bounding box center [572, 400] width 71 height 21
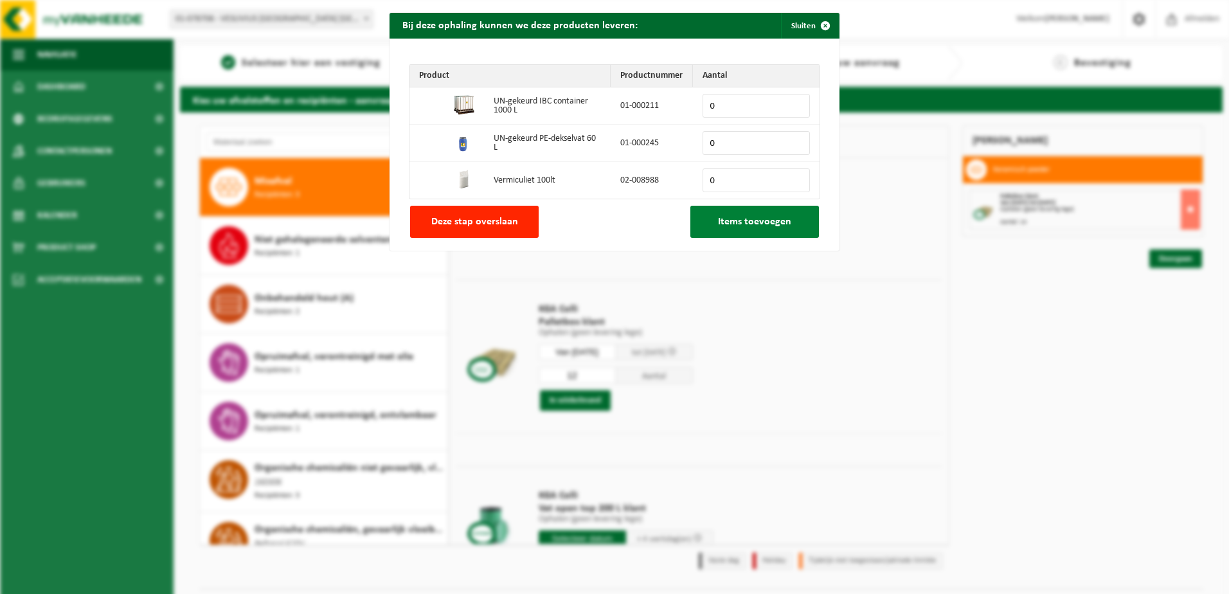
click at [743, 219] on span "Items toevoegen" at bounding box center [754, 222] width 73 height 10
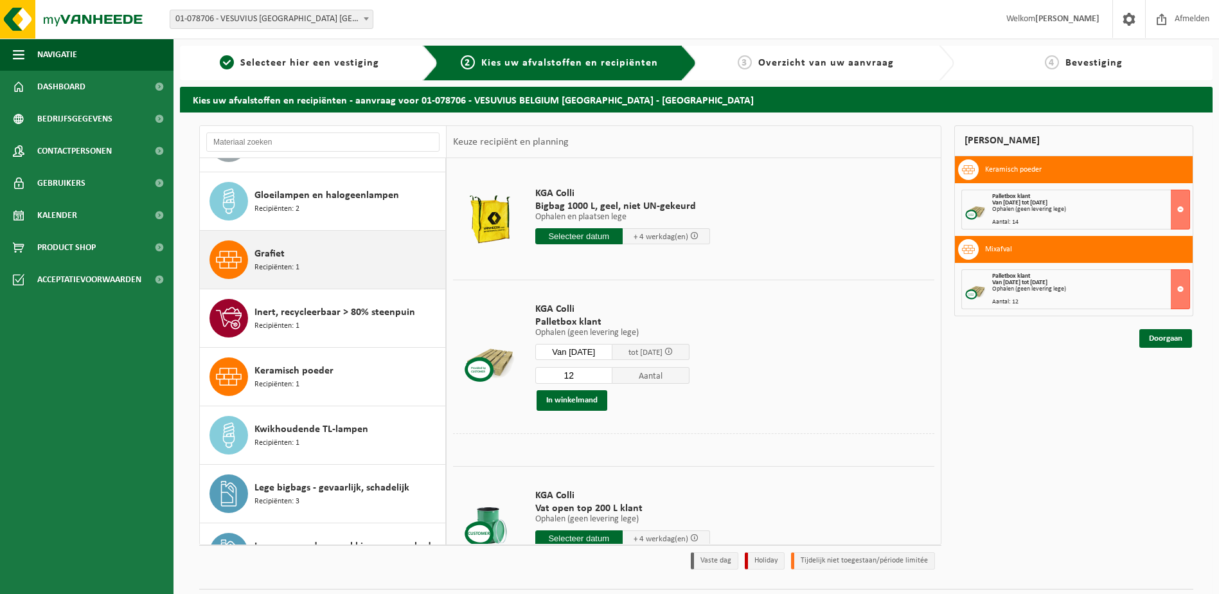
scroll to position [835, 0]
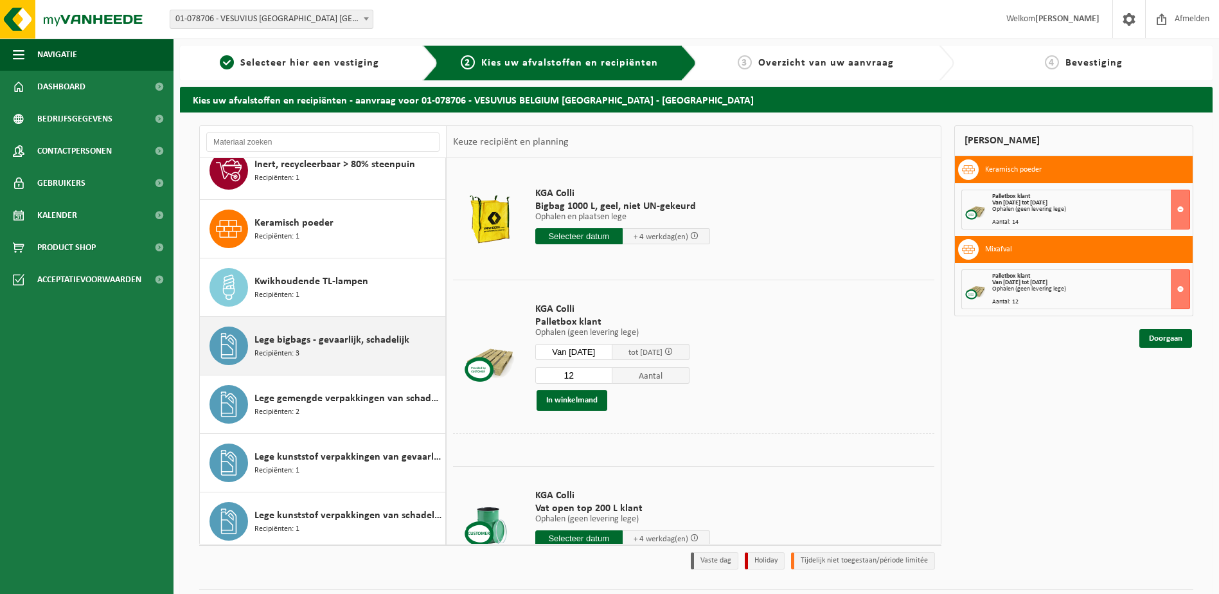
click at [279, 351] on span "Recipiënten: 3" at bounding box center [276, 354] width 45 height 12
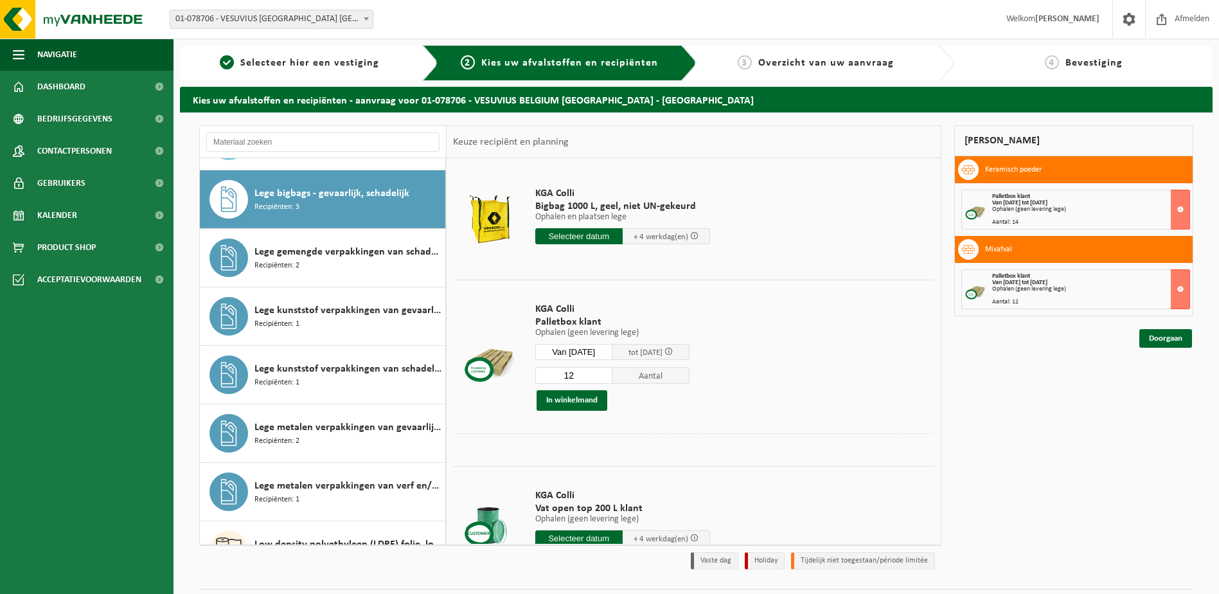
scroll to position [994, 0]
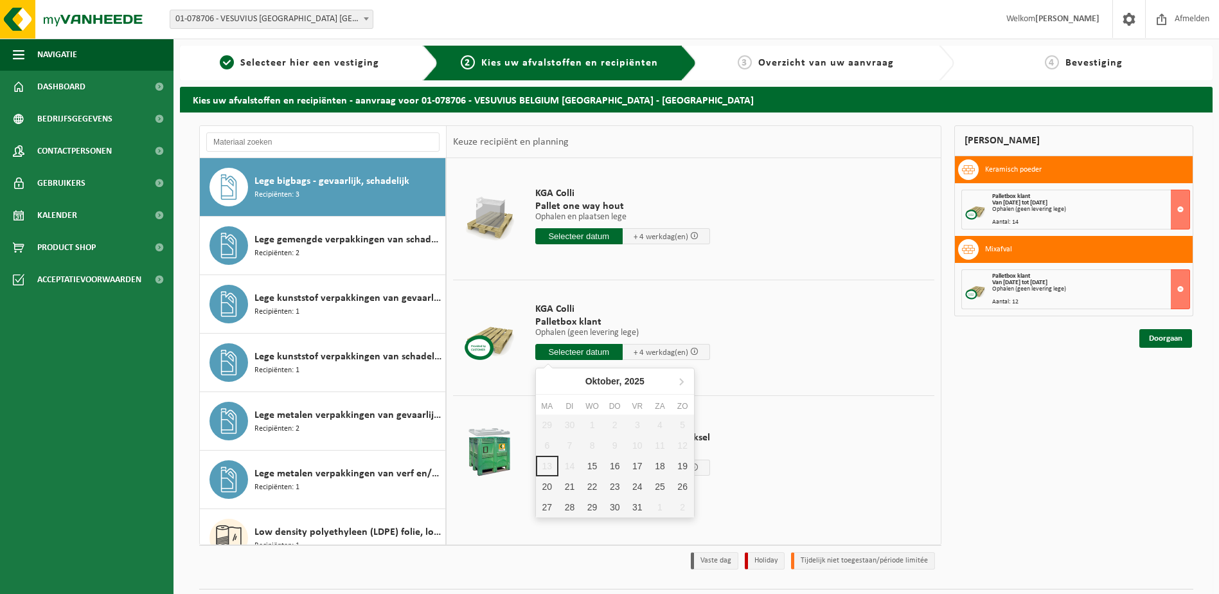
click at [585, 349] on input "text" at bounding box center [578, 352] width 87 height 16
click at [633, 471] on div "17" at bounding box center [637, 466] width 22 height 21
type input "Van 2025-10-17"
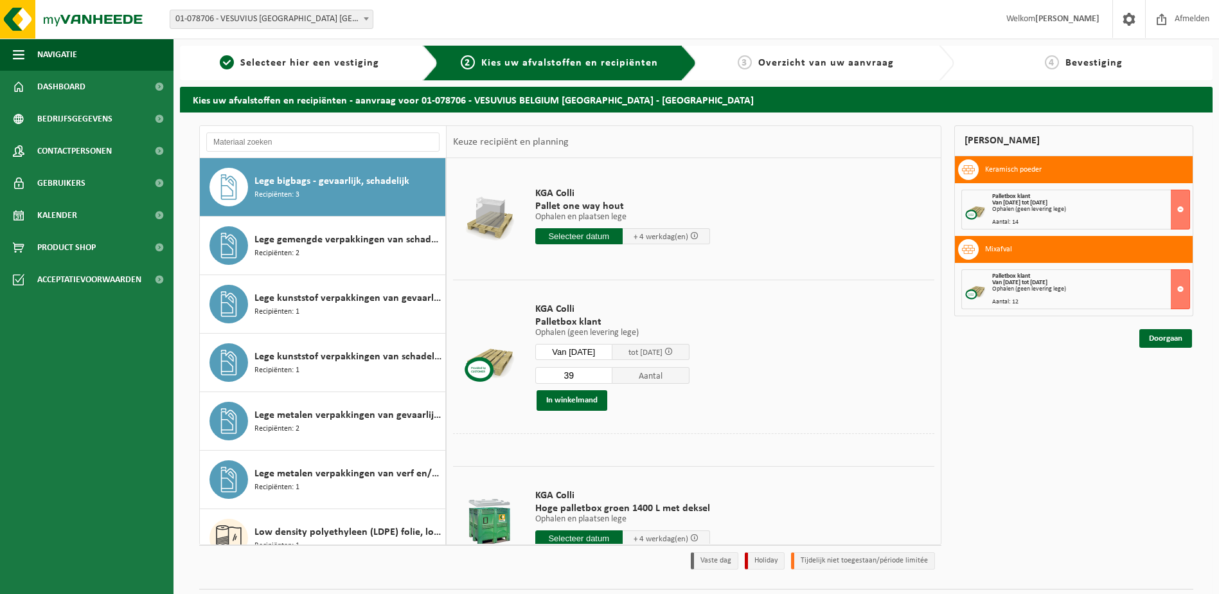
drag, startPoint x: 590, startPoint y: 373, endPoint x: 498, endPoint y: 370, distance: 91.9
click at [499, 370] on tr "KGA Colli Palletbox klant Ophalen (geen levering lege) Ophalen (geen levering l…" at bounding box center [693, 357] width 481 height 154
type input "2"
click at [580, 400] on button "In winkelmand" at bounding box center [572, 400] width 71 height 21
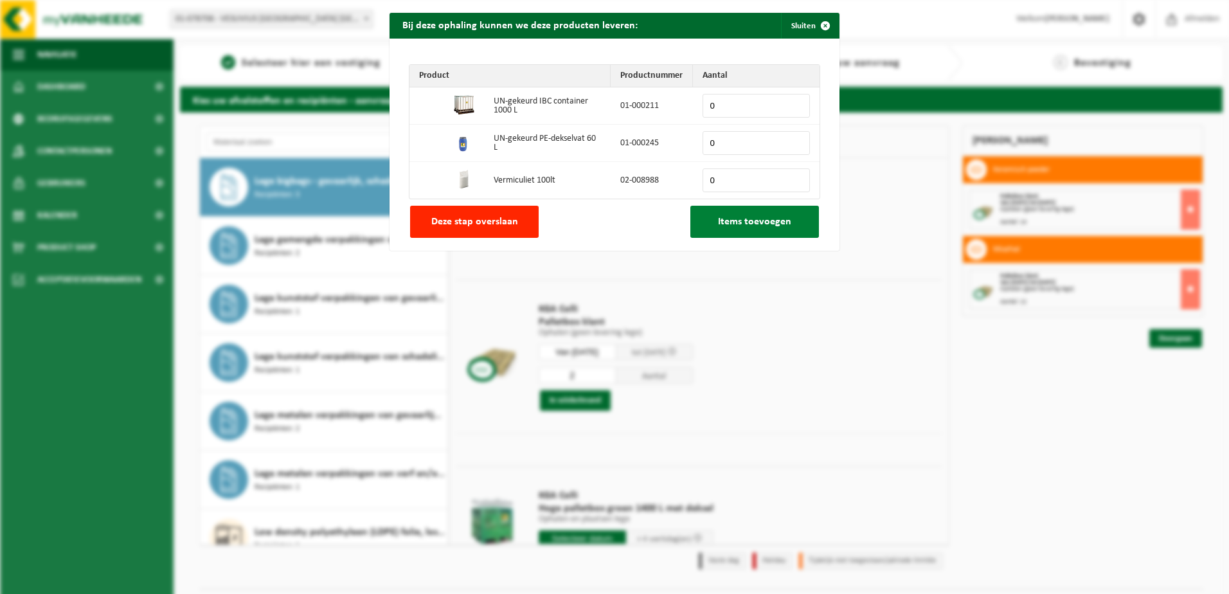
click at [740, 226] on span "Items toevoegen" at bounding box center [754, 222] width 73 height 10
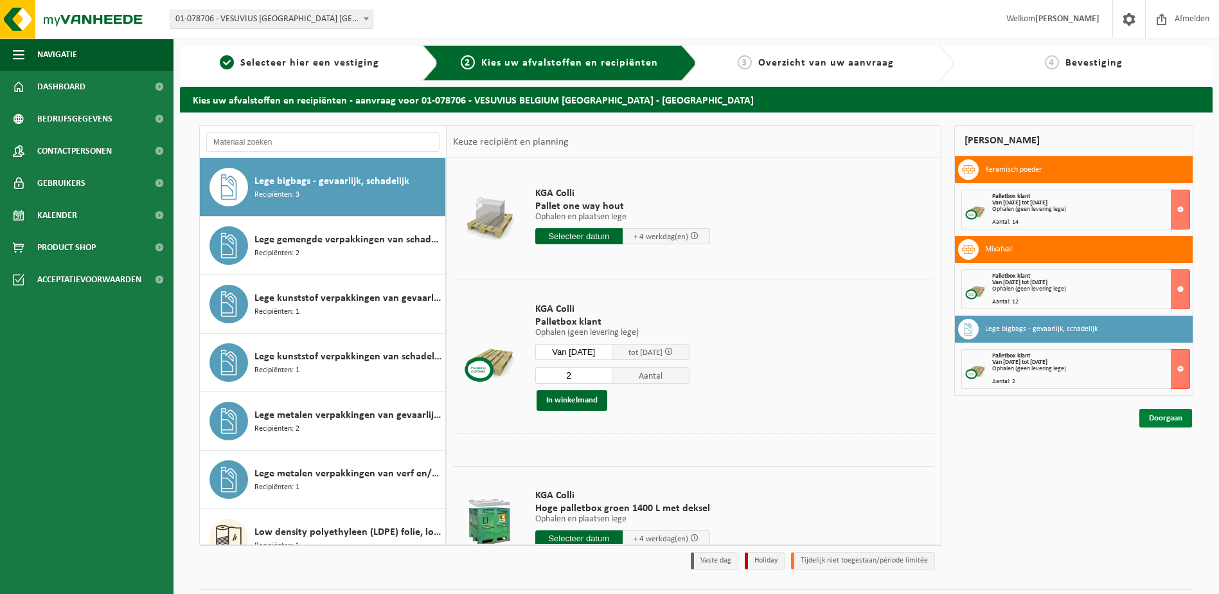
click at [1165, 418] on link "Doorgaan" at bounding box center [1165, 418] width 53 height 19
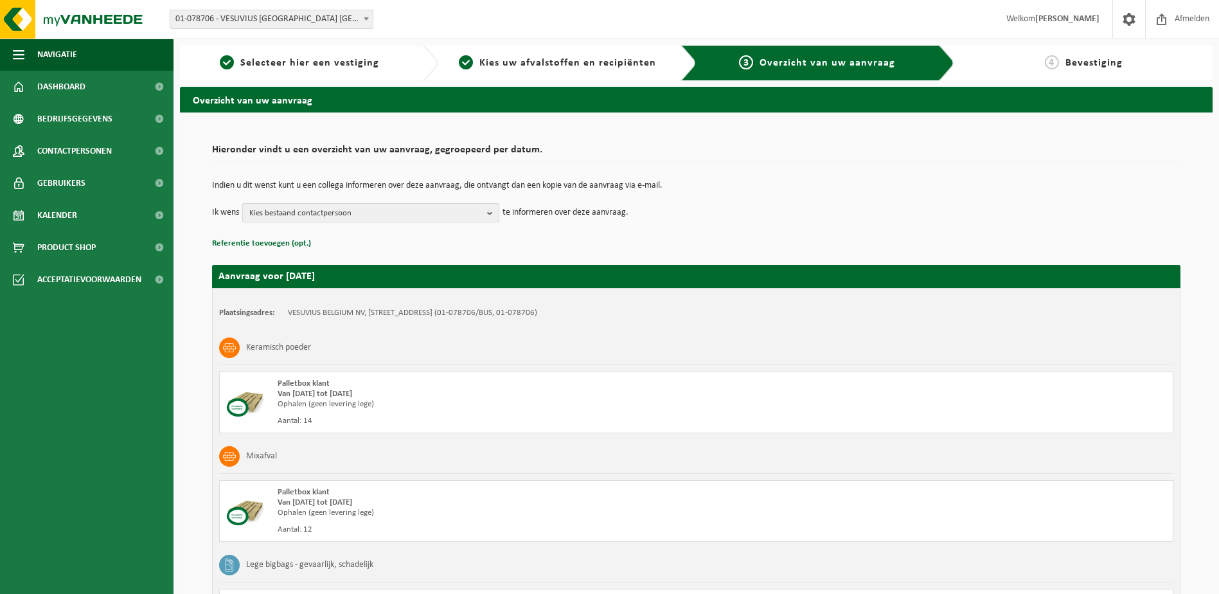
click at [490, 218] on b "button" at bounding box center [493, 213] width 12 height 18
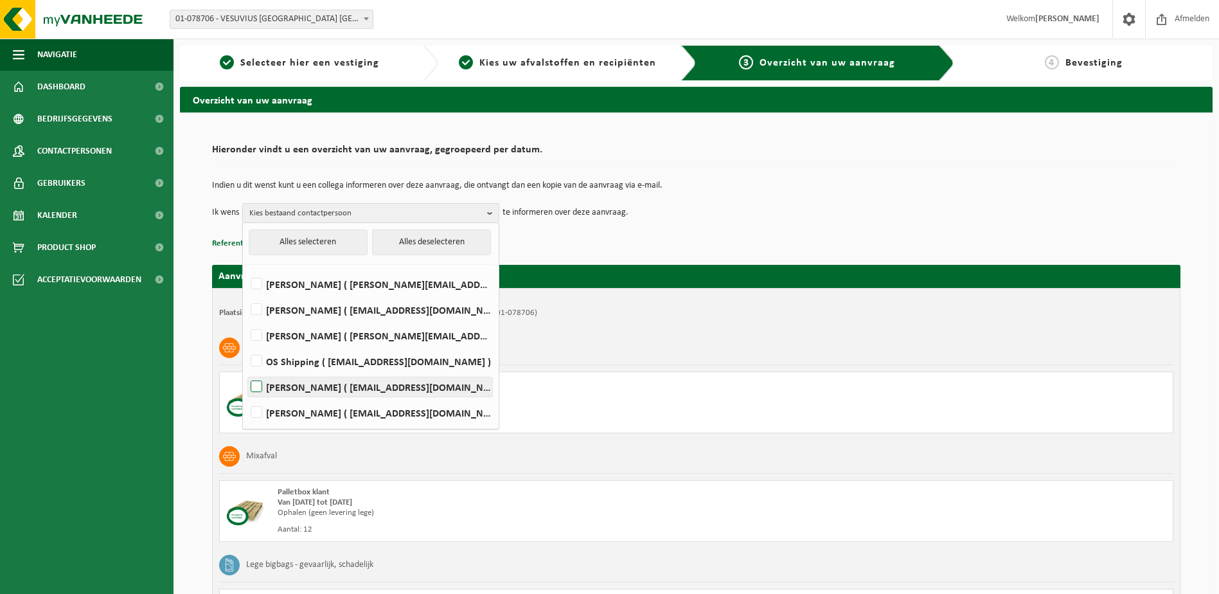
click at [258, 381] on label "Koen Smets ( koen.smets@vesuvius.com )" at bounding box center [370, 386] width 244 height 19
click at [246, 371] on input "Koen Smets ( koen.smets@vesuvius.com )" at bounding box center [245, 370] width 1 height 1
checkbox input "true"
click at [256, 357] on label "OS Shipping ( os.shipping@vesuvius.com )" at bounding box center [370, 360] width 244 height 19
click at [246, 345] on input "OS Shipping ( os.shipping@vesuvius.com )" at bounding box center [245, 344] width 1 height 1
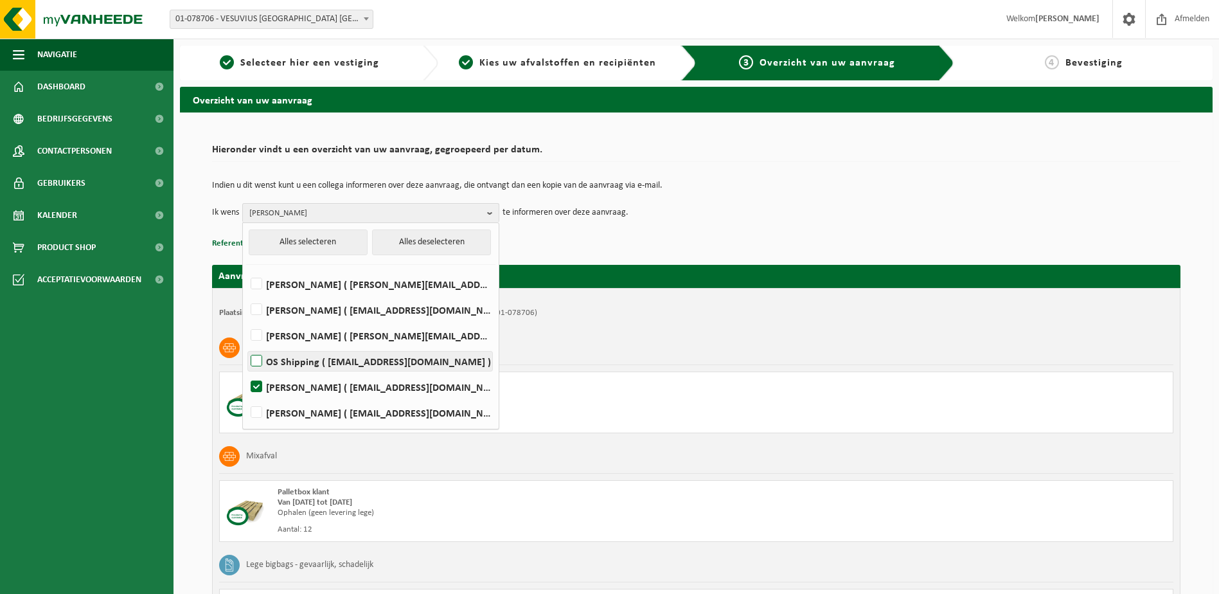
checkbox input "true"
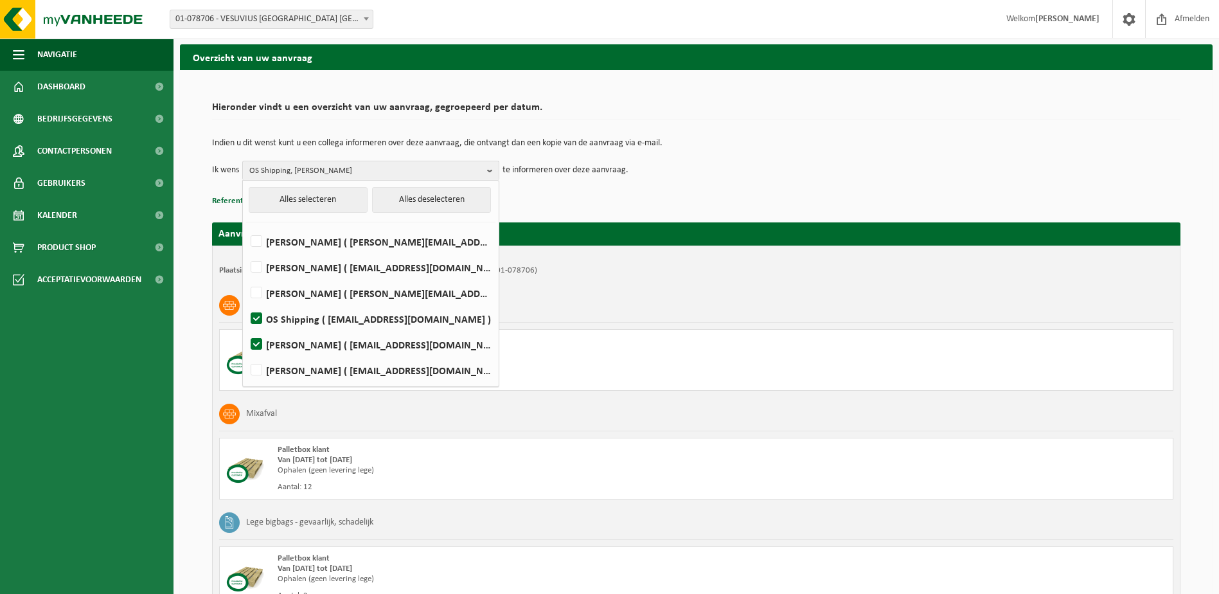
scroll to position [64, 0]
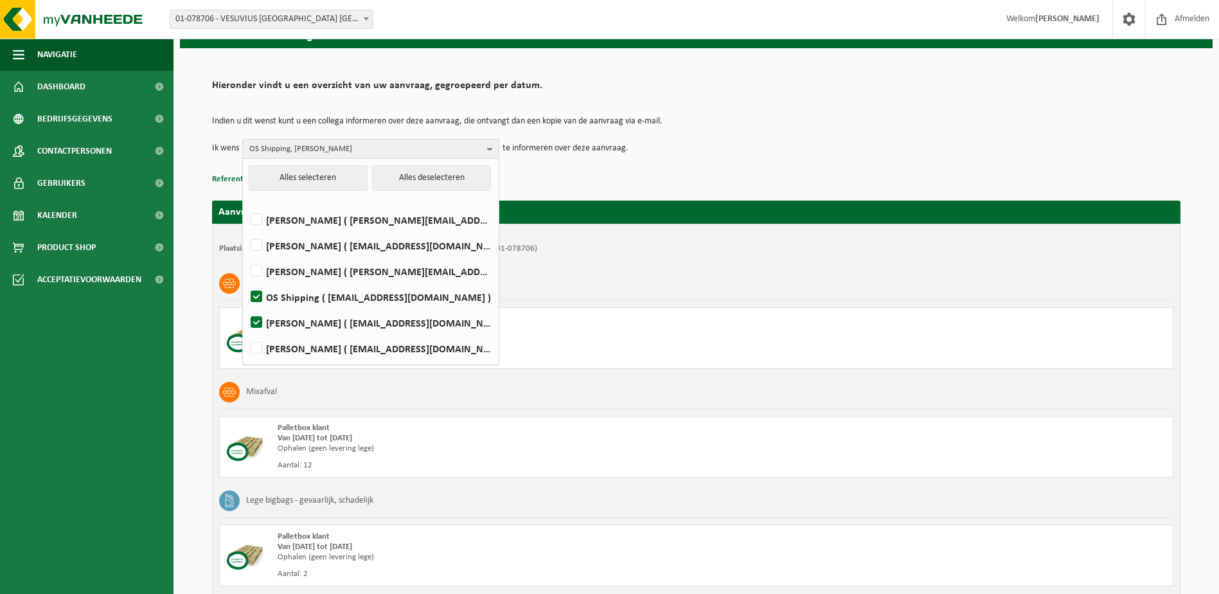
click at [644, 292] on div "Keramisch poeder" at bounding box center [696, 283] width 954 height 33
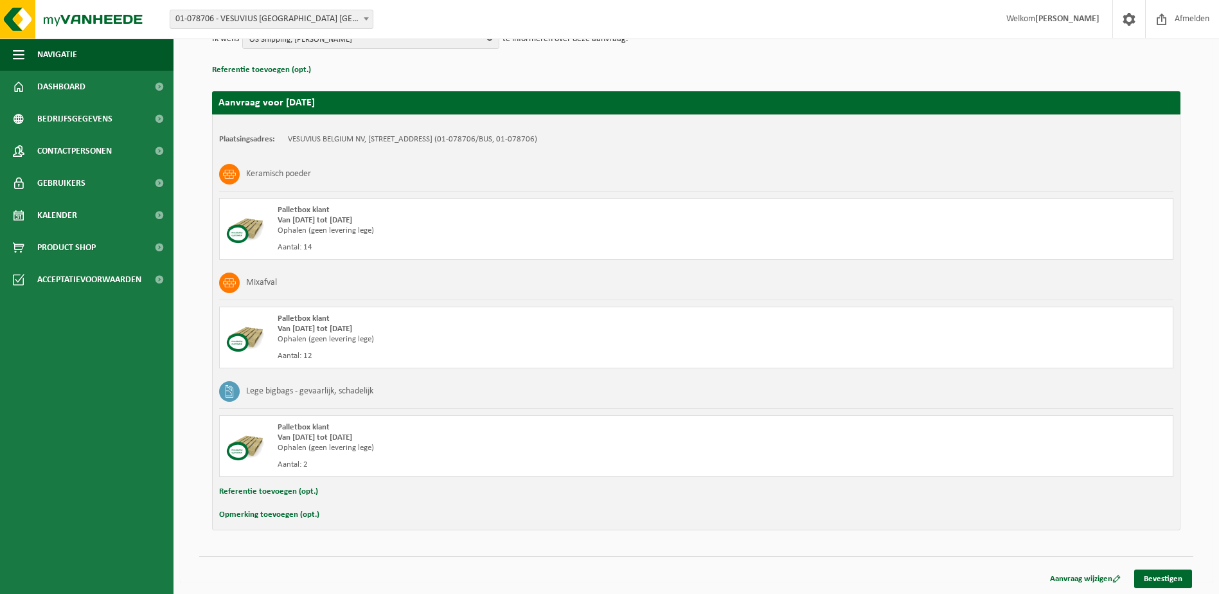
scroll to position [175, 0]
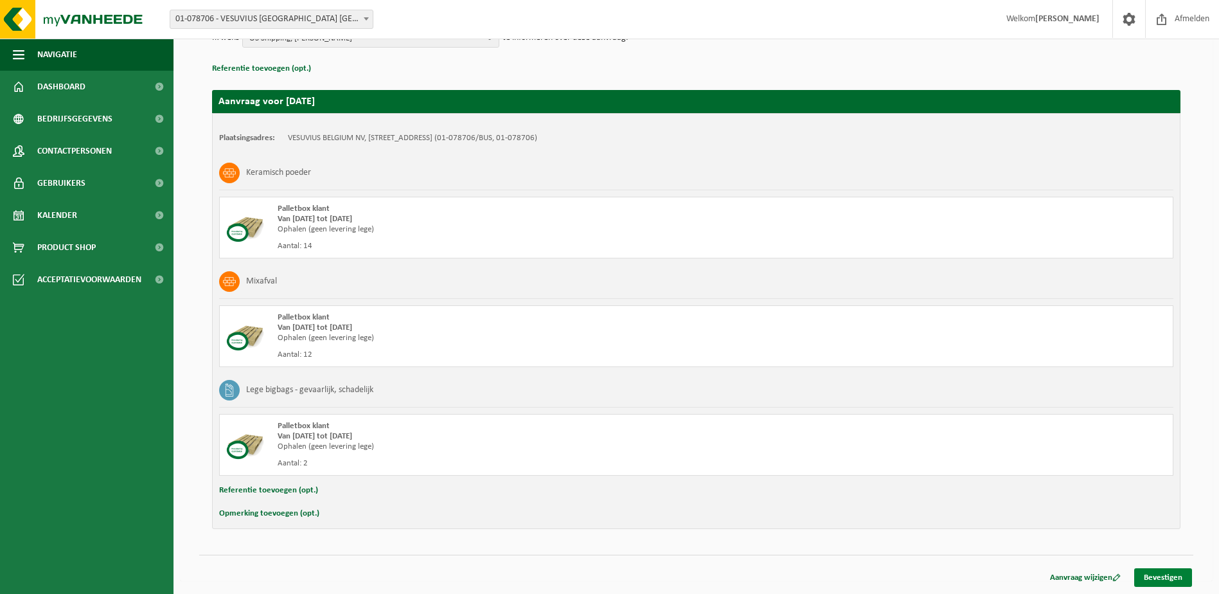
click at [1168, 576] on link "Bevestigen" at bounding box center [1163, 577] width 58 height 19
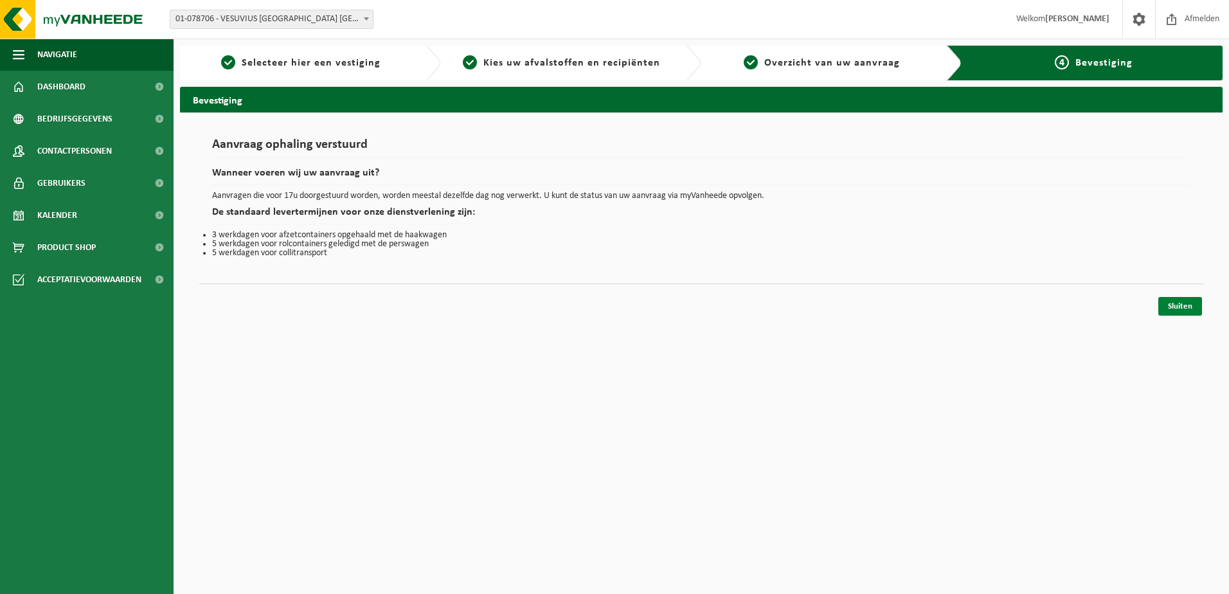
click at [1182, 305] on link "Sluiten" at bounding box center [1180, 306] width 44 height 19
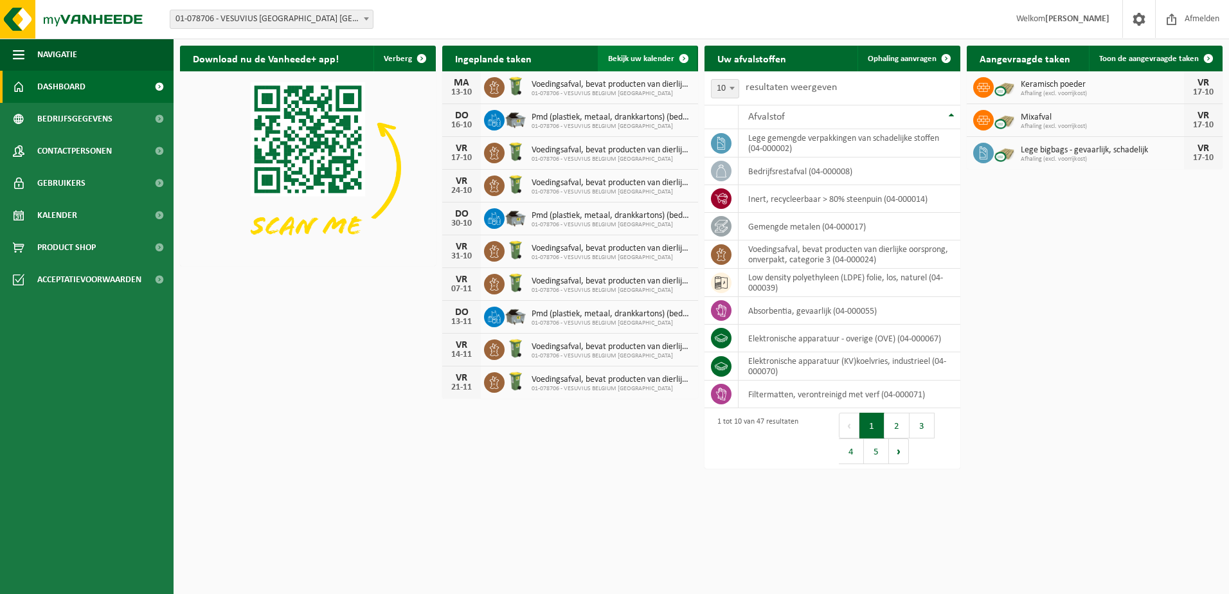
click at [633, 55] on span "Bekijk uw kalender" at bounding box center [641, 59] width 66 height 8
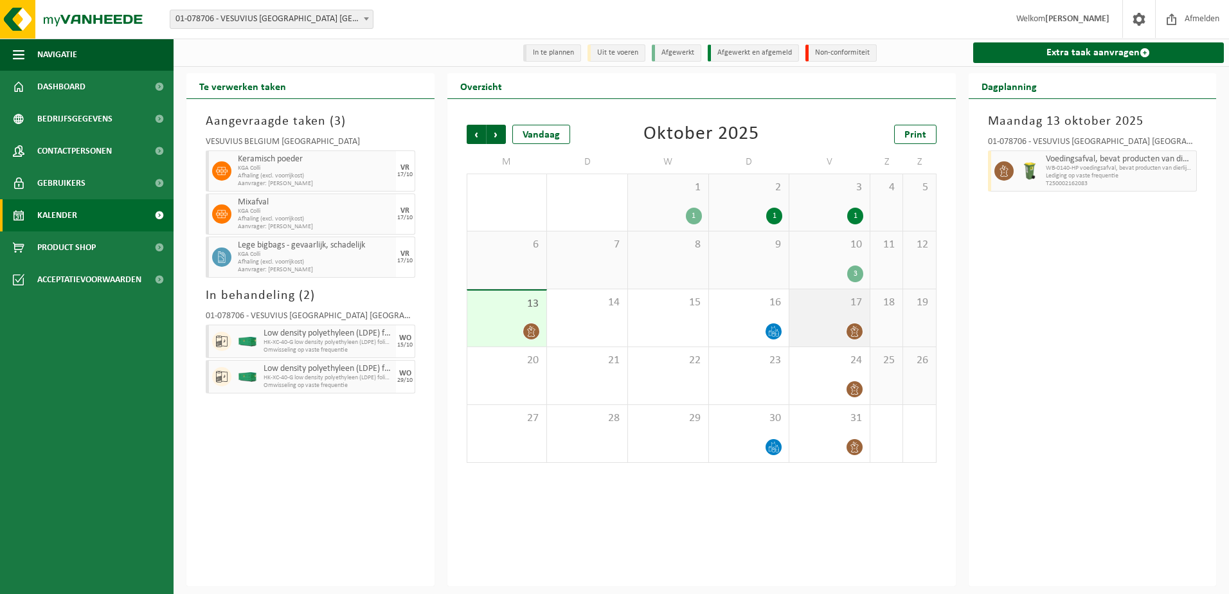
click at [851, 306] on span "17" at bounding box center [829, 303] width 67 height 14
click at [518, 316] on div "13" at bounding box center [507, 318] width 80 height 56
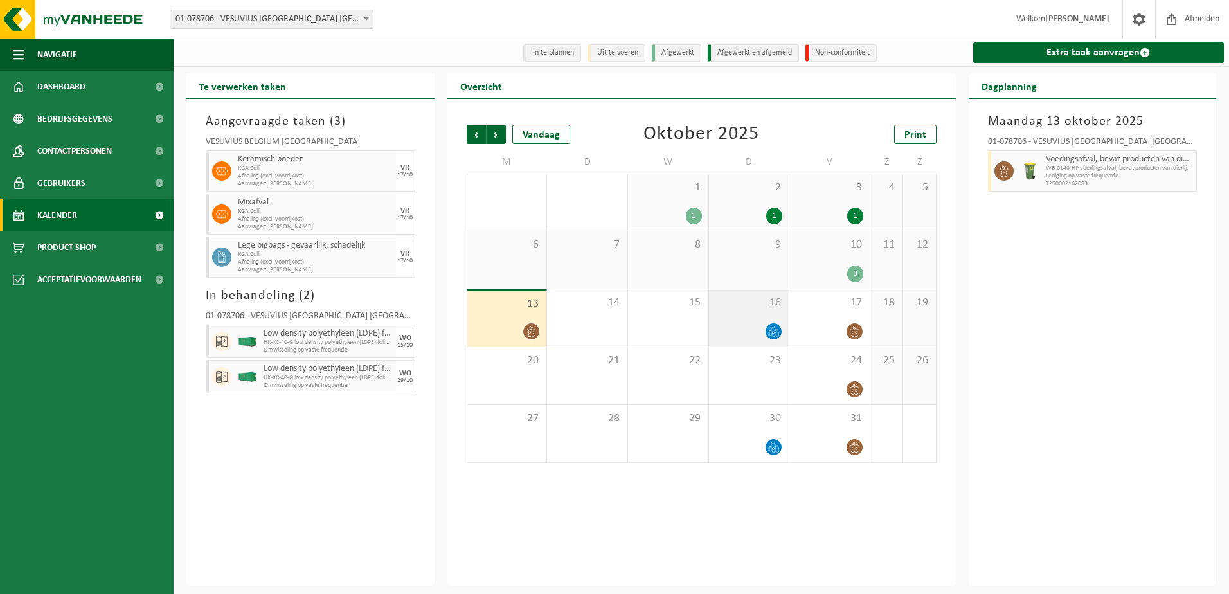
click at [740, 308] on span "16" at bounding box center [748, 303] width 67 height 14
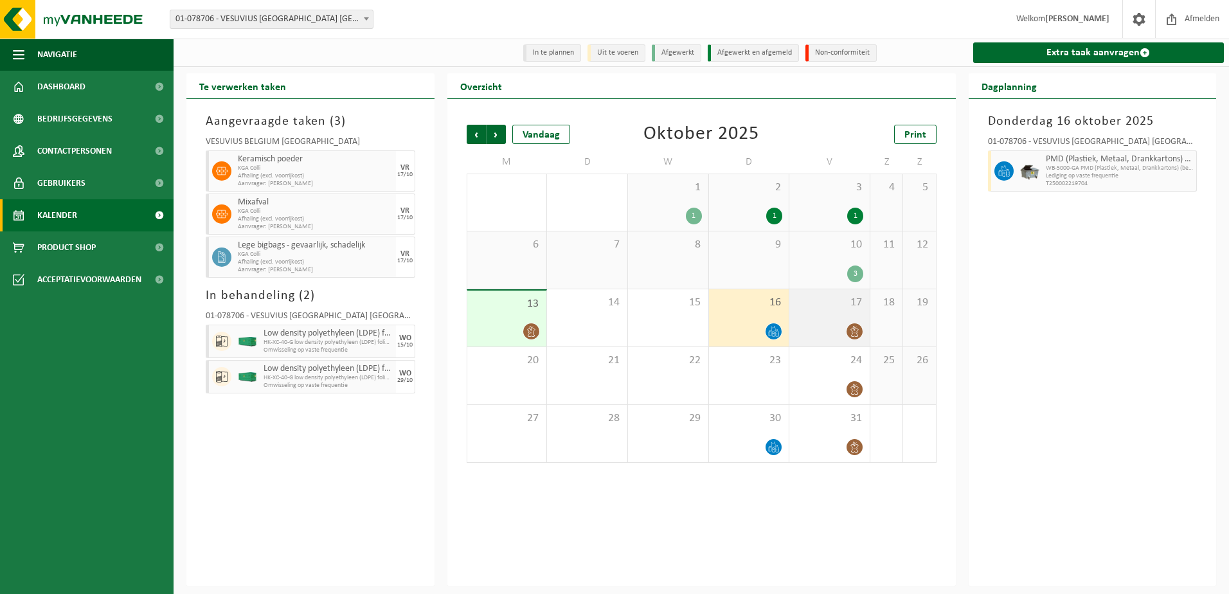
click at [830, 313] on div "17" at bounding box center [829, 317] width 80 height 57
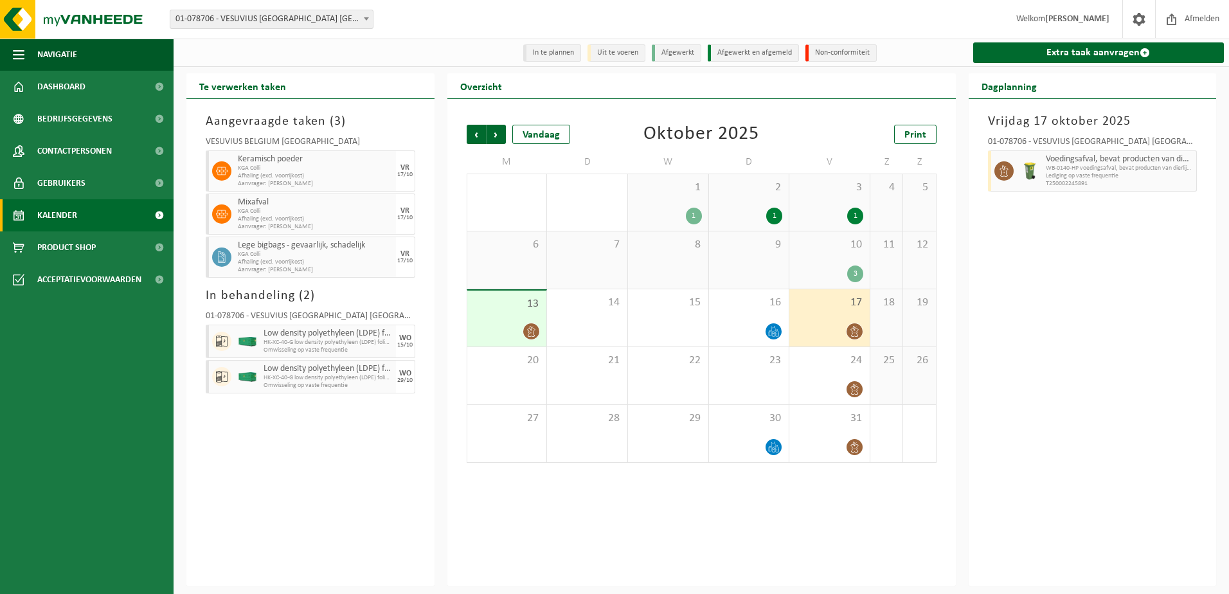
click at [842, 262] on div "10 3" at bounding box center [829, 259] width 80 height 57
